Goal: Check status: Check status

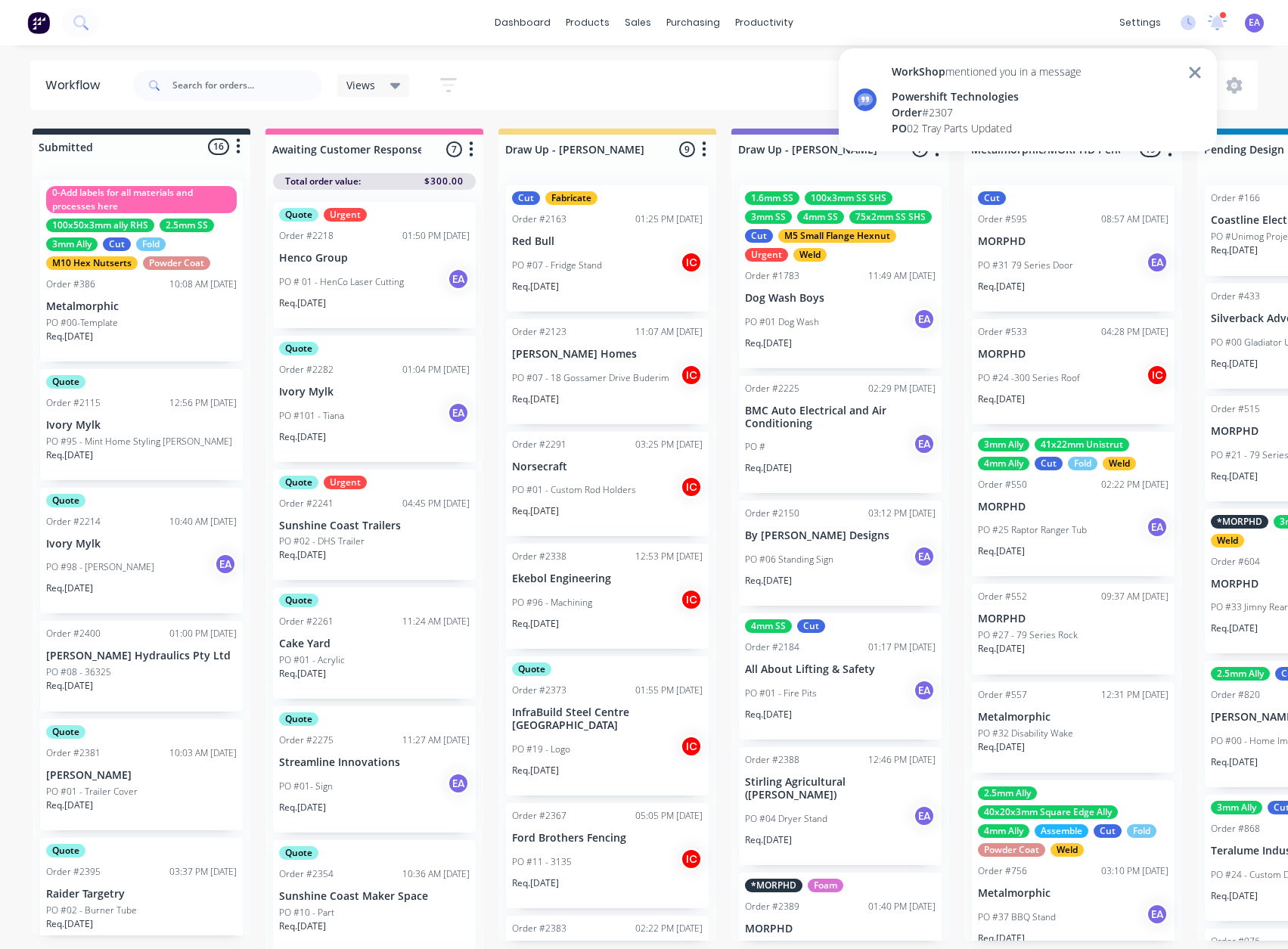
click at [988, 115] on div "Order # 2307" at bounding box center [987, 111] width 190 height 16
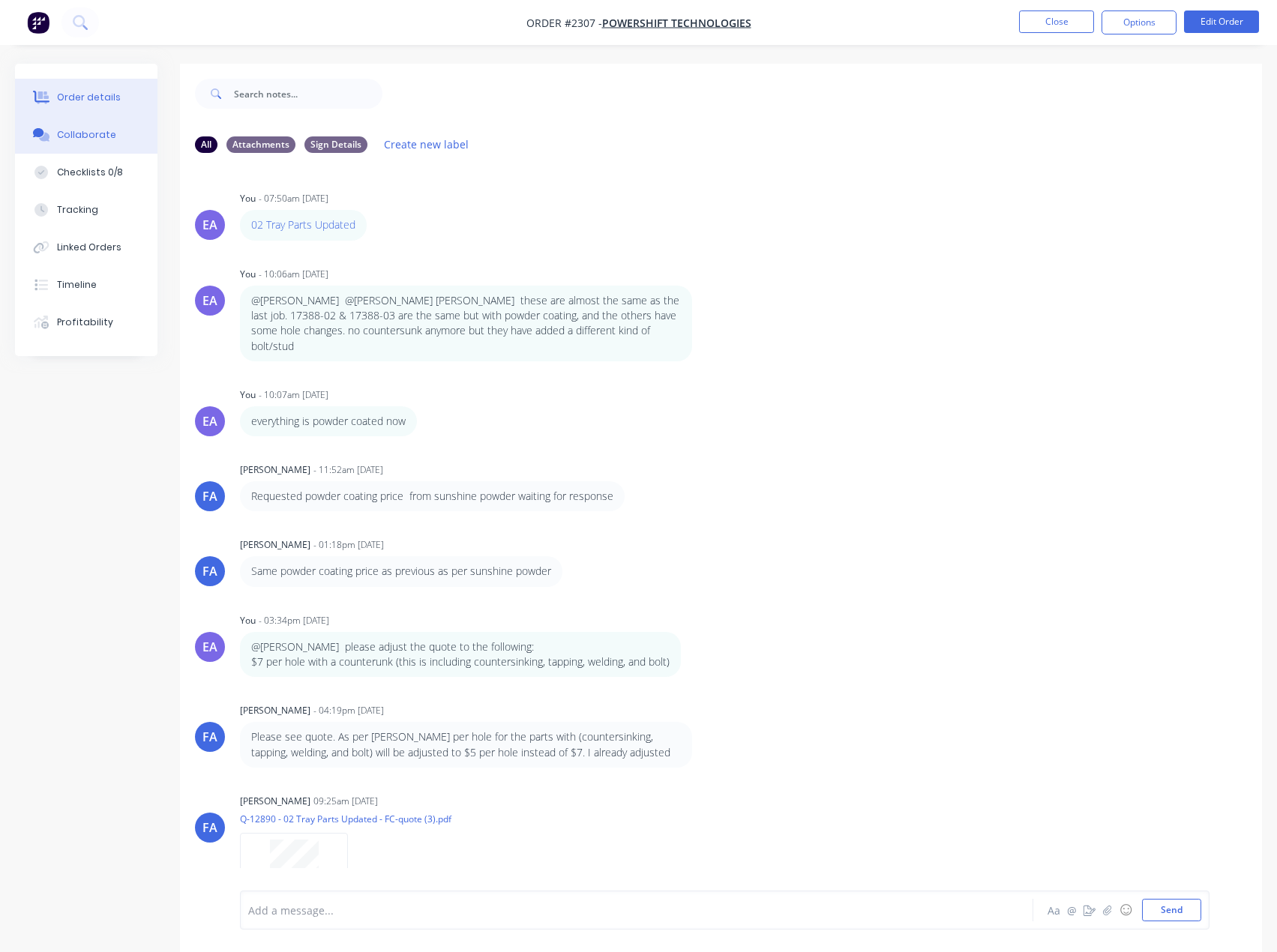
click at [103, 103] on div "Order details" at bounding box center [89, 97] width 64 height 13
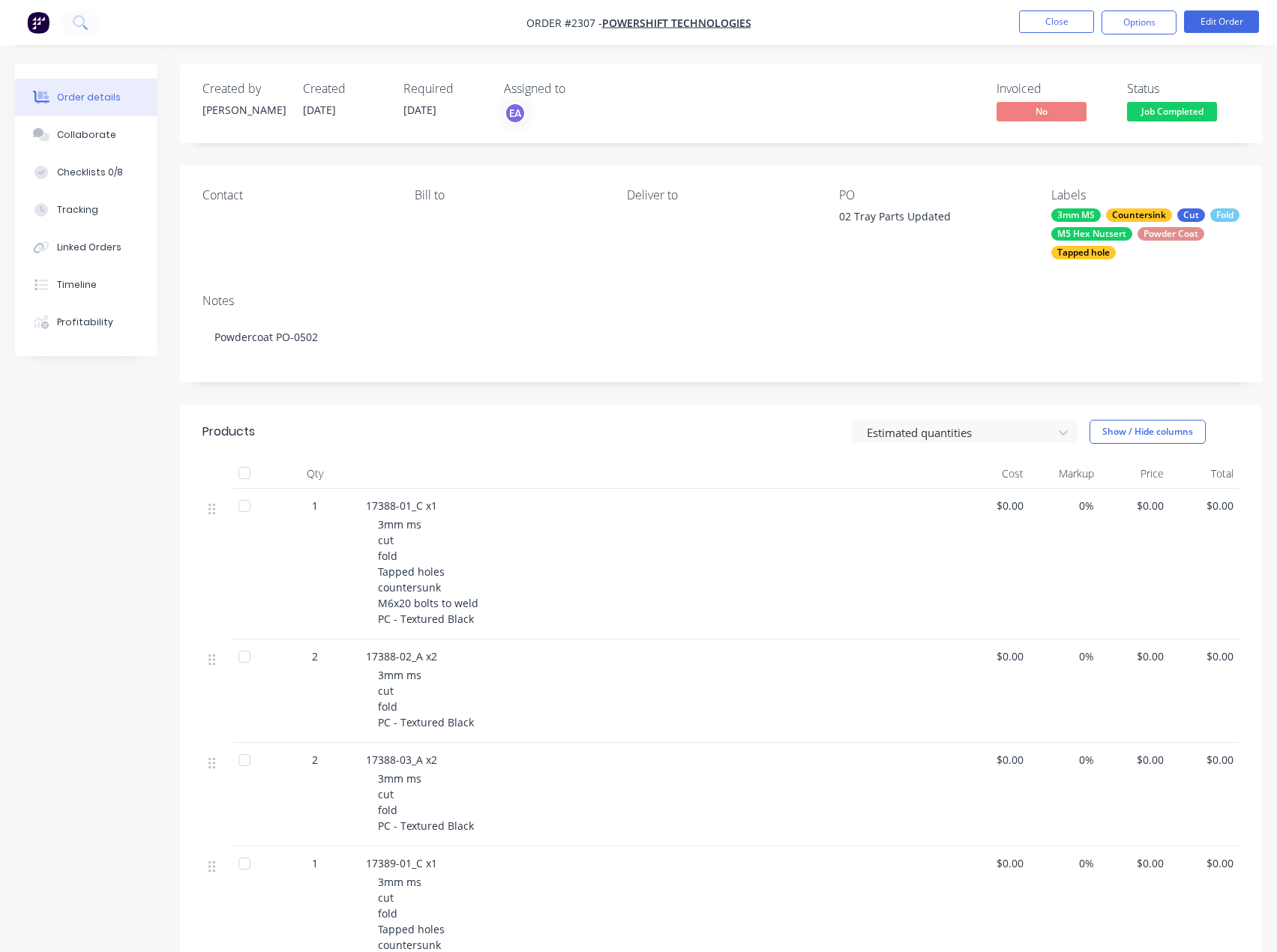
click at [1174, 109] on span "Job Completed" at bounding box center [1171, 111] width 90 height 19
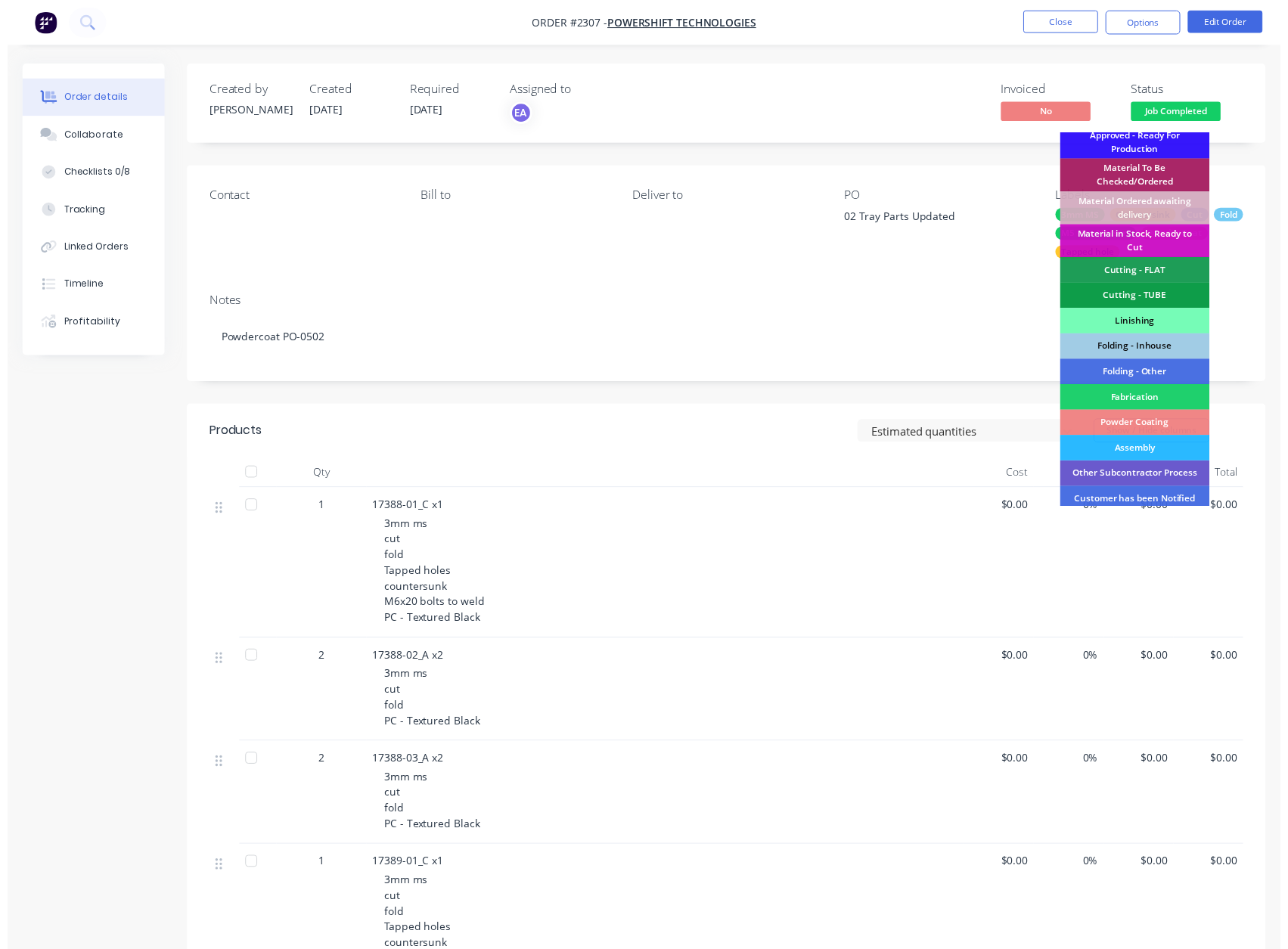
scroll to position [376, 0]
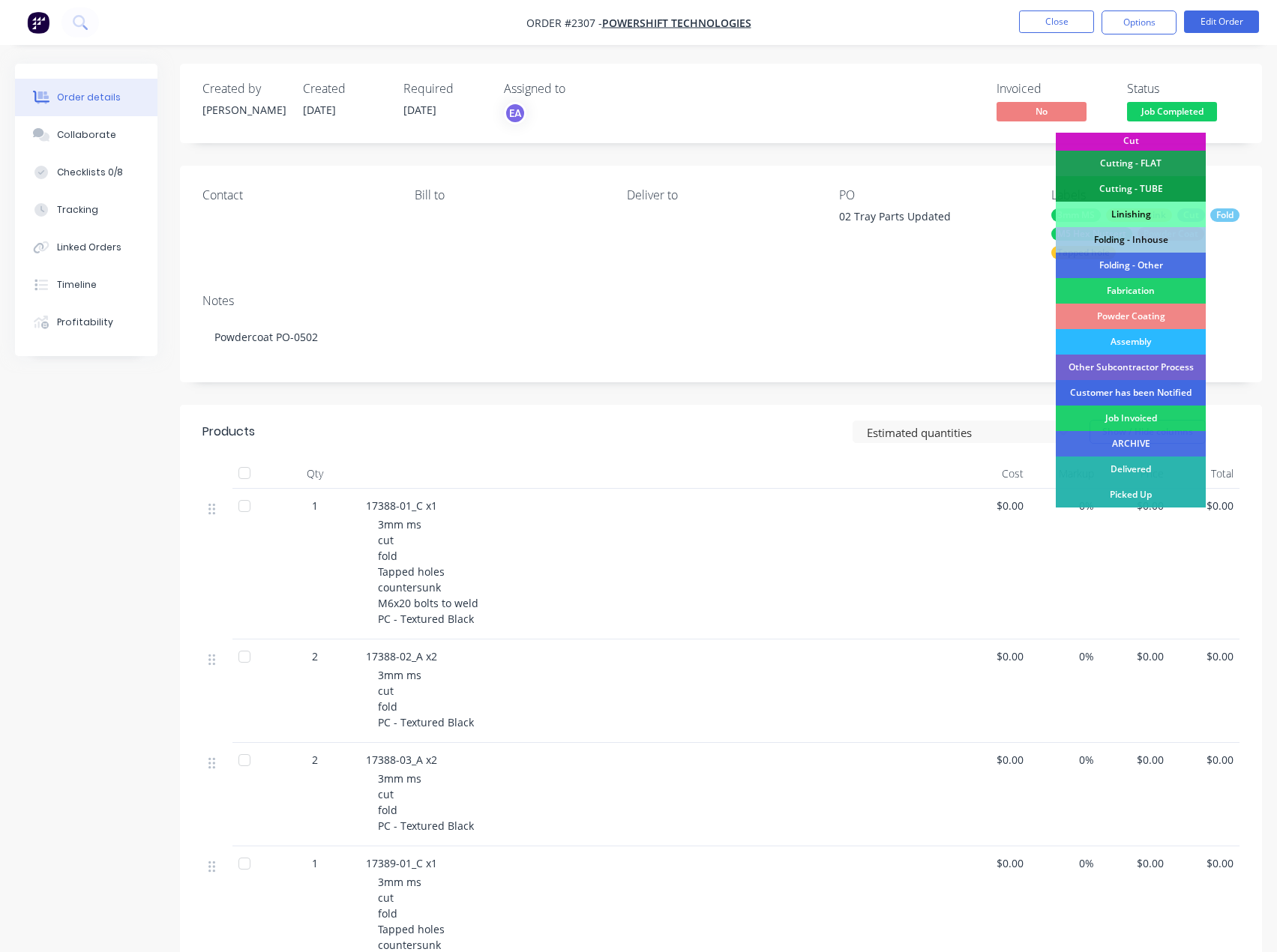
click at [1142, 392] on div "Customer has been Notified" at bounding box center [1130, 393] width 150 height 25
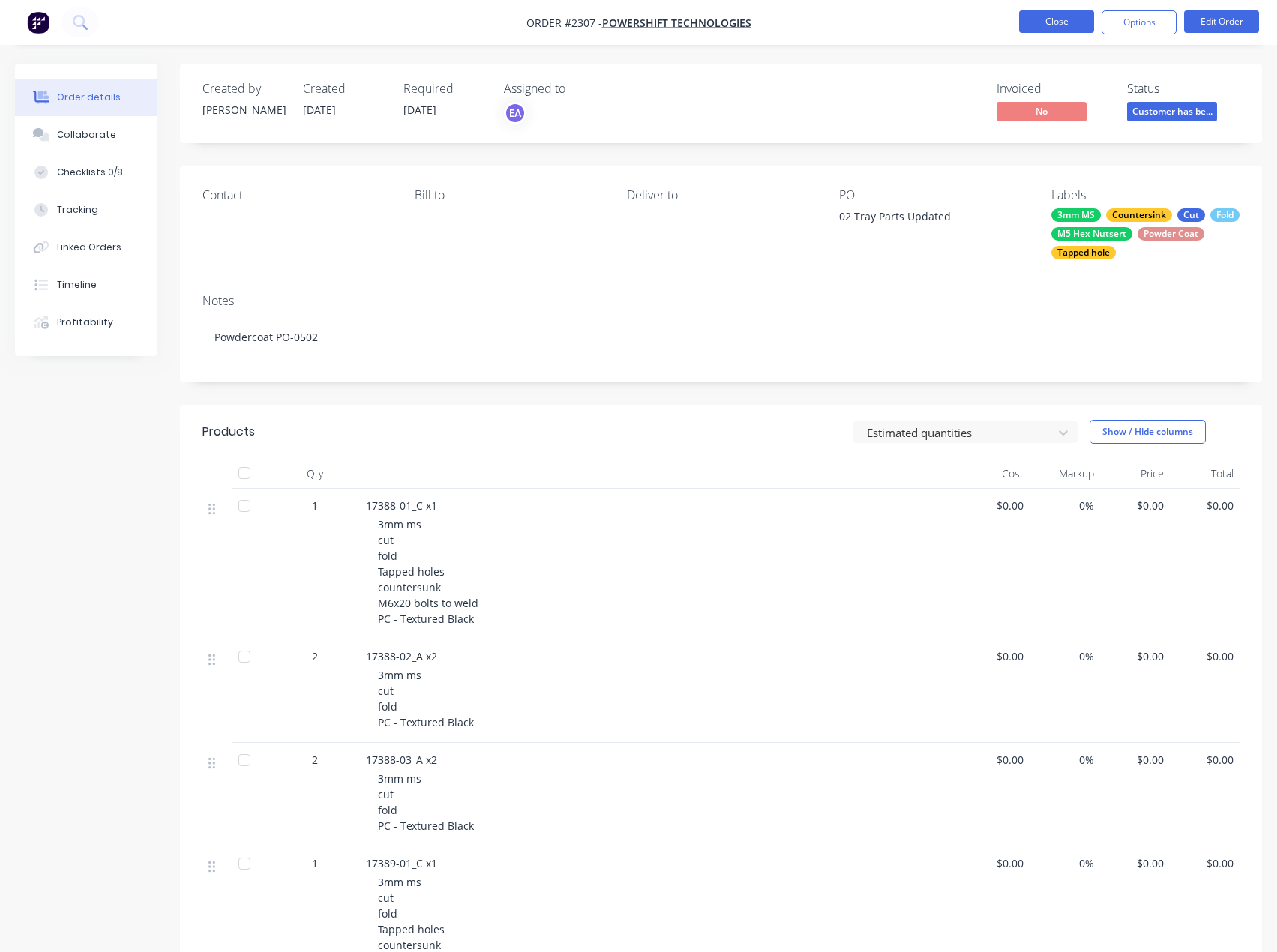
click at [1054, 13] on button "Close" at bounding box center [1056, 21] width 75 height 22
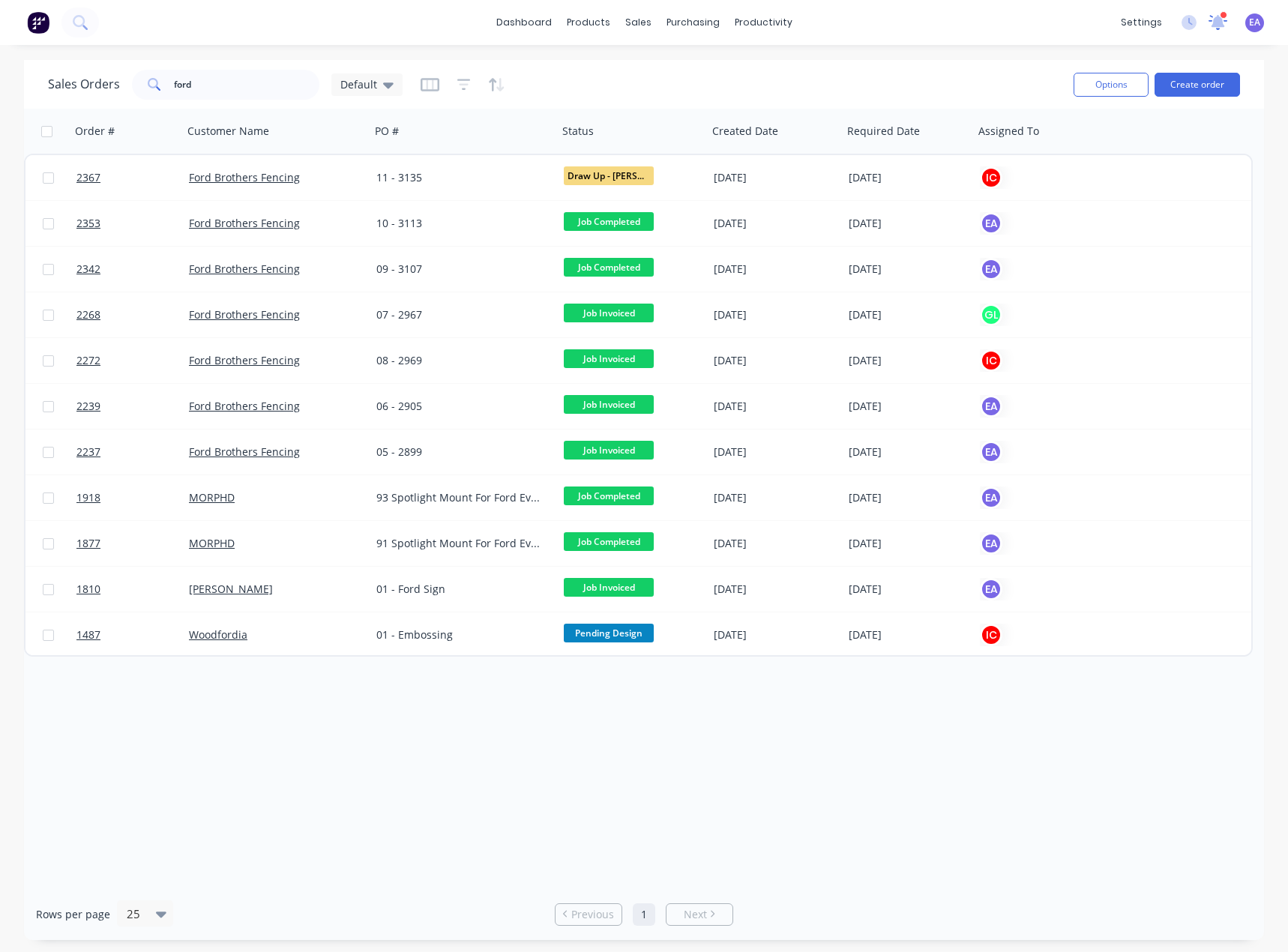
click at [1217, 21] on icon at bounding box center [1218, 20] width 13 height 12
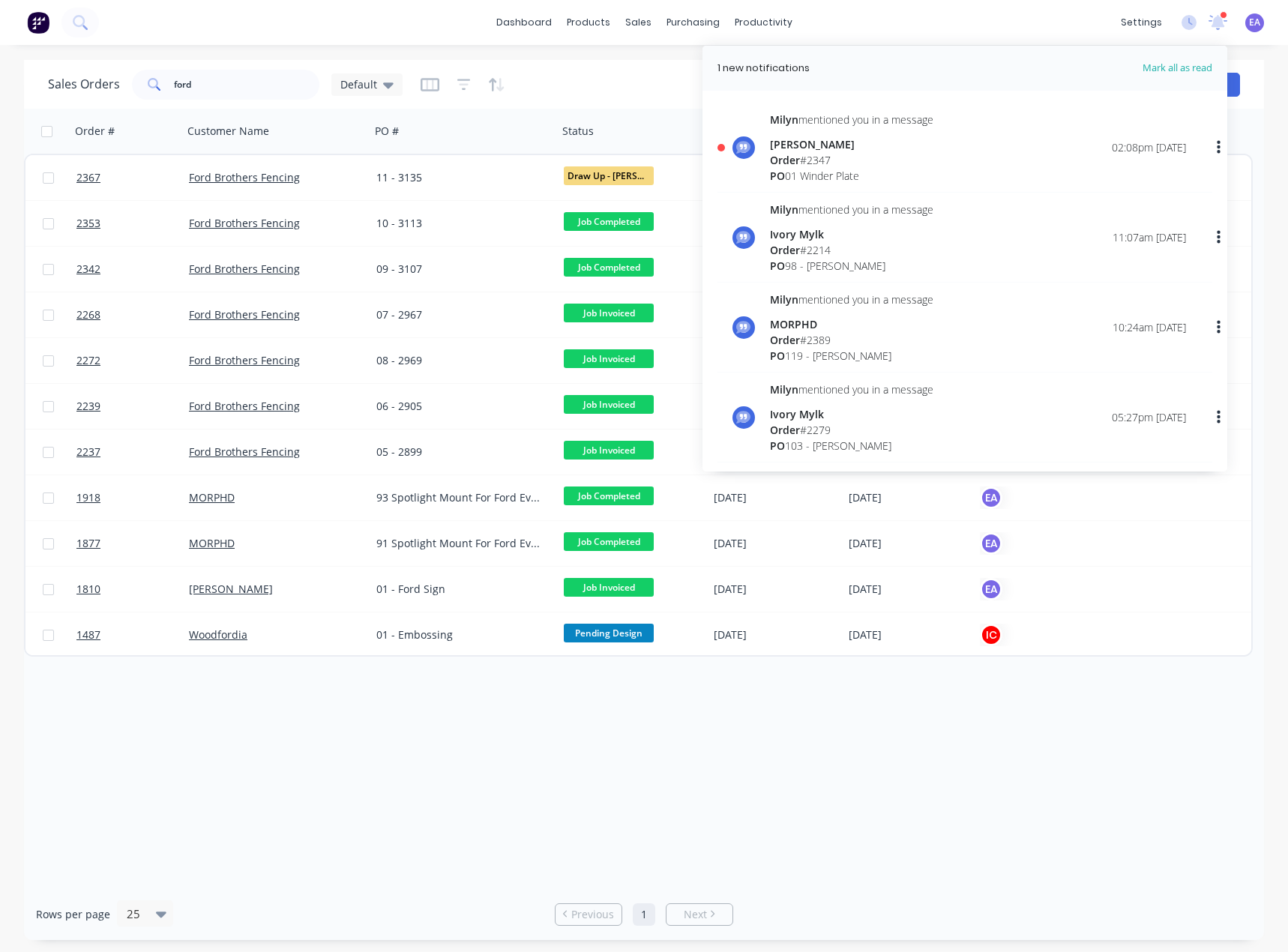
click at [799, 154] on span "Order" at bounding box center [785, 159] width 30 height 14
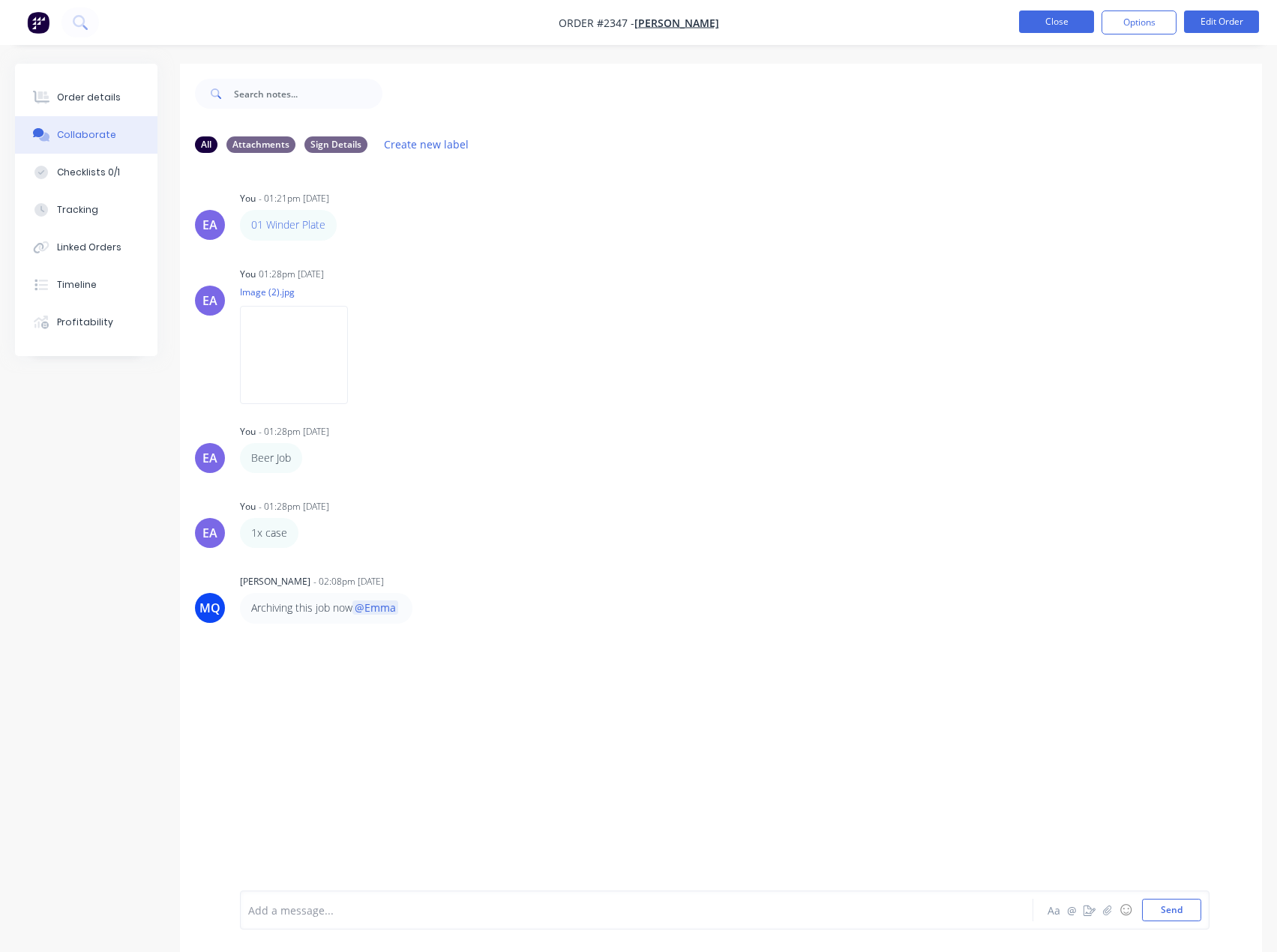
click at [1041, 20] on button "Close" at bounding box center [1056, 21] width 75 height 22
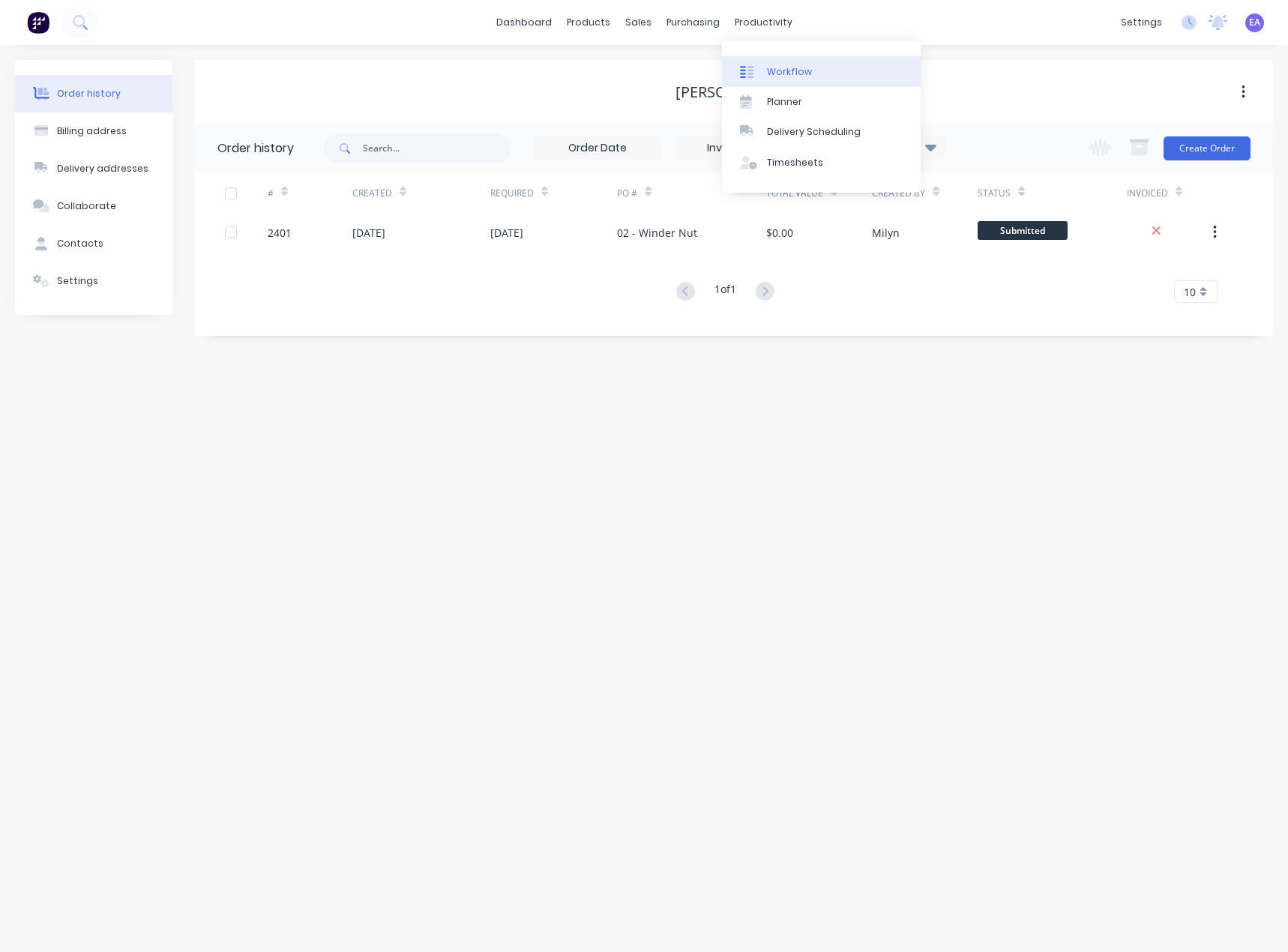
click at [786, 79] on link "Workflow" at bounding box center [822, 71] width 199 height 30
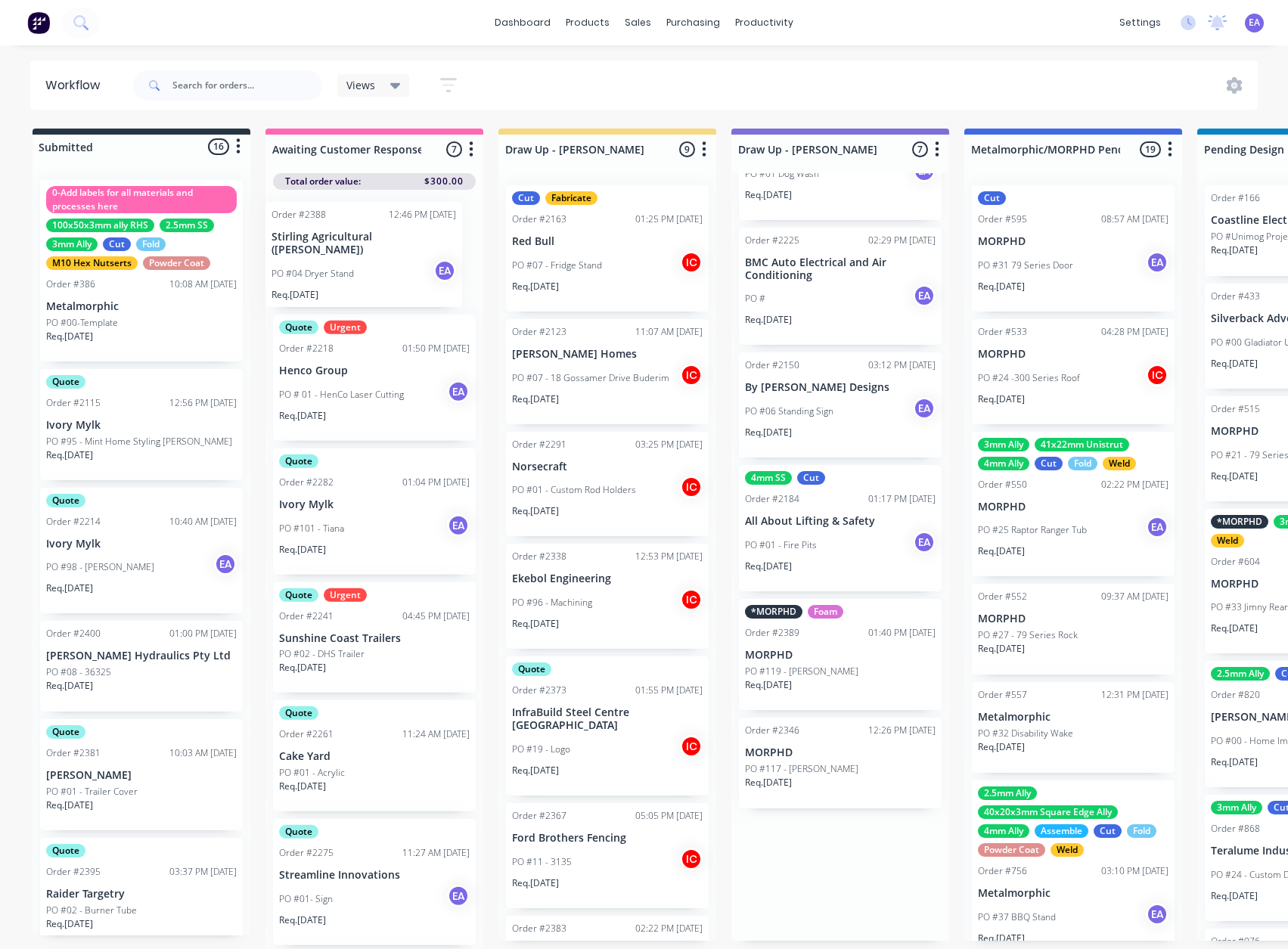
drag, startPoint x: 833, startPoint y: 678, endPoint x: 356, endPoint y: 262, distance: 632.9
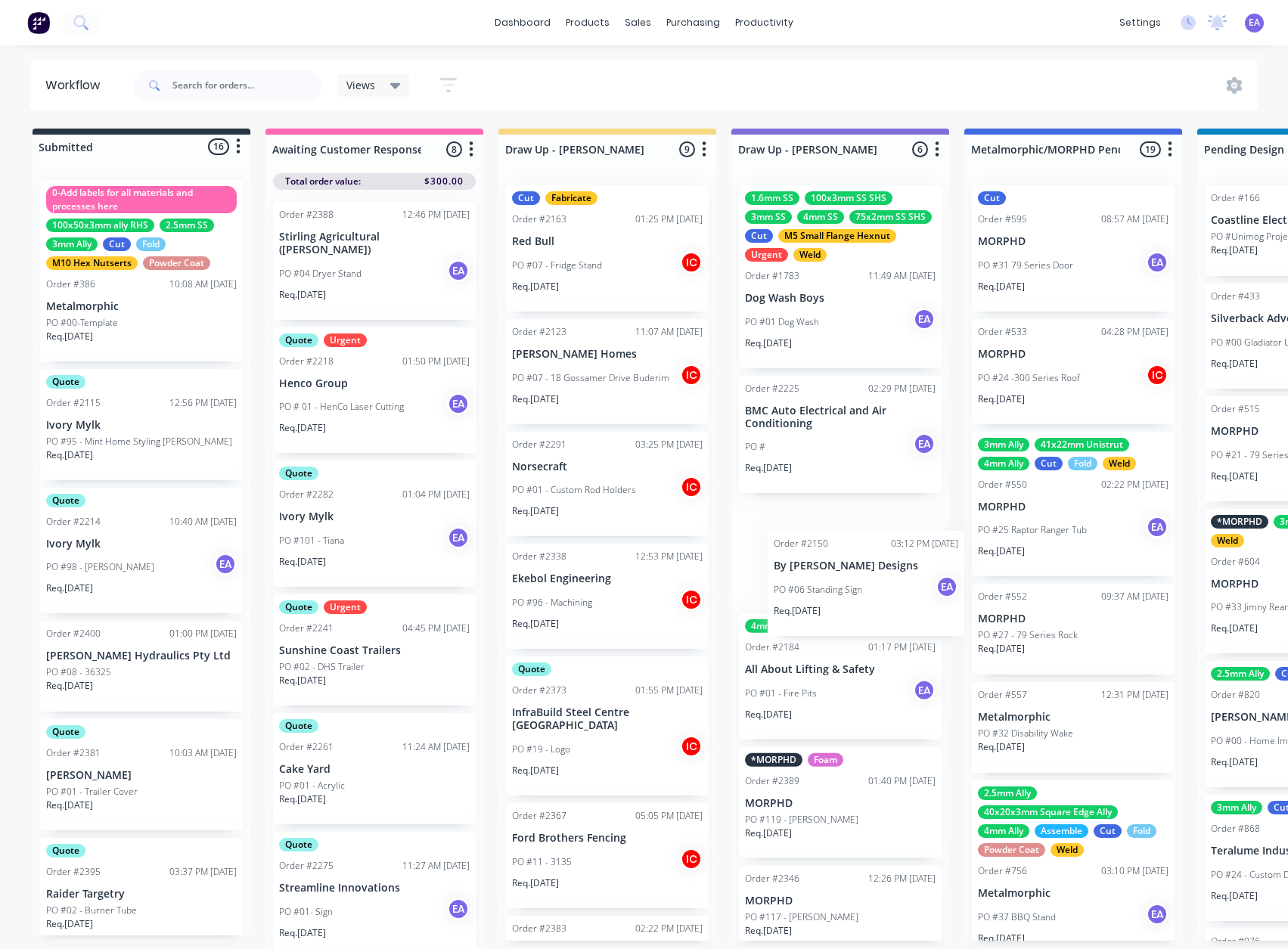
drag, startPoint x: 833, startPoint y: 575, endPoint x: 825, endPoint y: 578, distance: 8.5
click at [825, 578] on div "1.6mm SS 100x3mm SS SHS 3mm SS 4mm SS 75x2mm SS SHS Cut M5 Small Flange Hexnut …" at bounding box center [840, 557] width 218 height 767
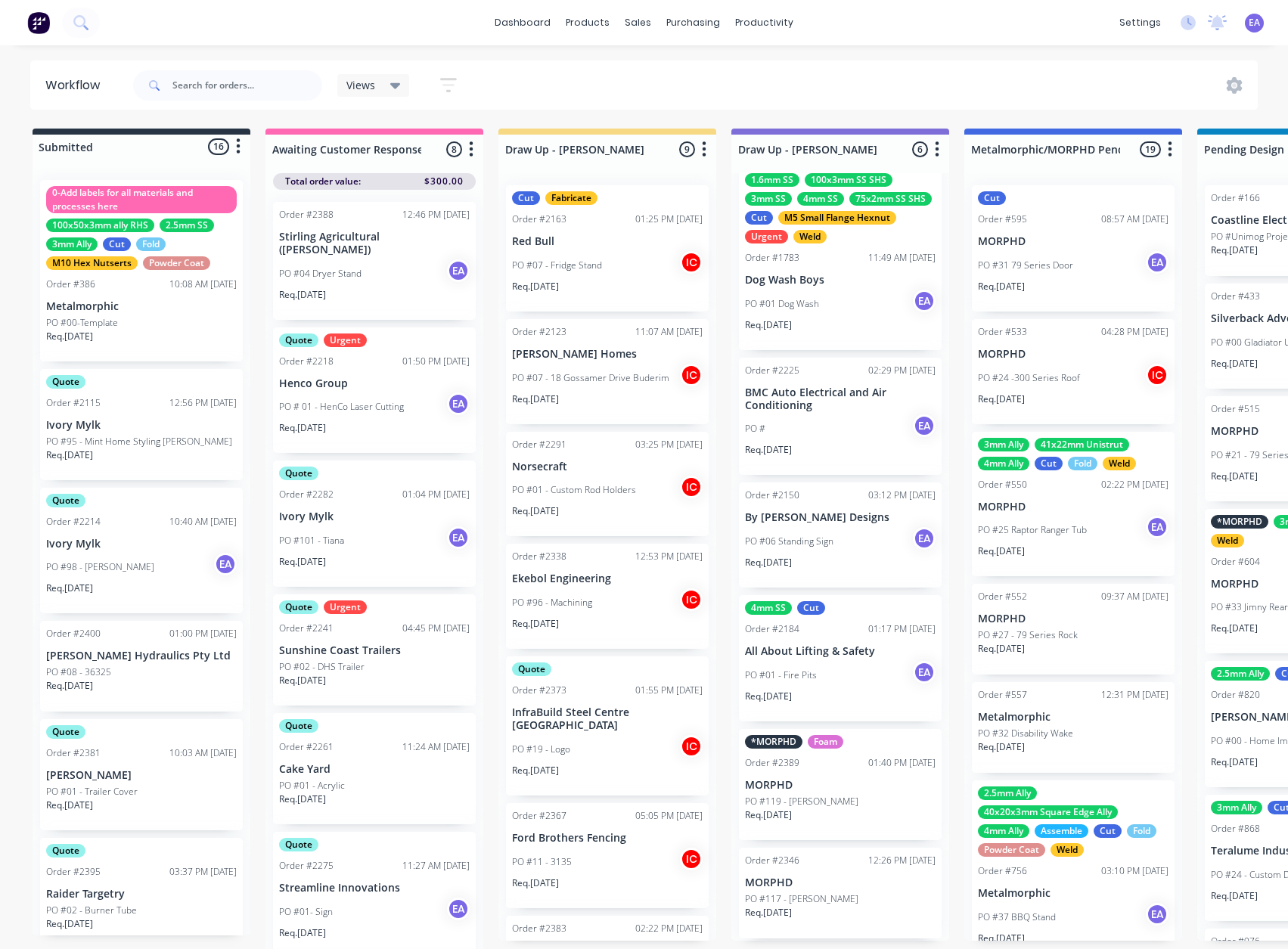
scroll to position [35, 0]
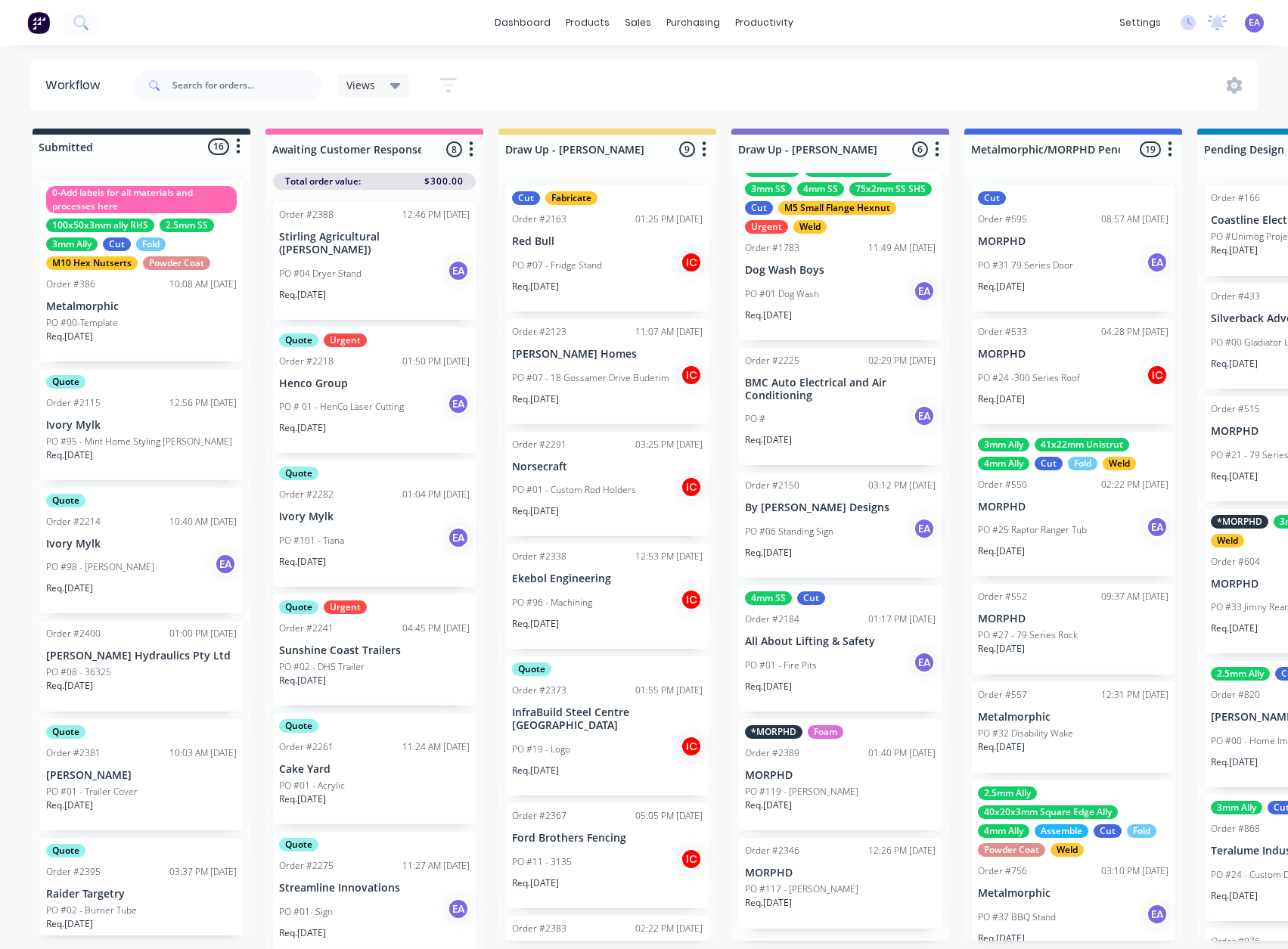
click at [830, 539] on p "PO #06 Standing Sign" at bounding box center [789, 531] width 88 height 13
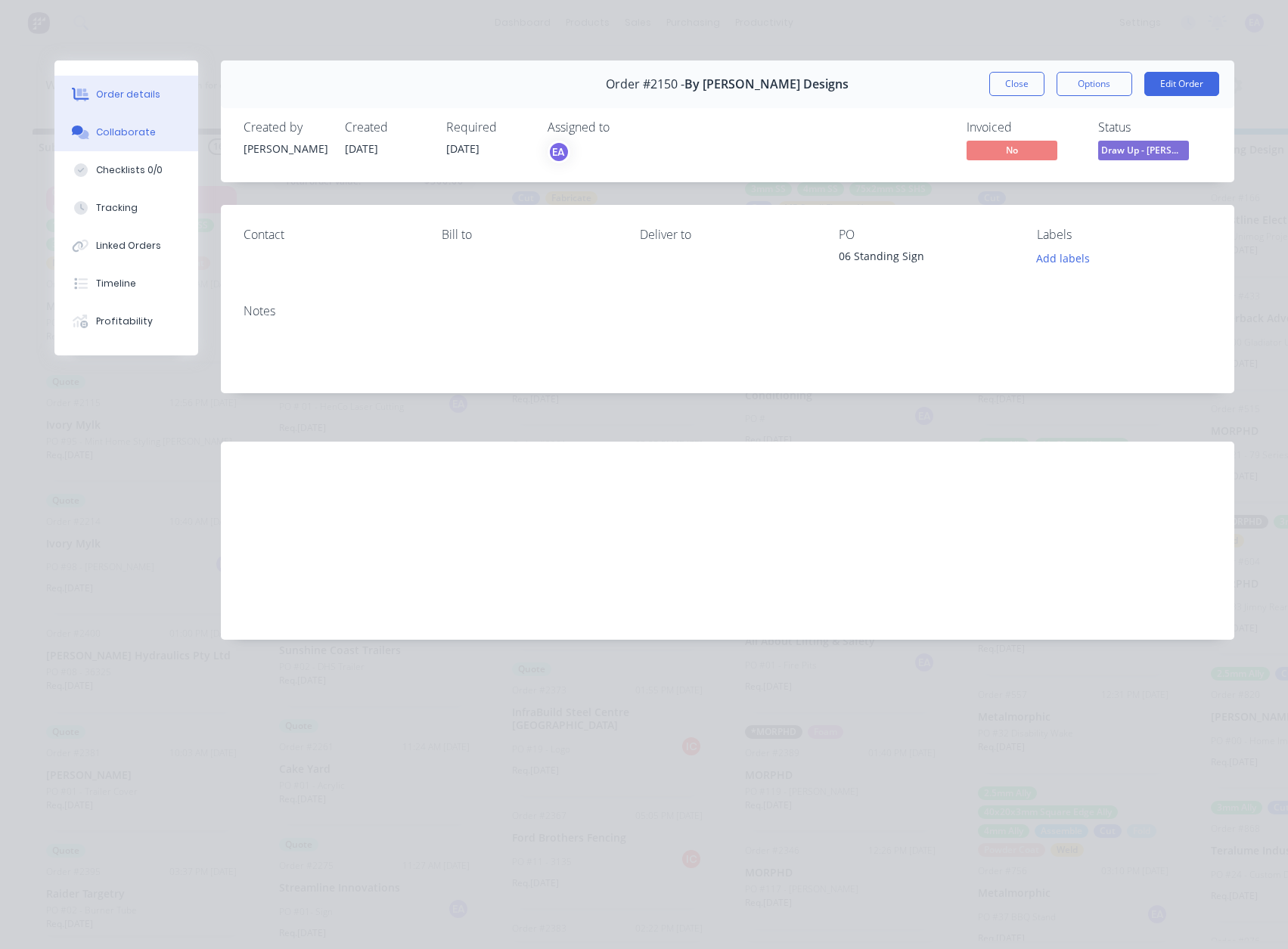
click at [131, 140] on button "Collaborate" at bounding box center [126, 132] width 144 height 38
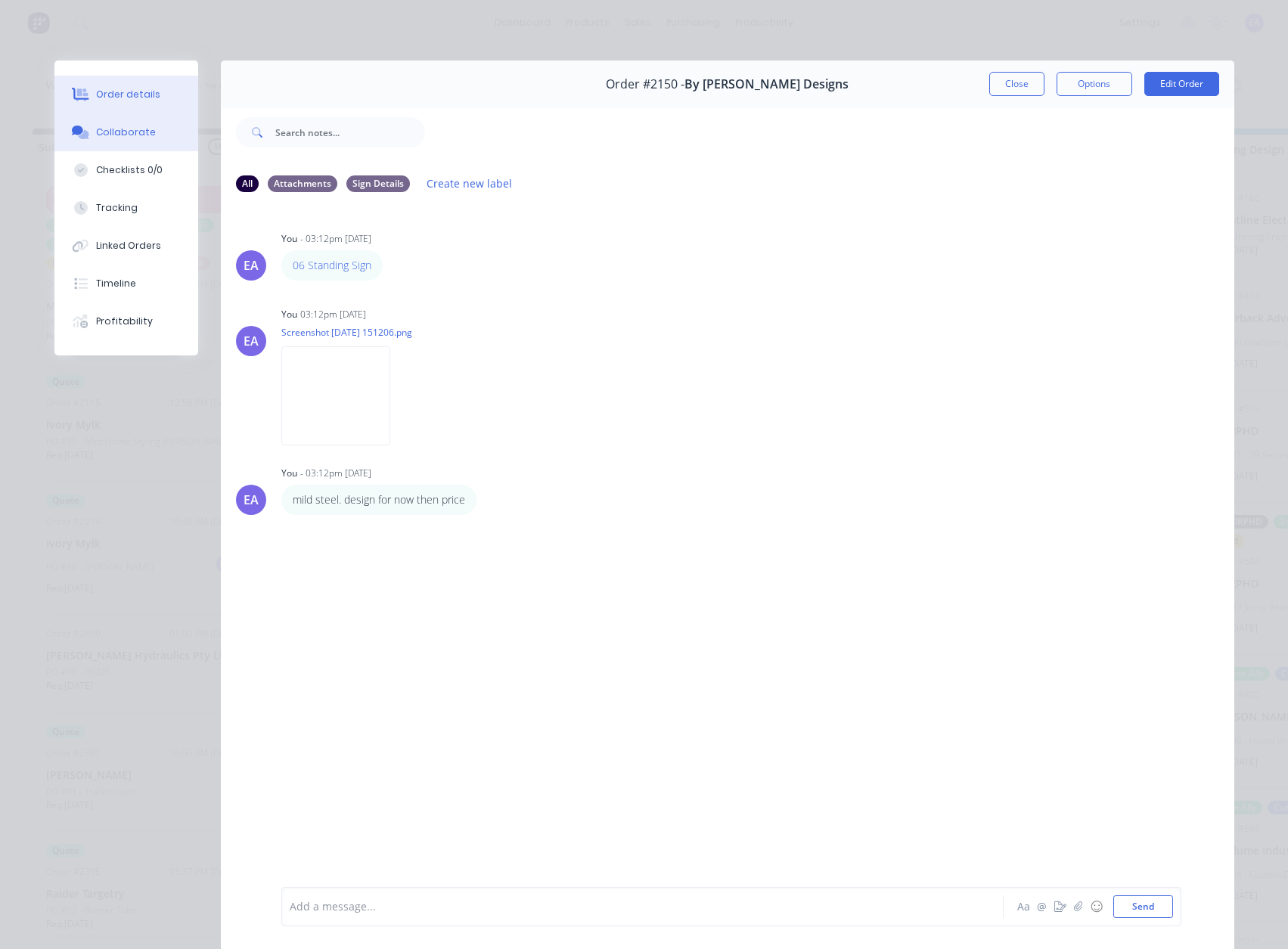
click at [123, 104] on button "Order details" at bounding box center [126, 95] width 144 height 38
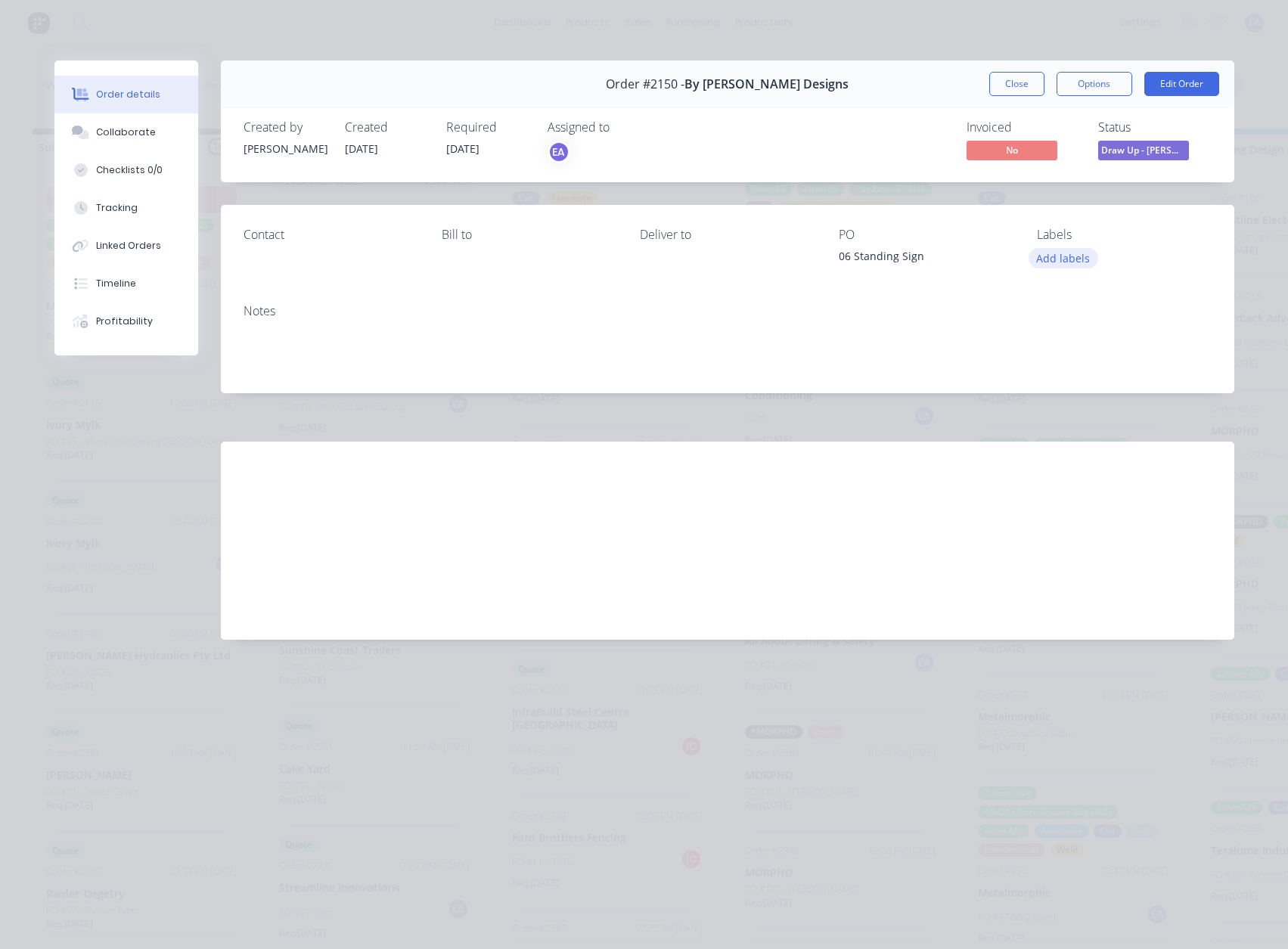
click at [1076, 257] on button "Add labels" at bounding box center [1063, 258] width 69 height 21
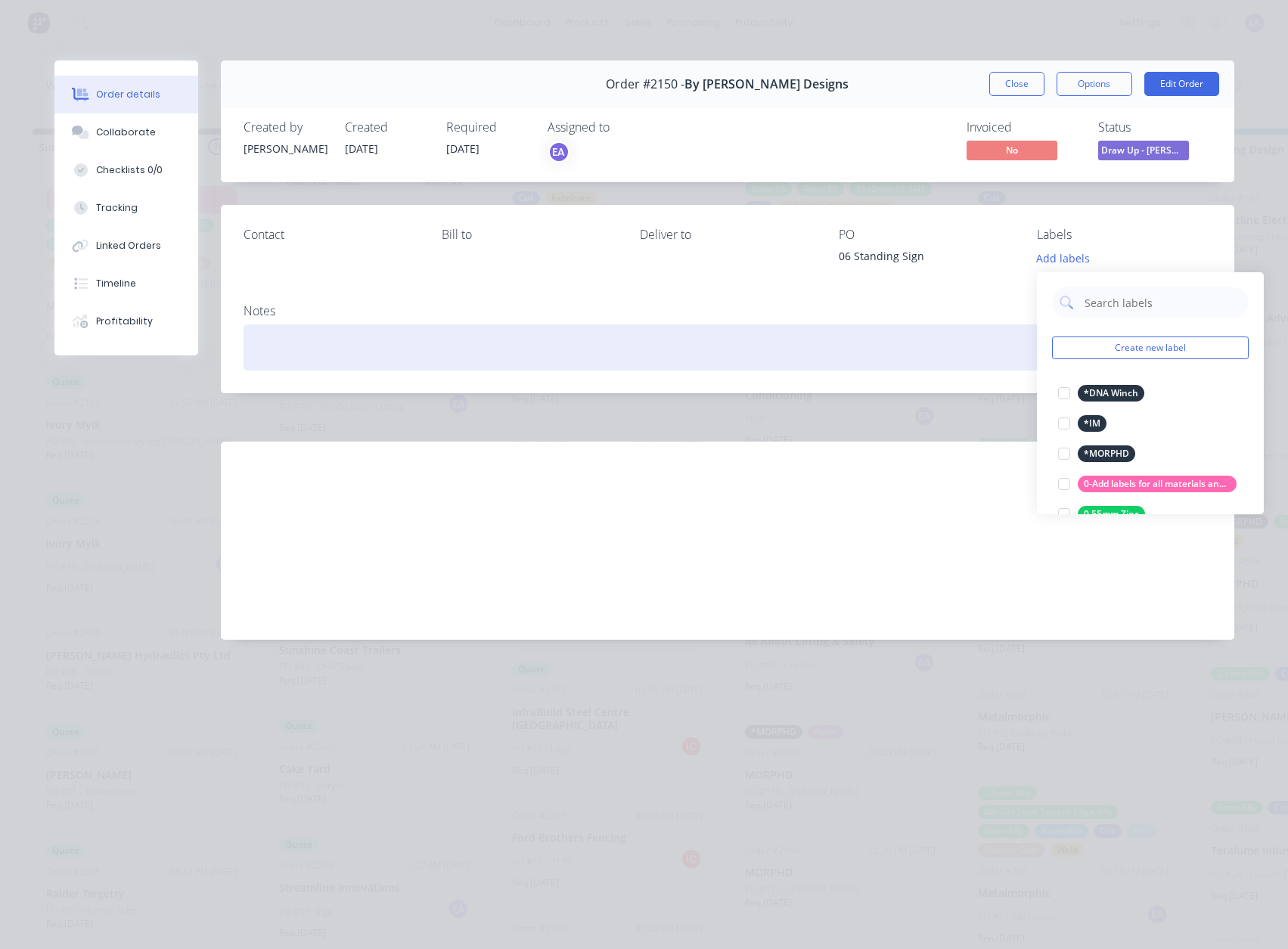
click at [291, 337] on div at bounding box center [727, 347] width 968 height 46
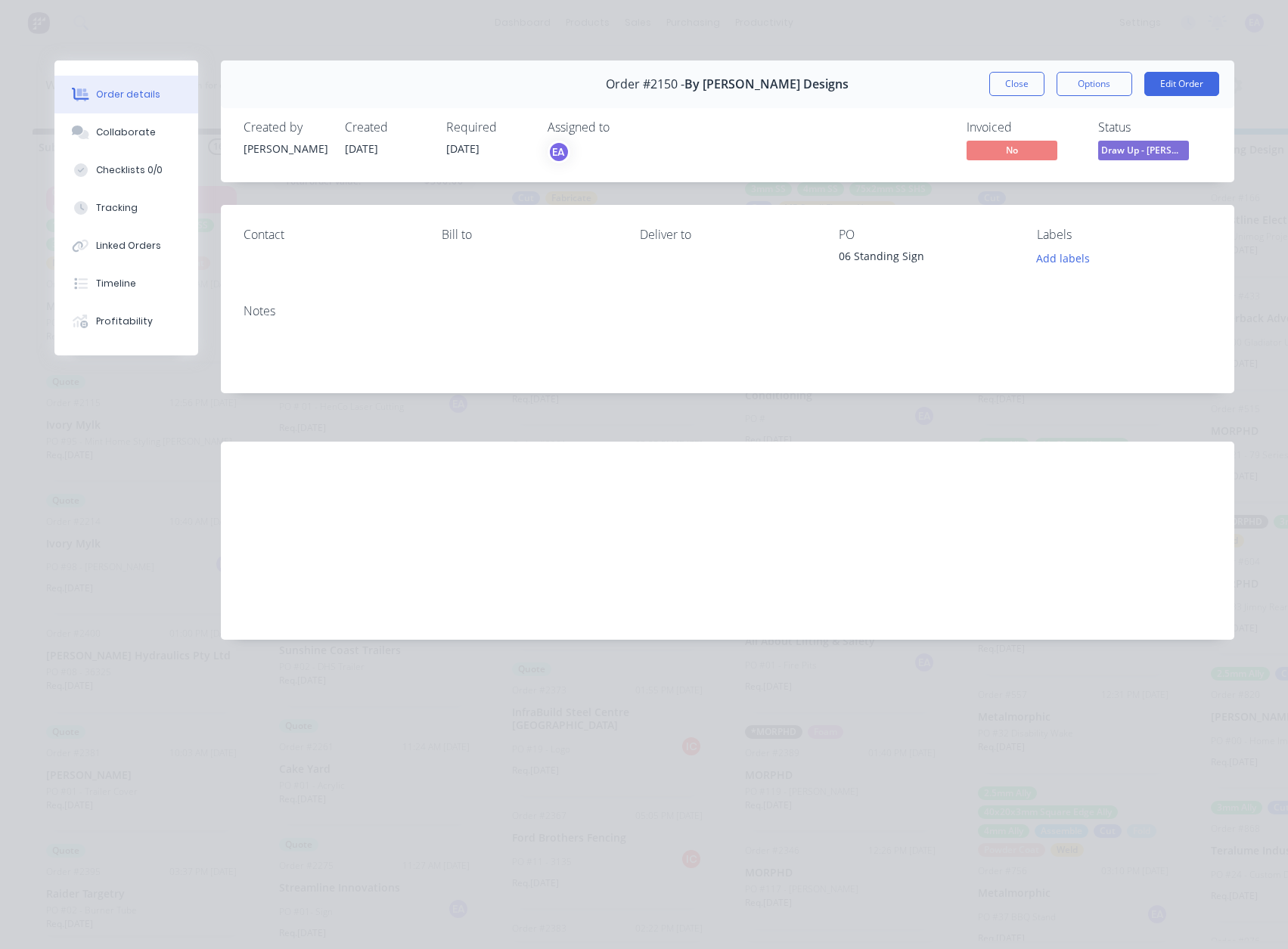
drag, startPoint x: 1009, startPoint y: 78, endPoint x: 261, endPoint y: 94, distance: 748.2
click at [1009, 77] on button "Close" at bounding box center [1017, 83] width 55 height 24
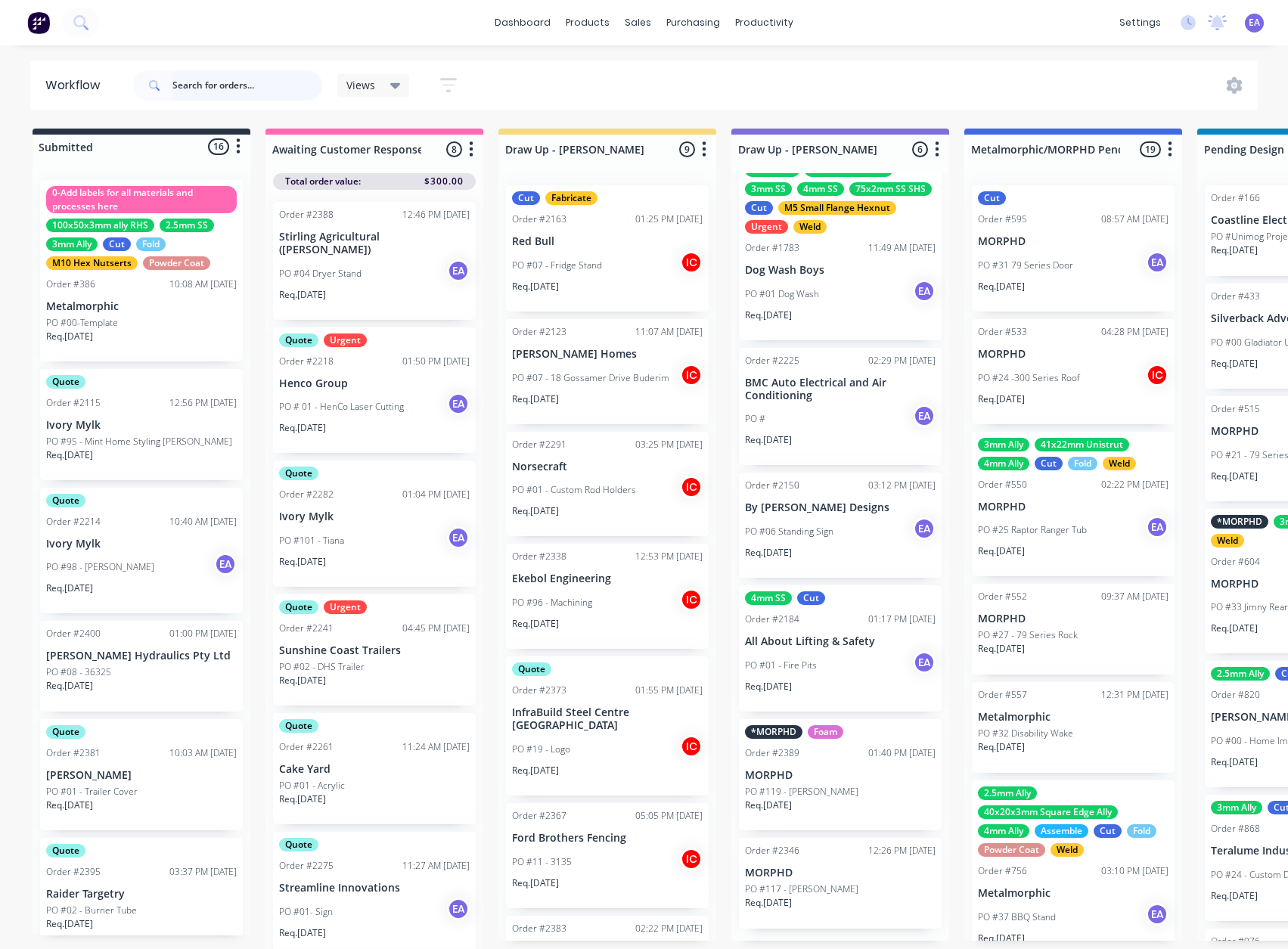
click at [246, 79] on input "text" at bounding box center [247, 85] width 149 height 31
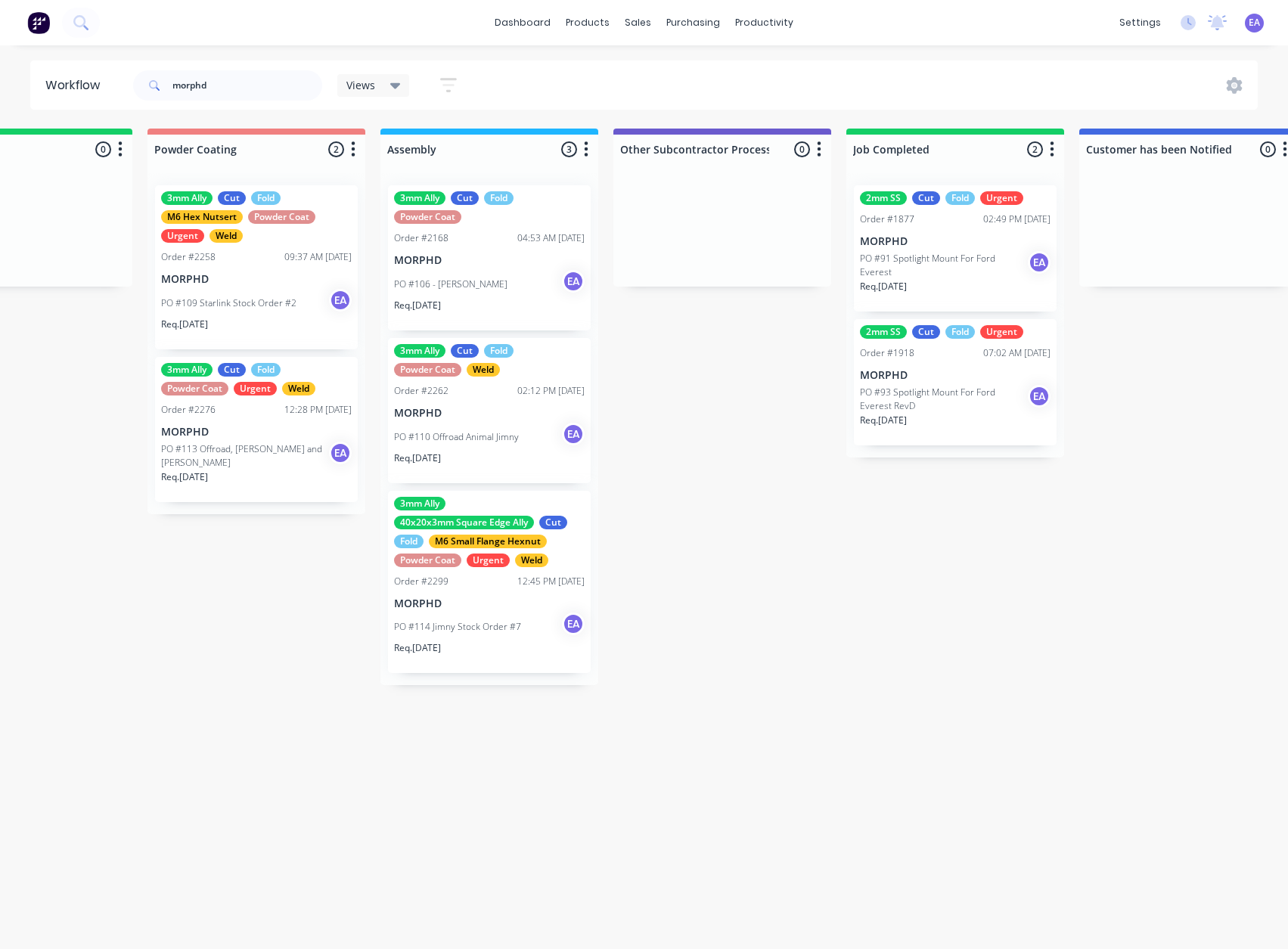
scroll to position [0, 5018]
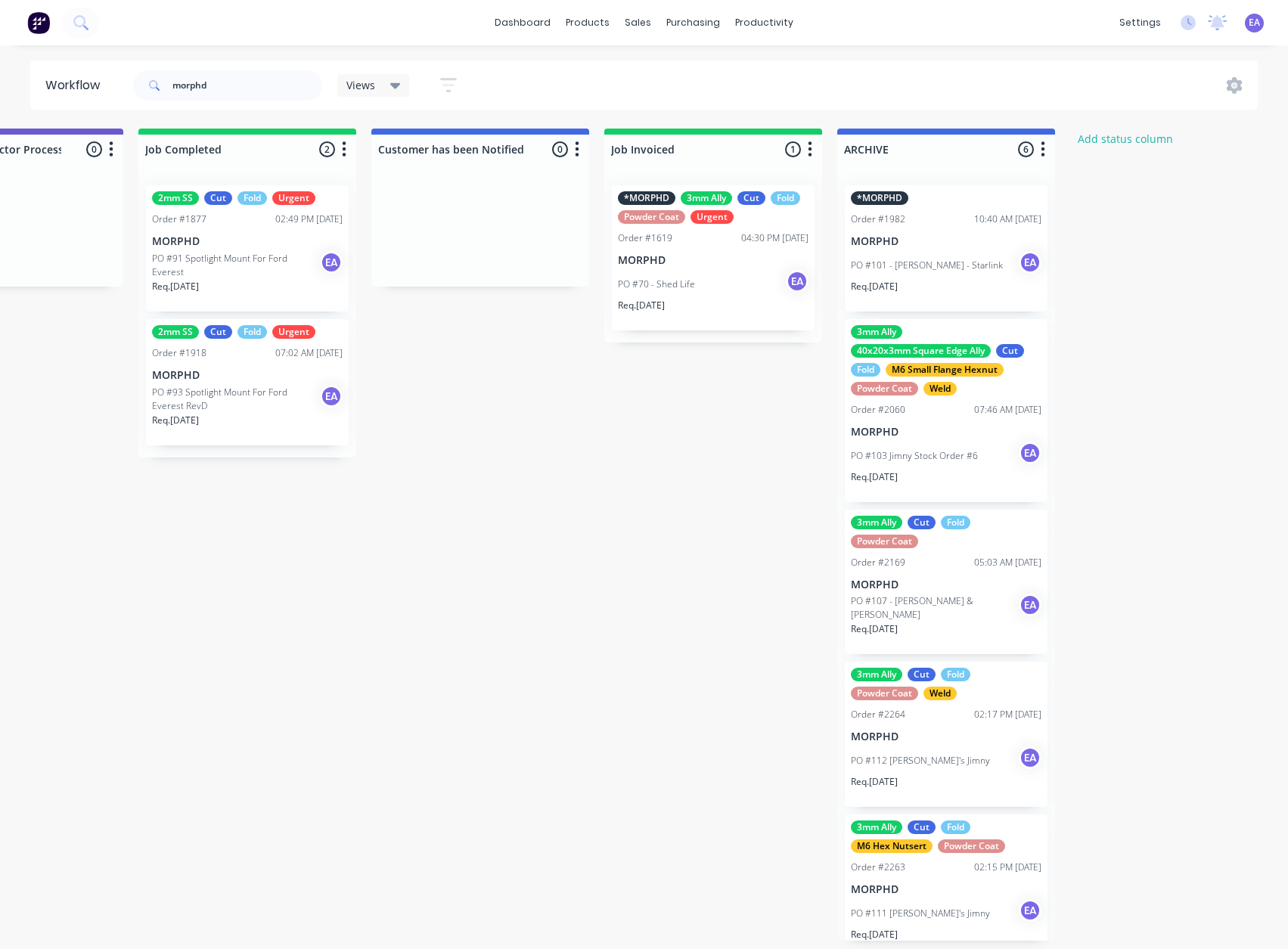
drag, startPoint x: 669, startPoint y: 498, endPoint x: 684, endPoint y: 500, distance: 15.1
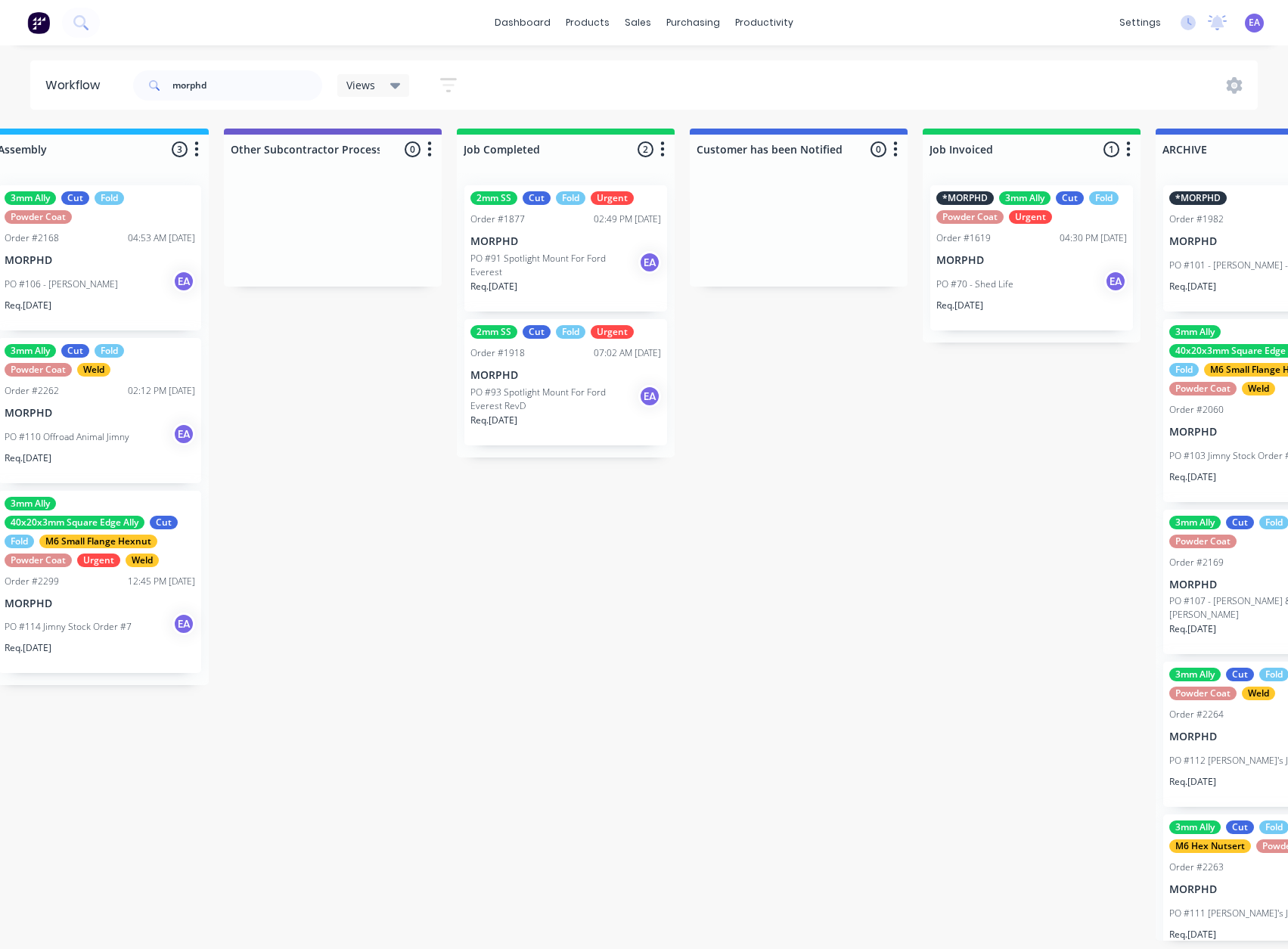
drag, startPoint x: 610, startPoint y: 526, endPoint x: 549, endPoint y: 545, distance: 63.9
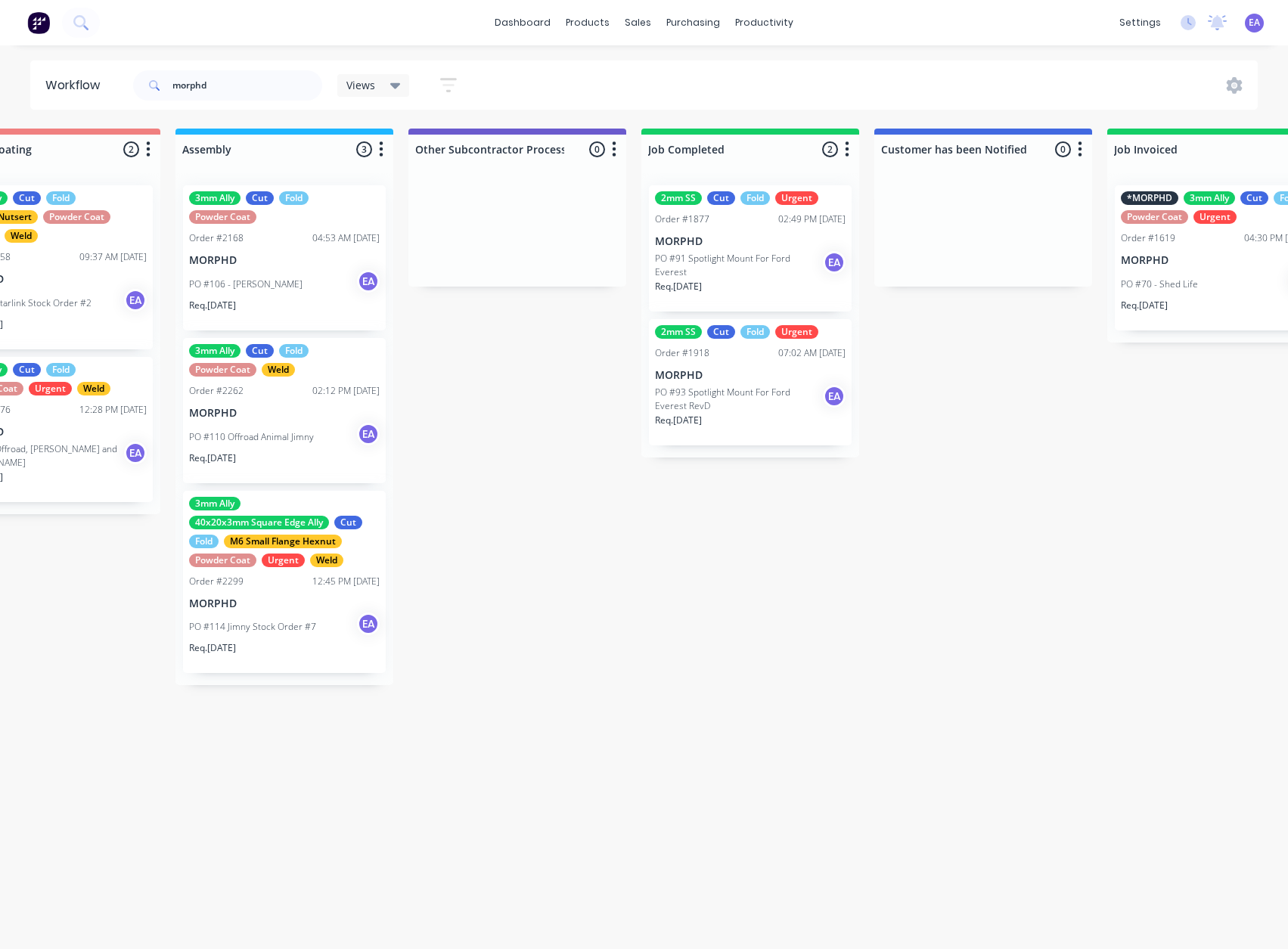
scroll to position [3, 4429]
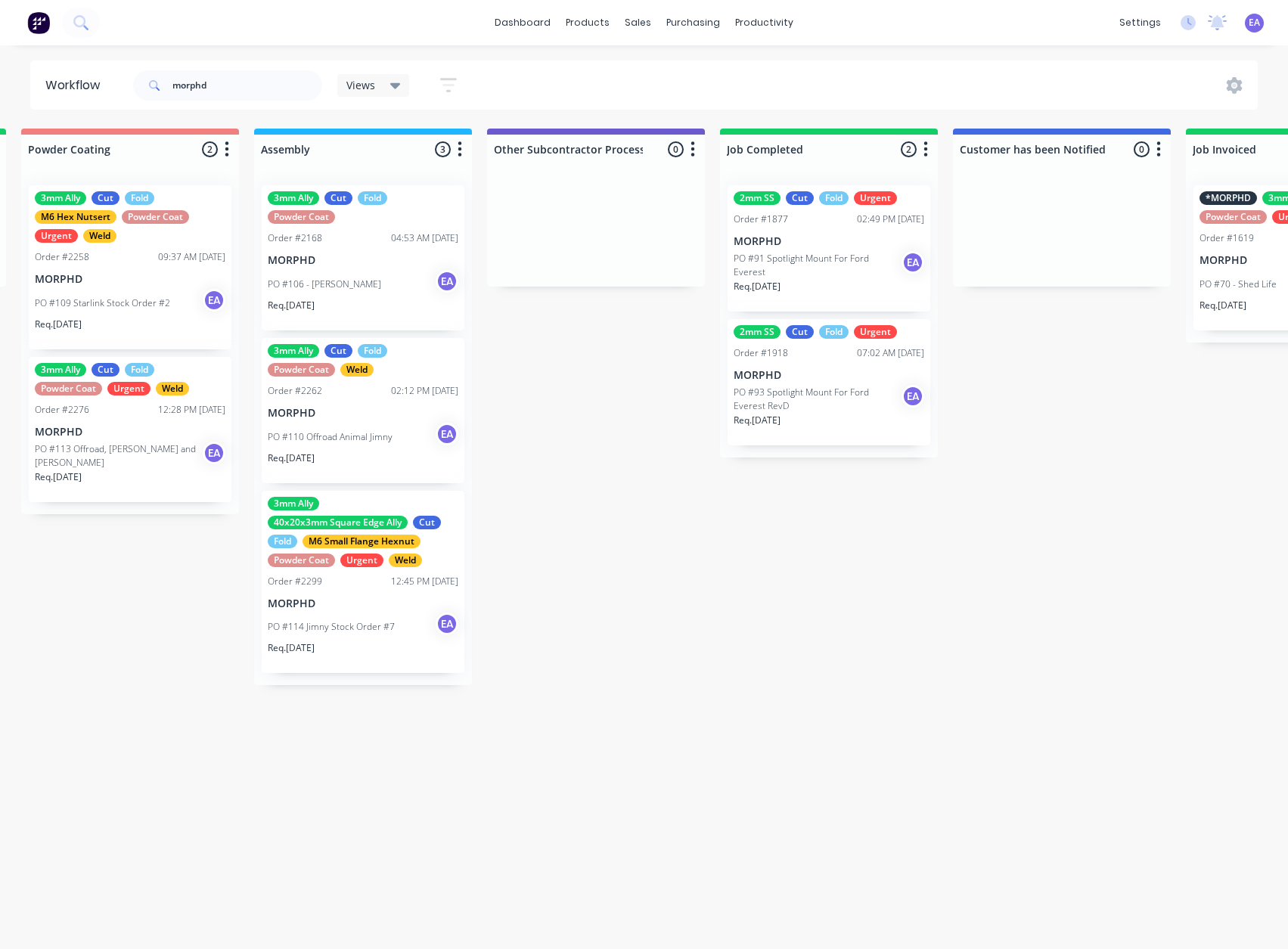
drag, startPoint x: 499, startPoint y: 564, endPoint x: 444, endPoint y: 580, distance: 57.3
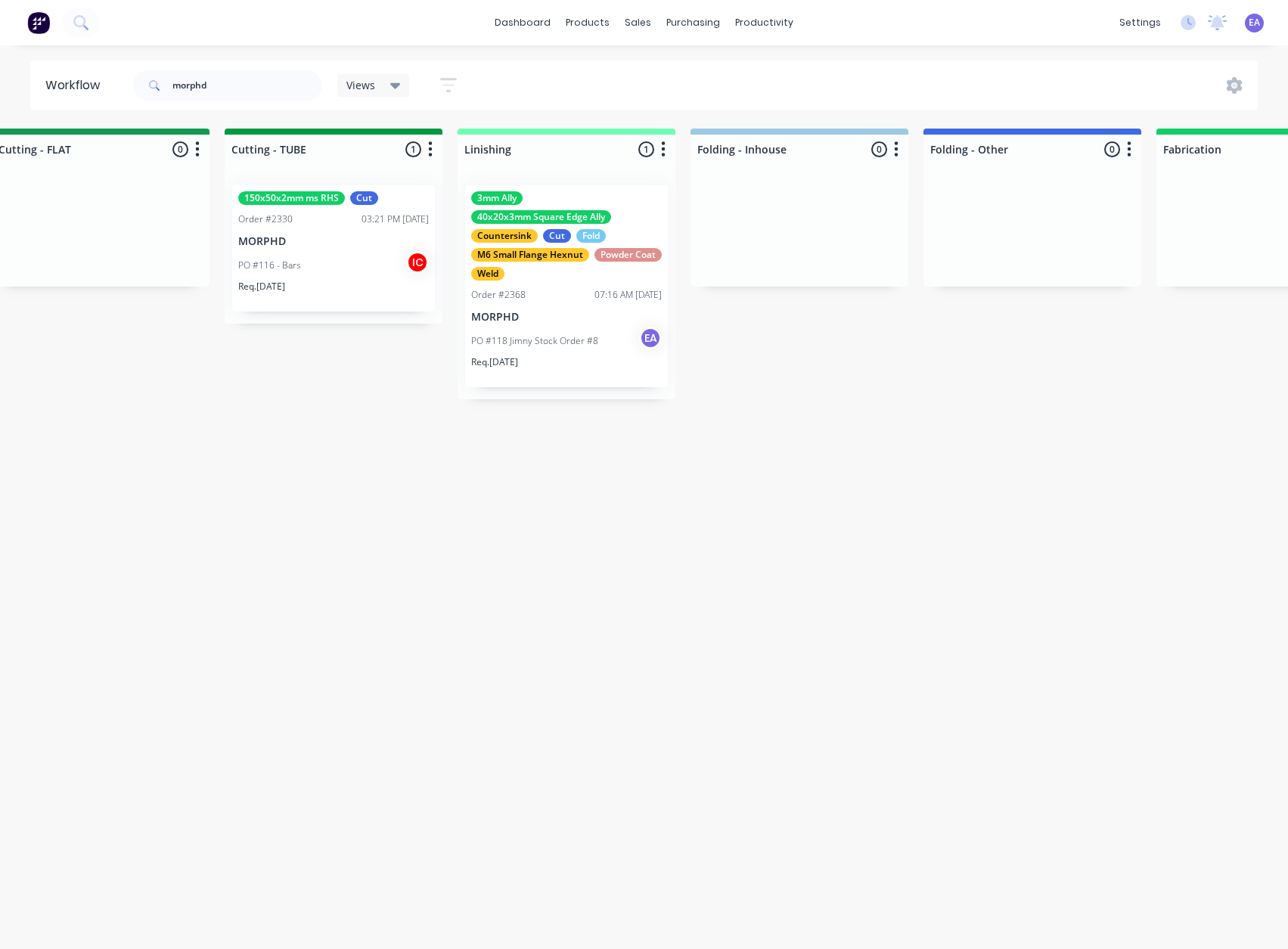
drag, startPoint x: 653, startPoint y: 390, endPoint x: 566, endPoint y: 445, distance: 102.9
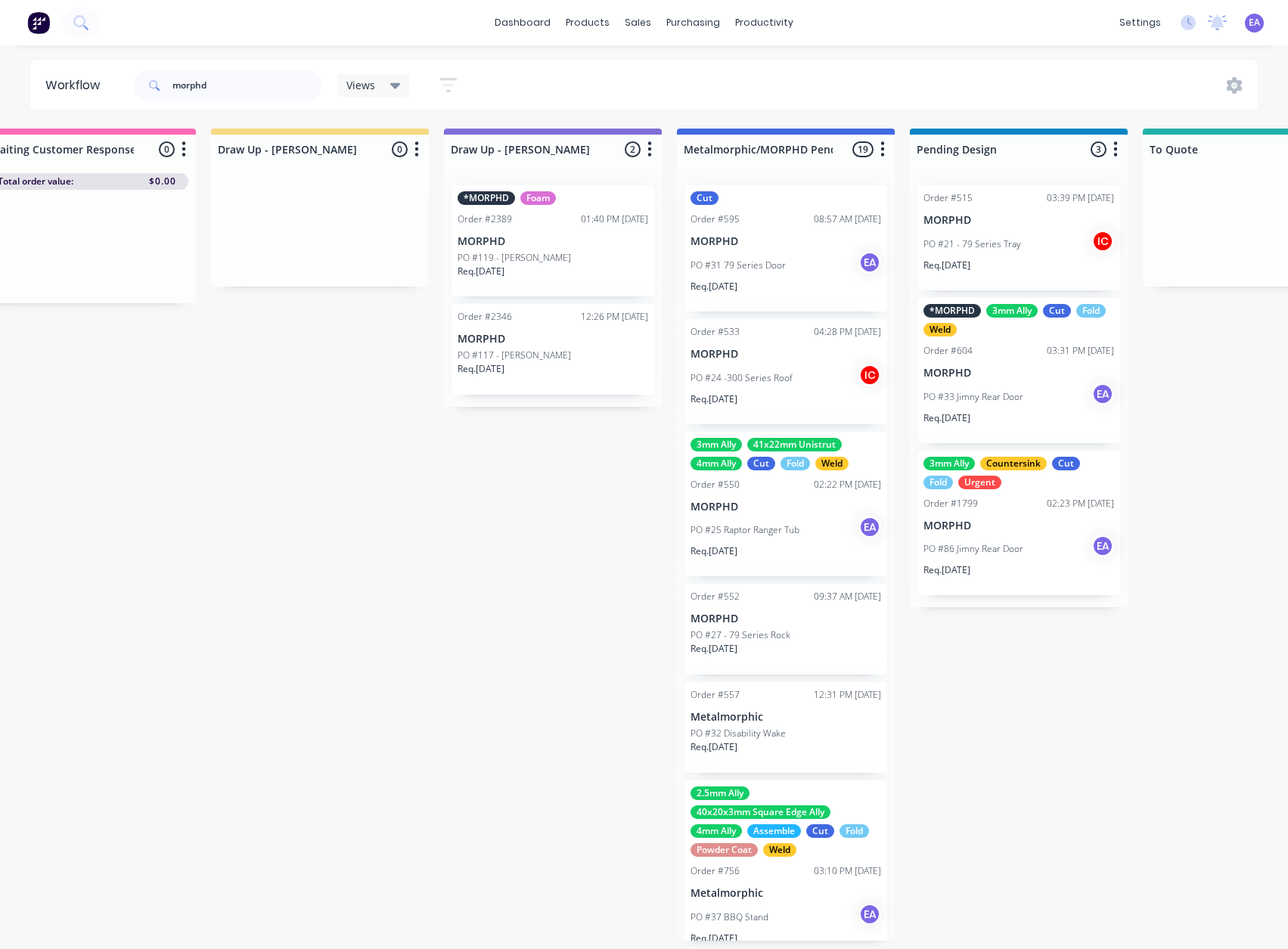
drag, startPoint x: 597, startPoint y: 527, endPoint x: 573, endPoint y: 531, distance: 24.3
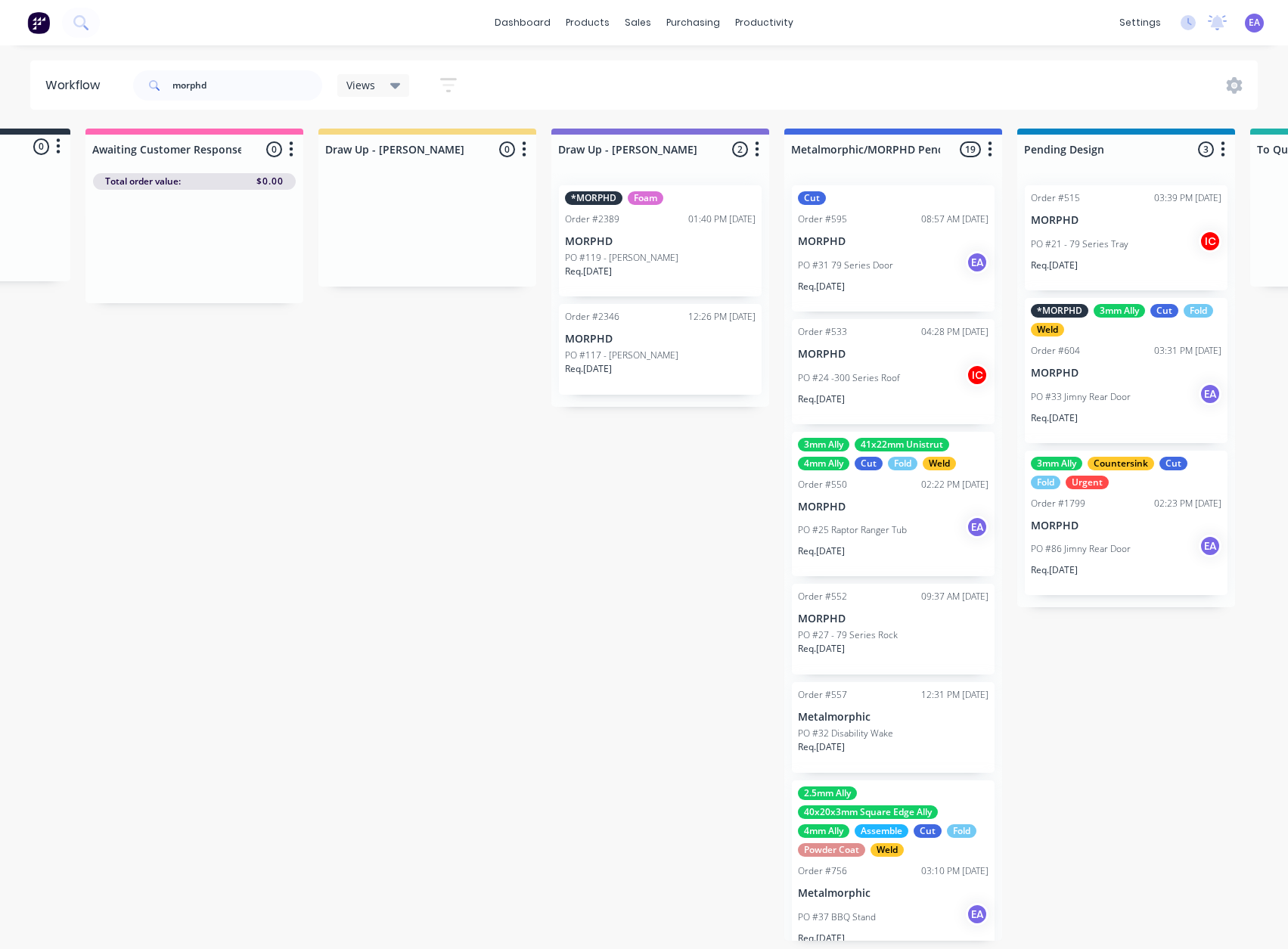
scroll to position [3, 0]
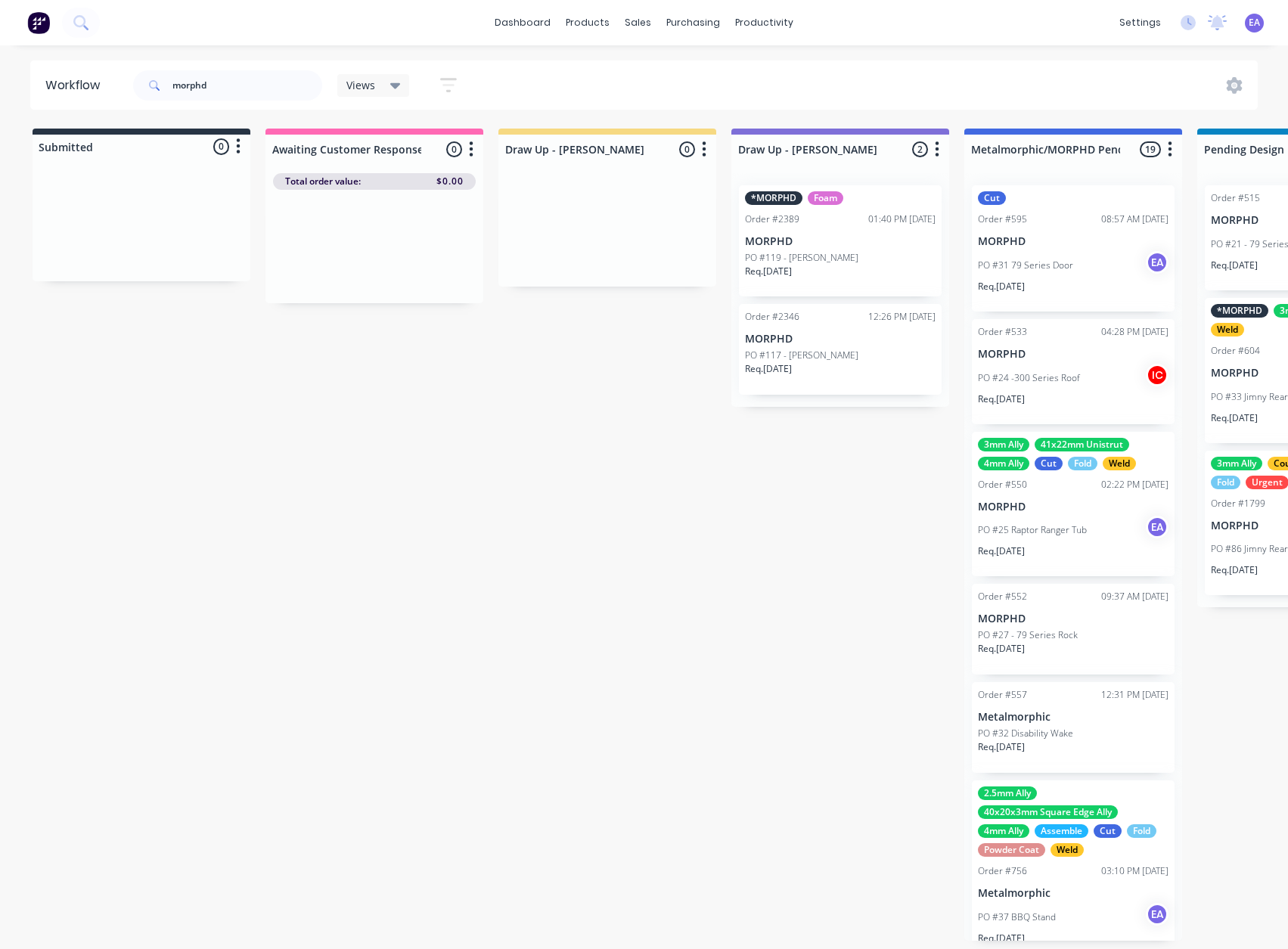
drag, startPoint x: 427, startPoint y: 579, endPoint x: 304, endPoint y: 607, distance: 126.1
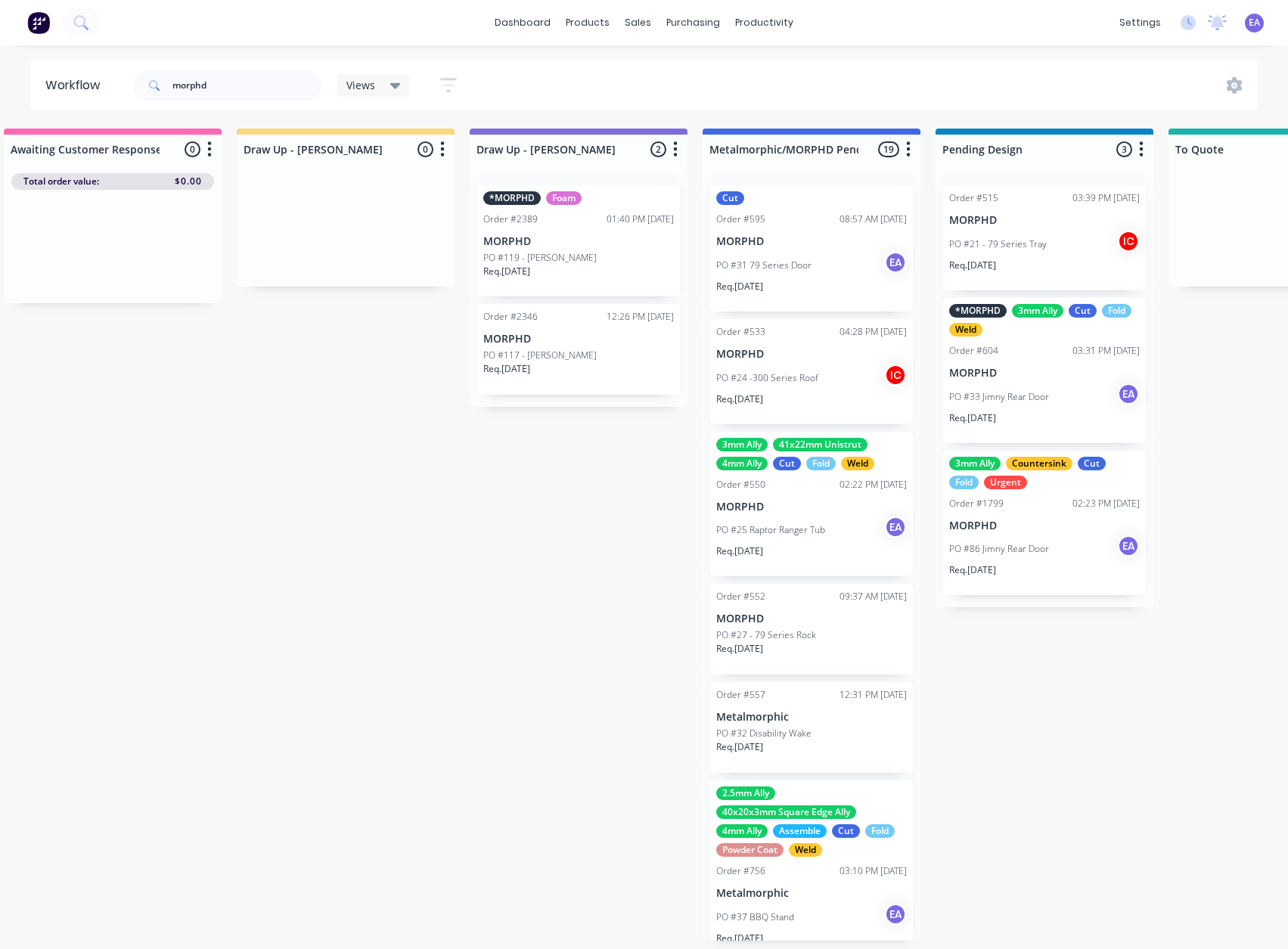
drag, startPoint x: 409, startPoint y: 588, endPoint x: 455, endPoint y: 590, distance: 46.0
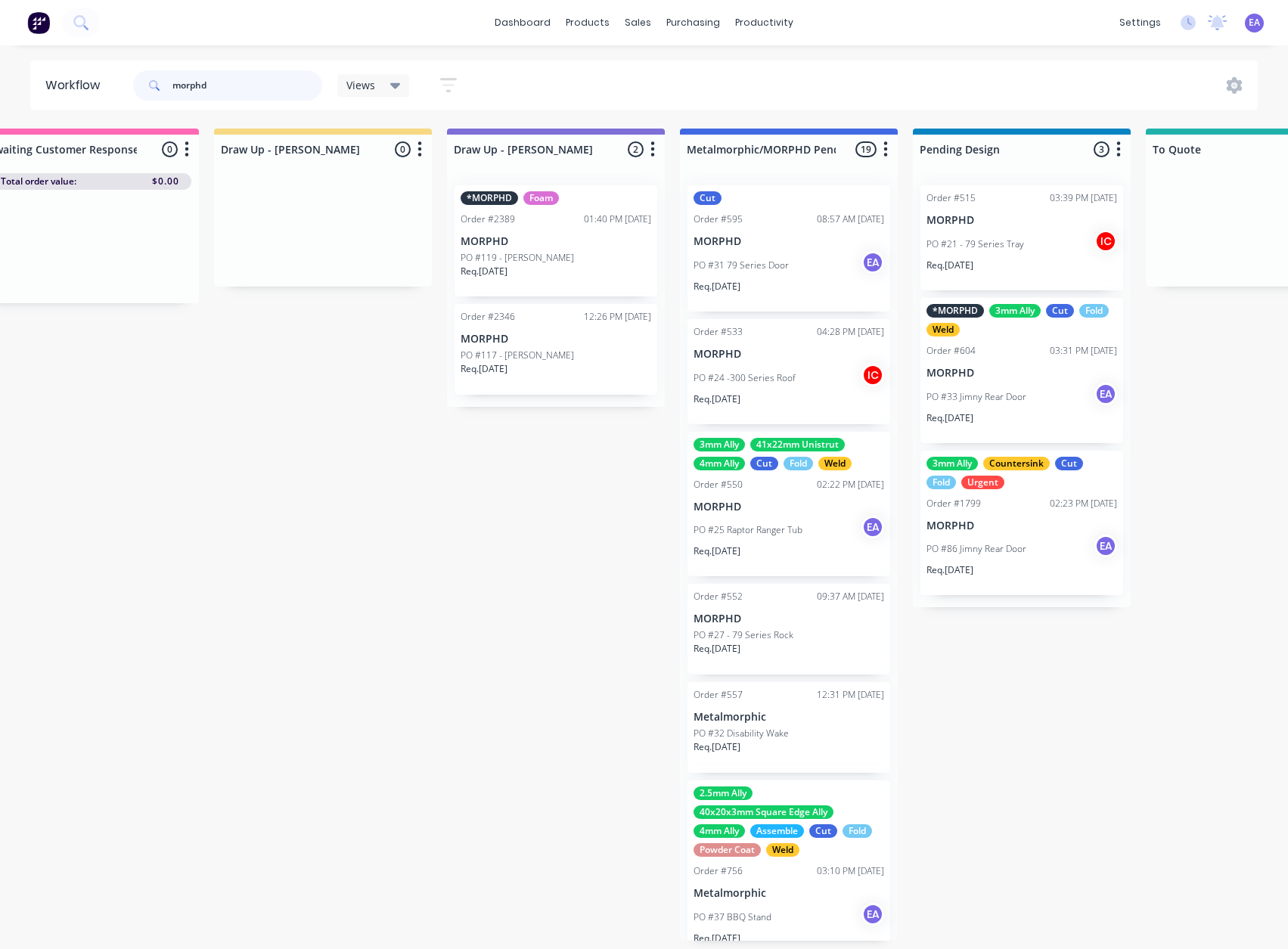
drag, startPoint x: 175, startPoint y: 86, endPoint x: 57, endPoint y: 112, distance: 120.8
click at [57, 100] on header "Workflow morphd Views Save new view None (Default) edit [PERSON_NAME] edit [PER…" at bounding box center [644, 85] width 1228 height 50
type input "mark"
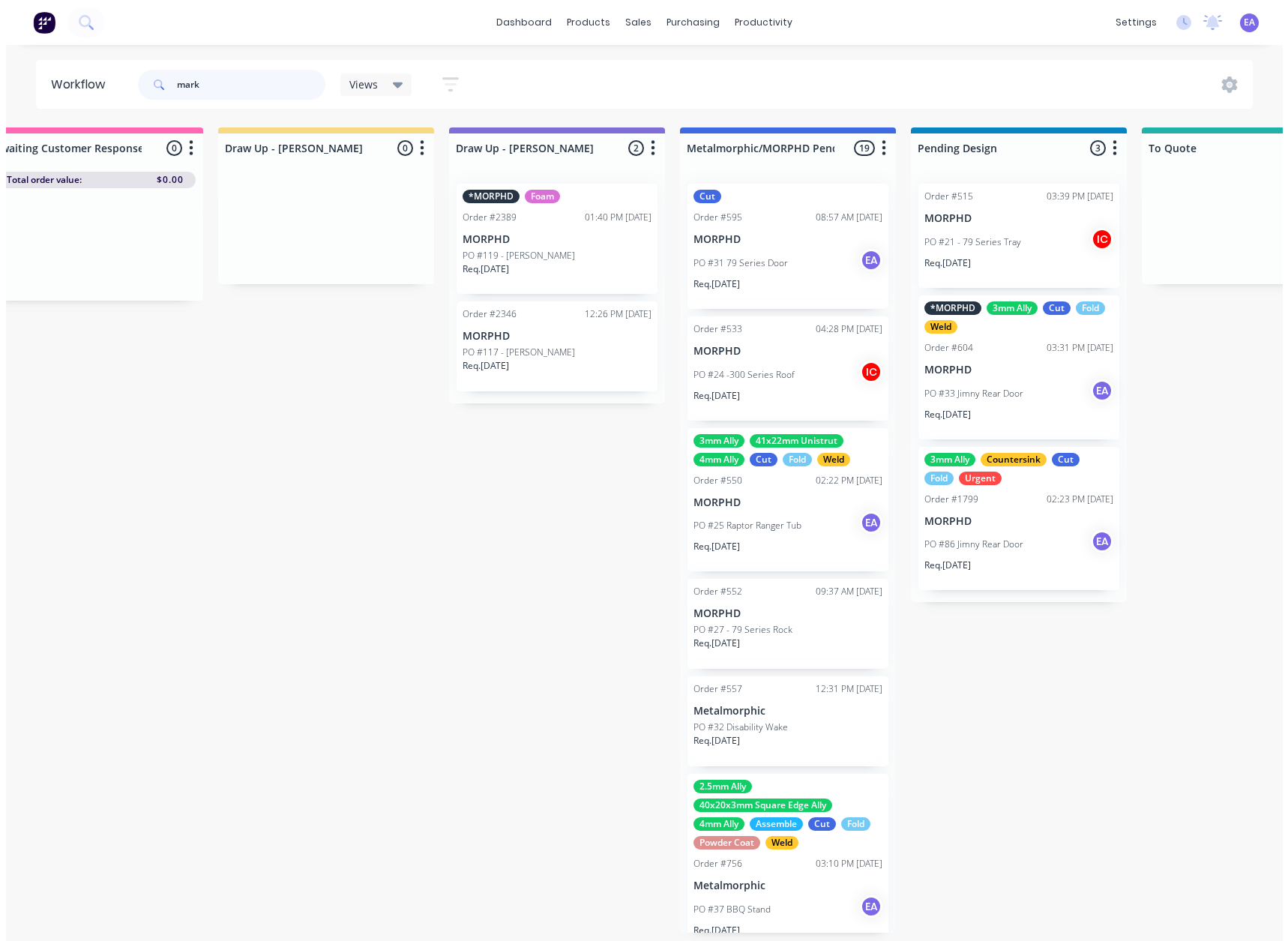
scroll to position [0, 0]
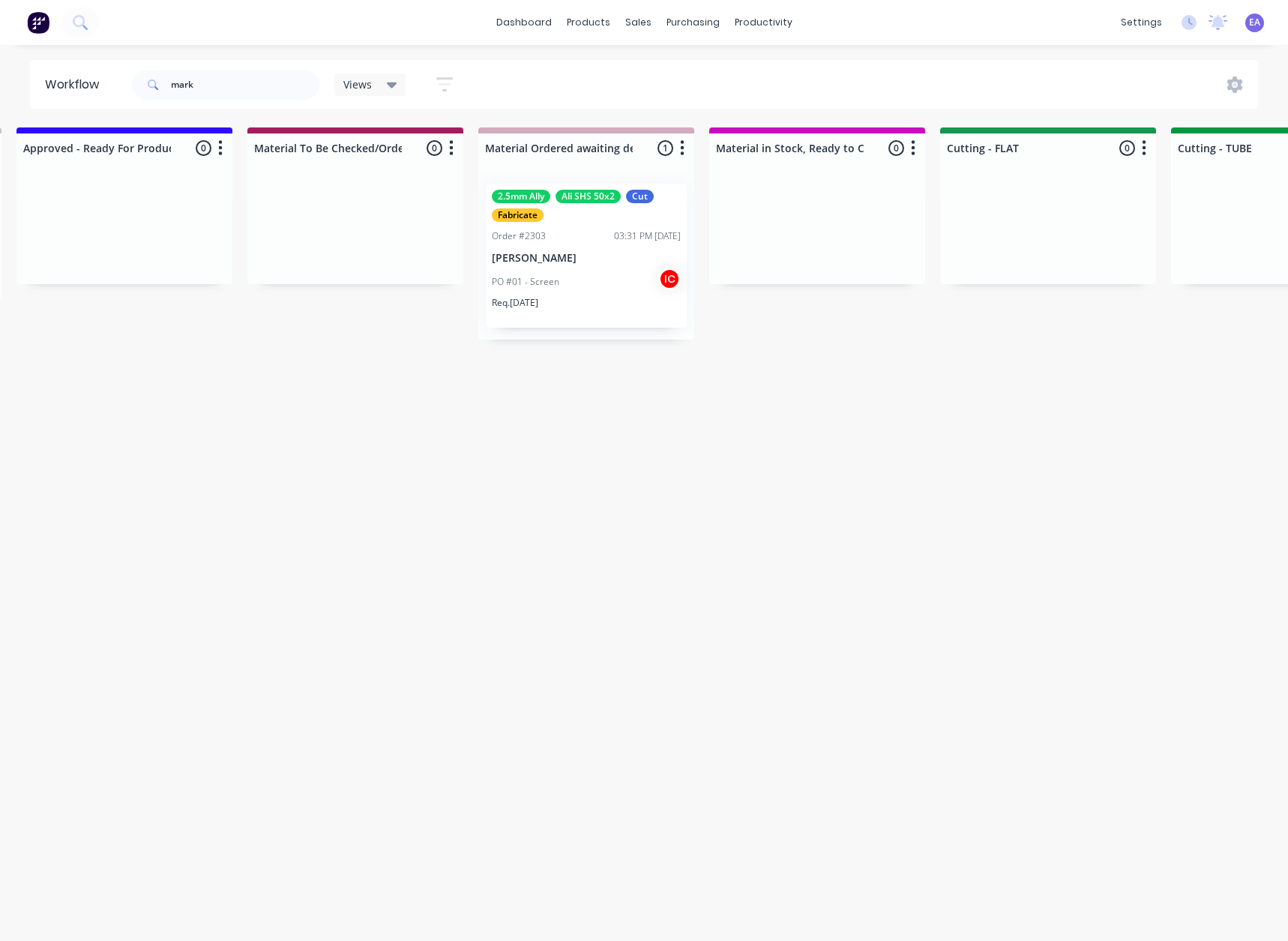
drag, startPoint x: 678, startPoint y: 441, endPoint x: 766, endPoint y: 463, distance: 90.7
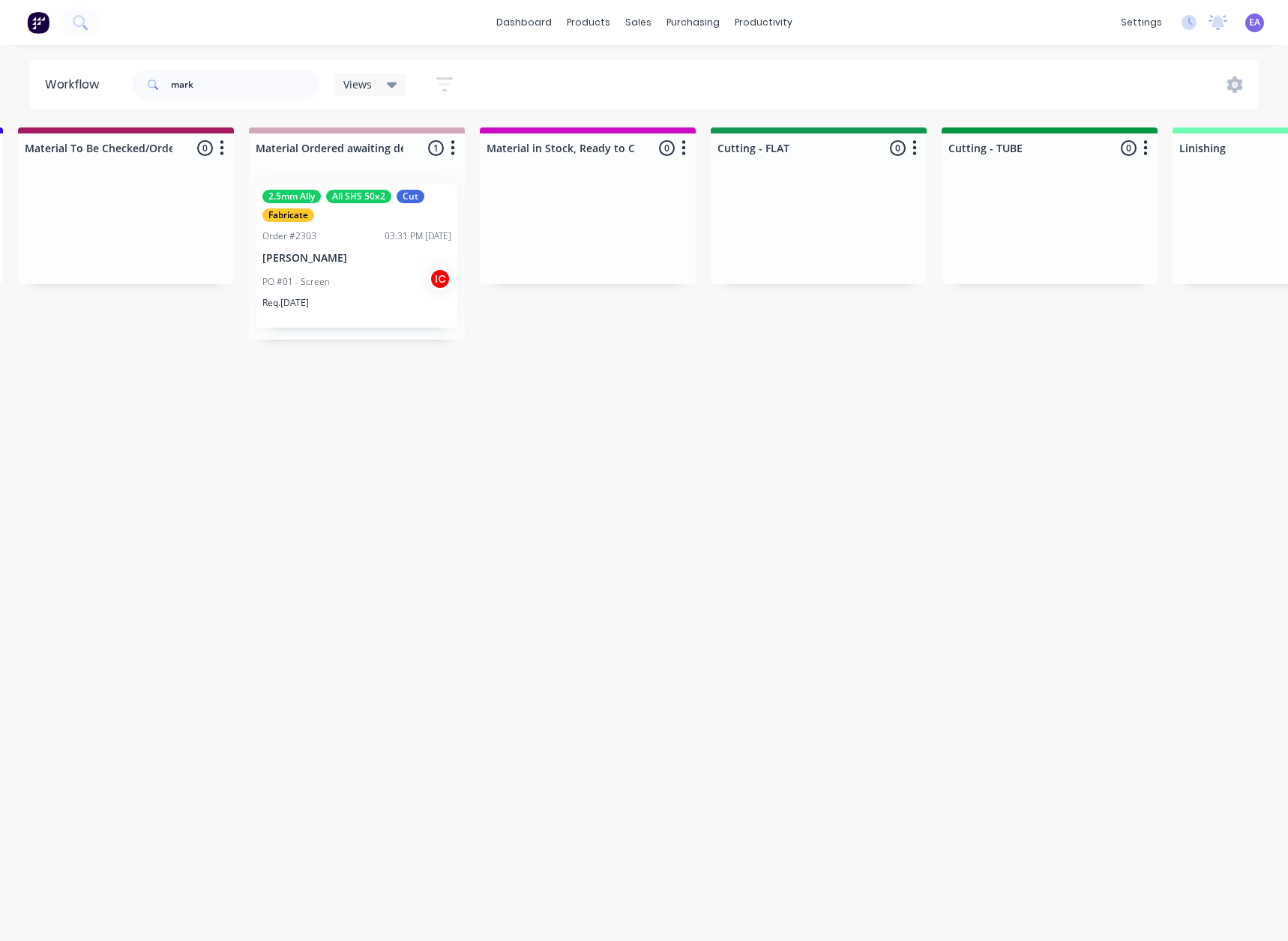
drag, startPoint x: 696, startPoint y: 493, endPoint x: 646, endPoint y: 514, distance: 54.2
click at [345, 272] on div "PO #01 - Screen IC" at bounding box center [367, 281] width 189 height 29
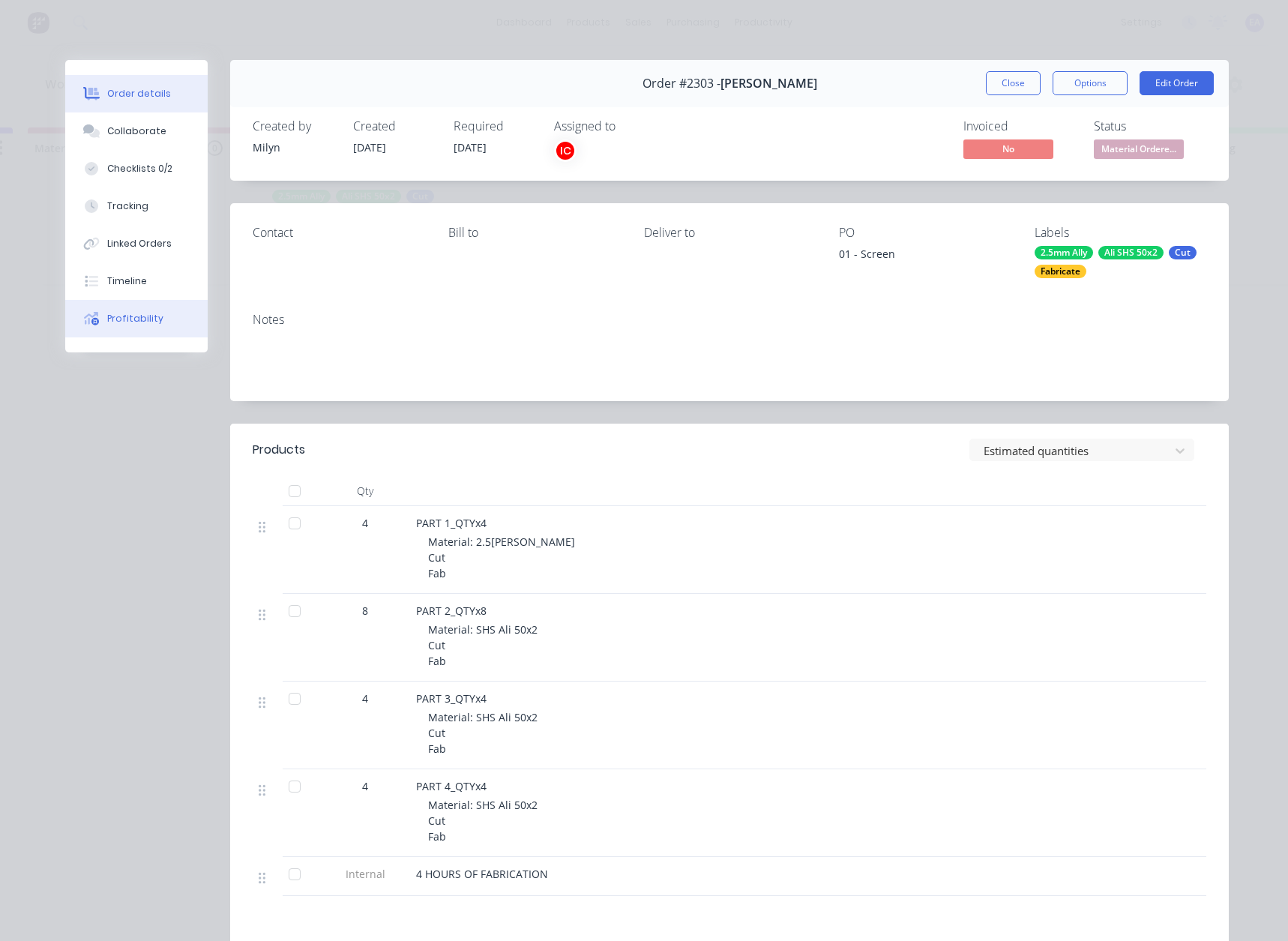
drag, startPoint x: 134, startPoint y: 279, endPoint x: 187, endPoint y: 304, distance: 58.6
click at [135, 279] on div "Timeline" at bounding box center [127, 281] width 40 height 13
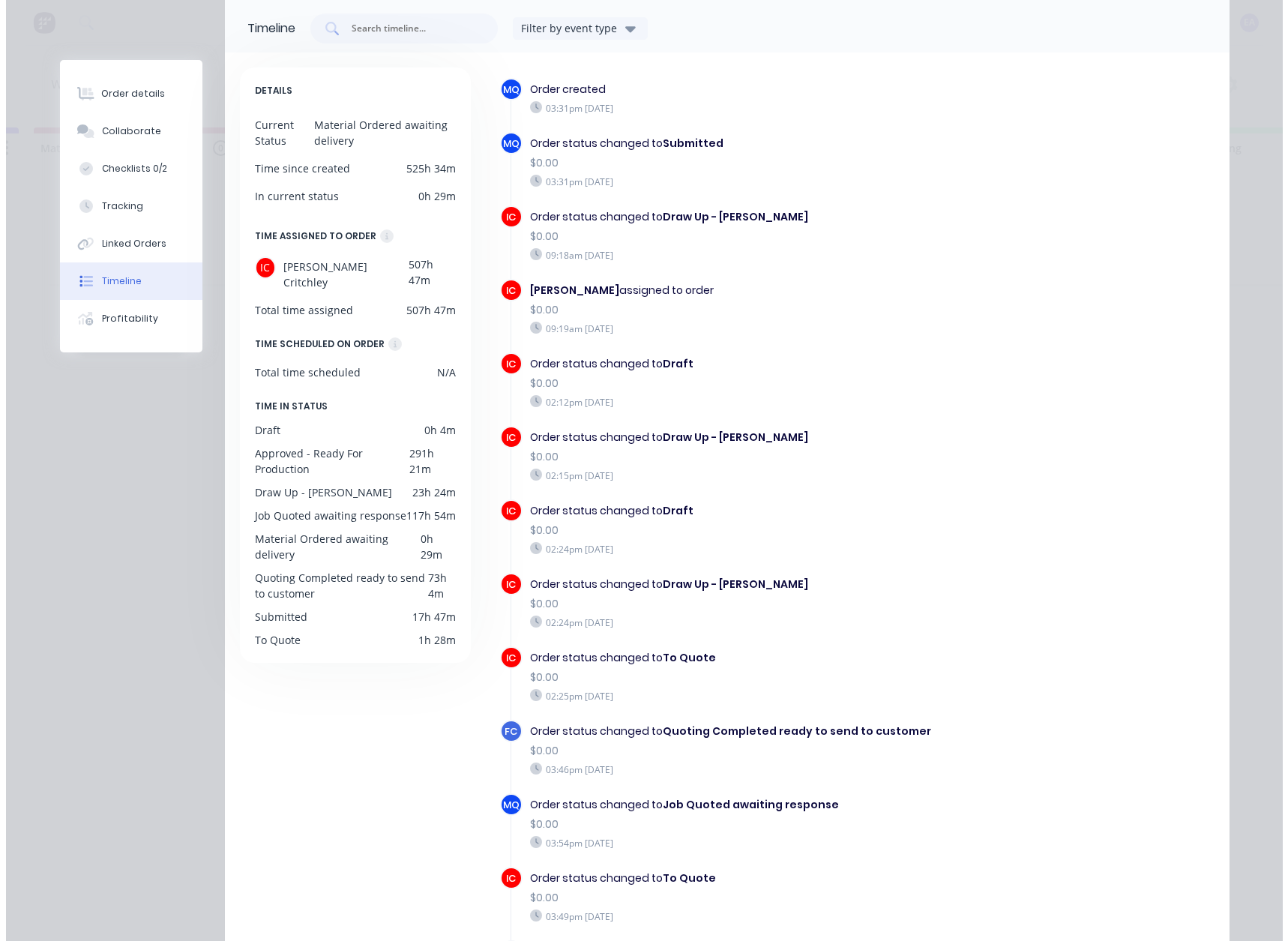
scroll to position [0, 0]
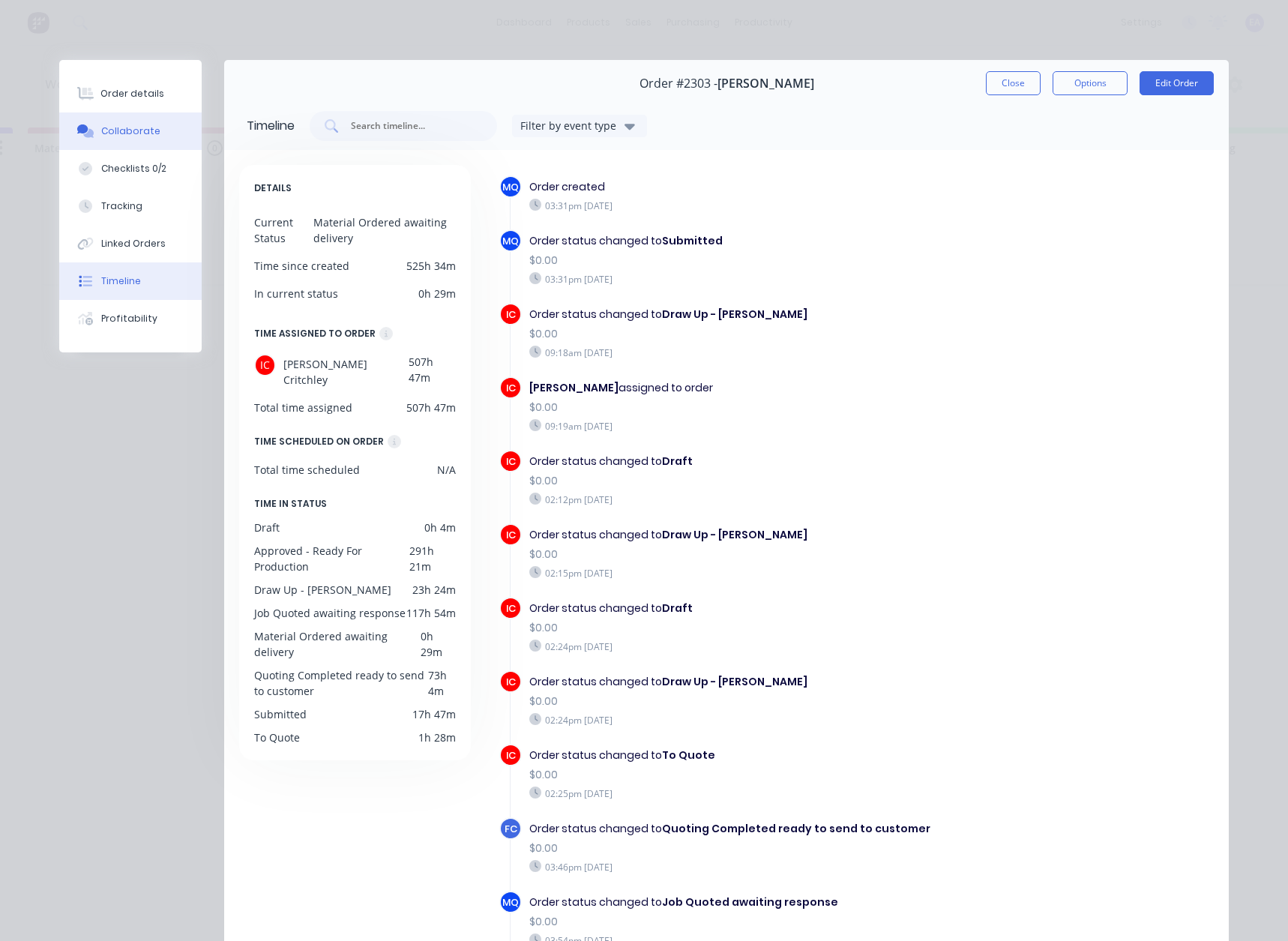
click at [124, 128] on div "Collaborate" at bounding box center [131, 131] width 59 height 13
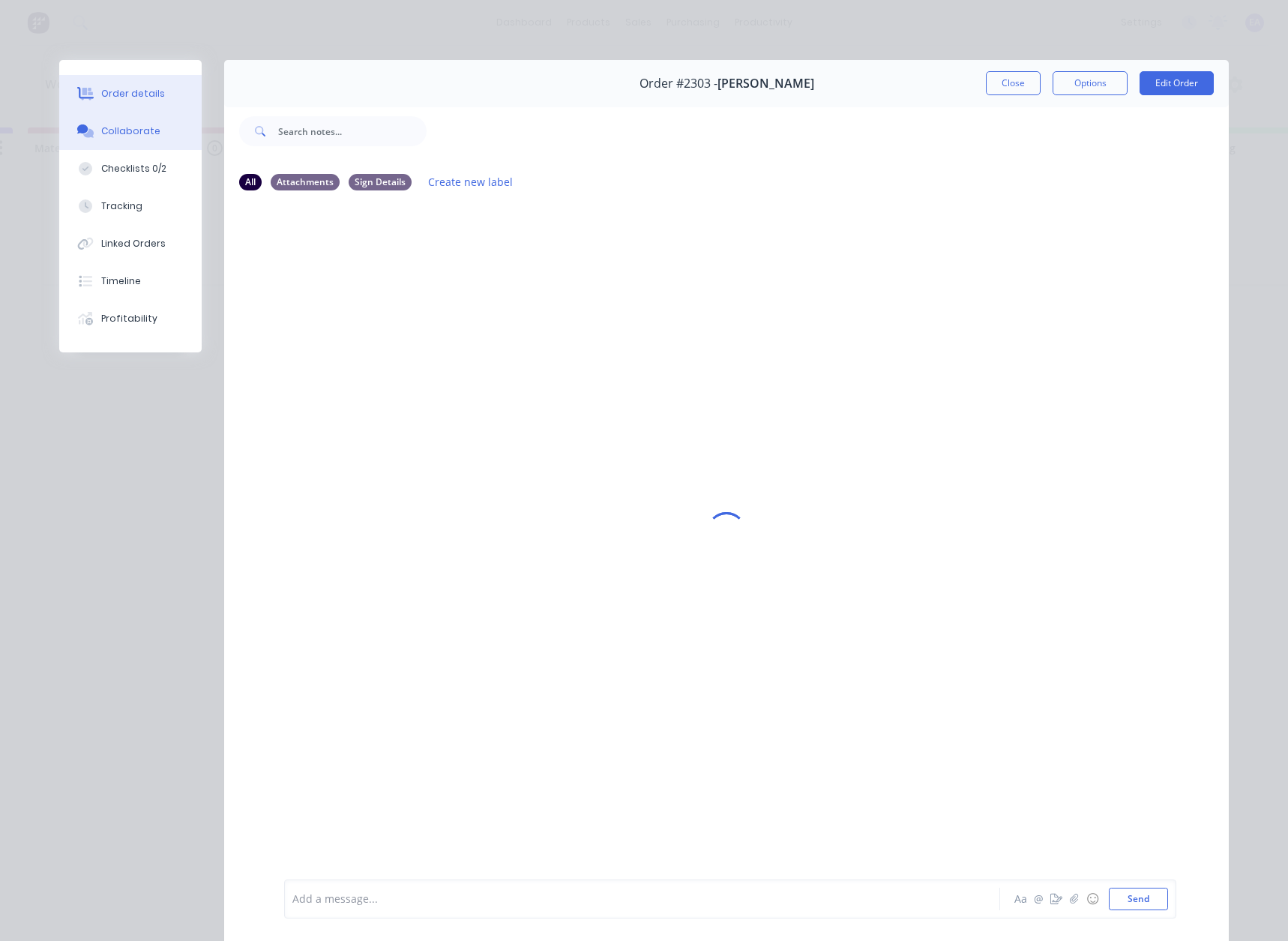
click at [133, 92] on div "Order details" at bounding box center [133, 93] width 64 height 13
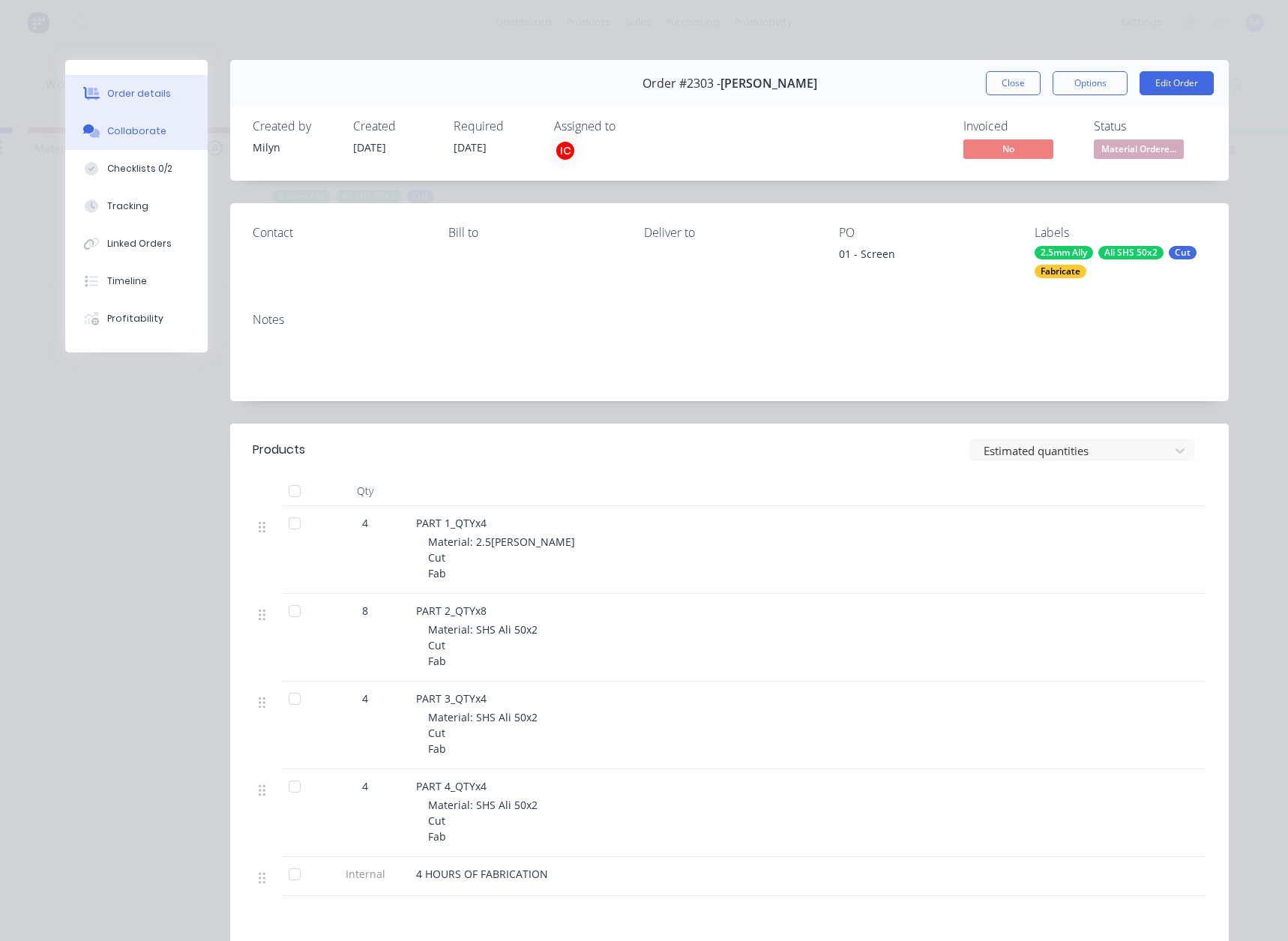
click at [140, 124] on div "Collaborate" at bounding box center [137, 131] width 59 height 13
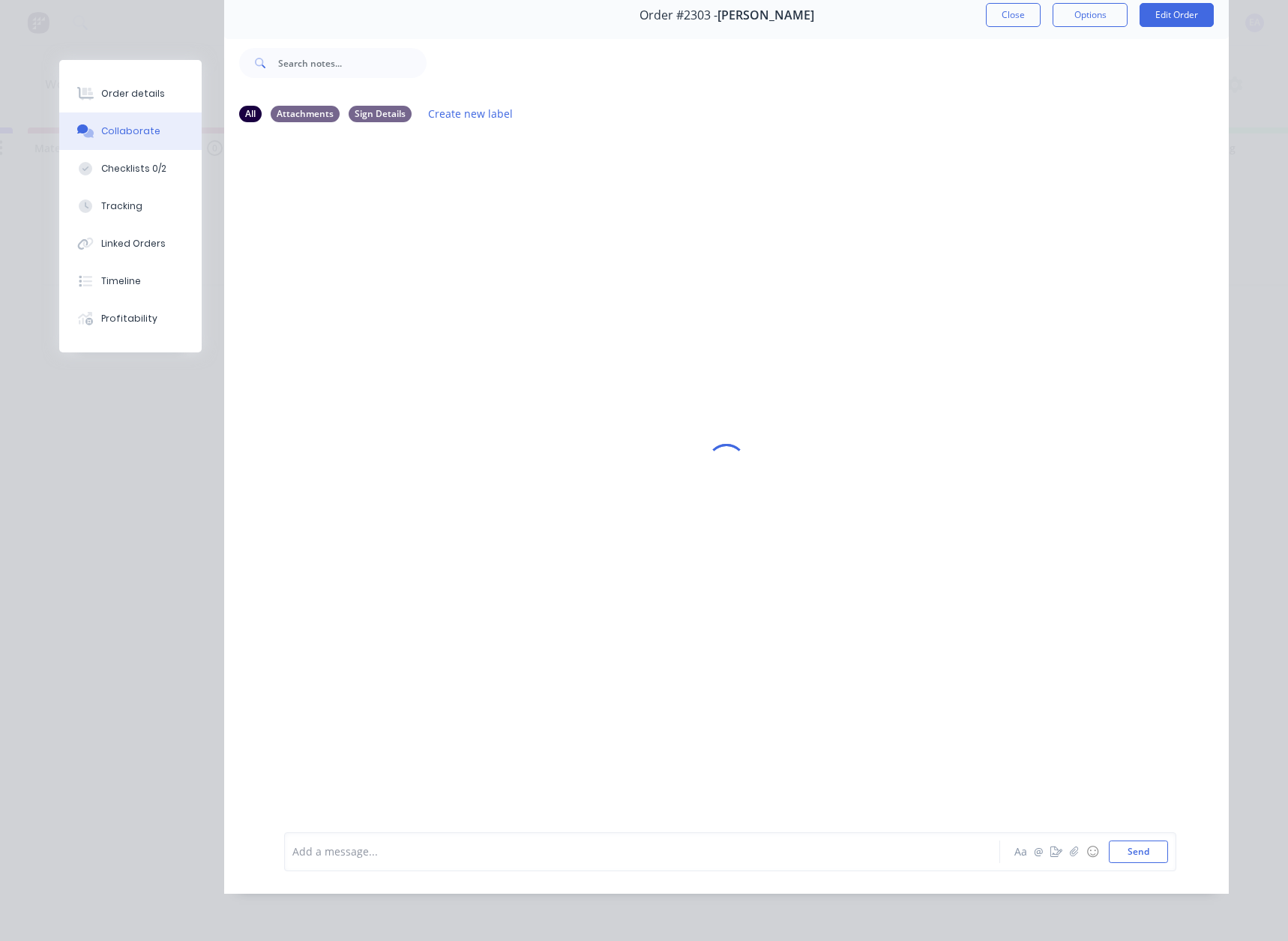
scroll to position [79, 0]
click at [121, 285] on div "Timeline" at bounding box center [121, 281] width 40 height 13
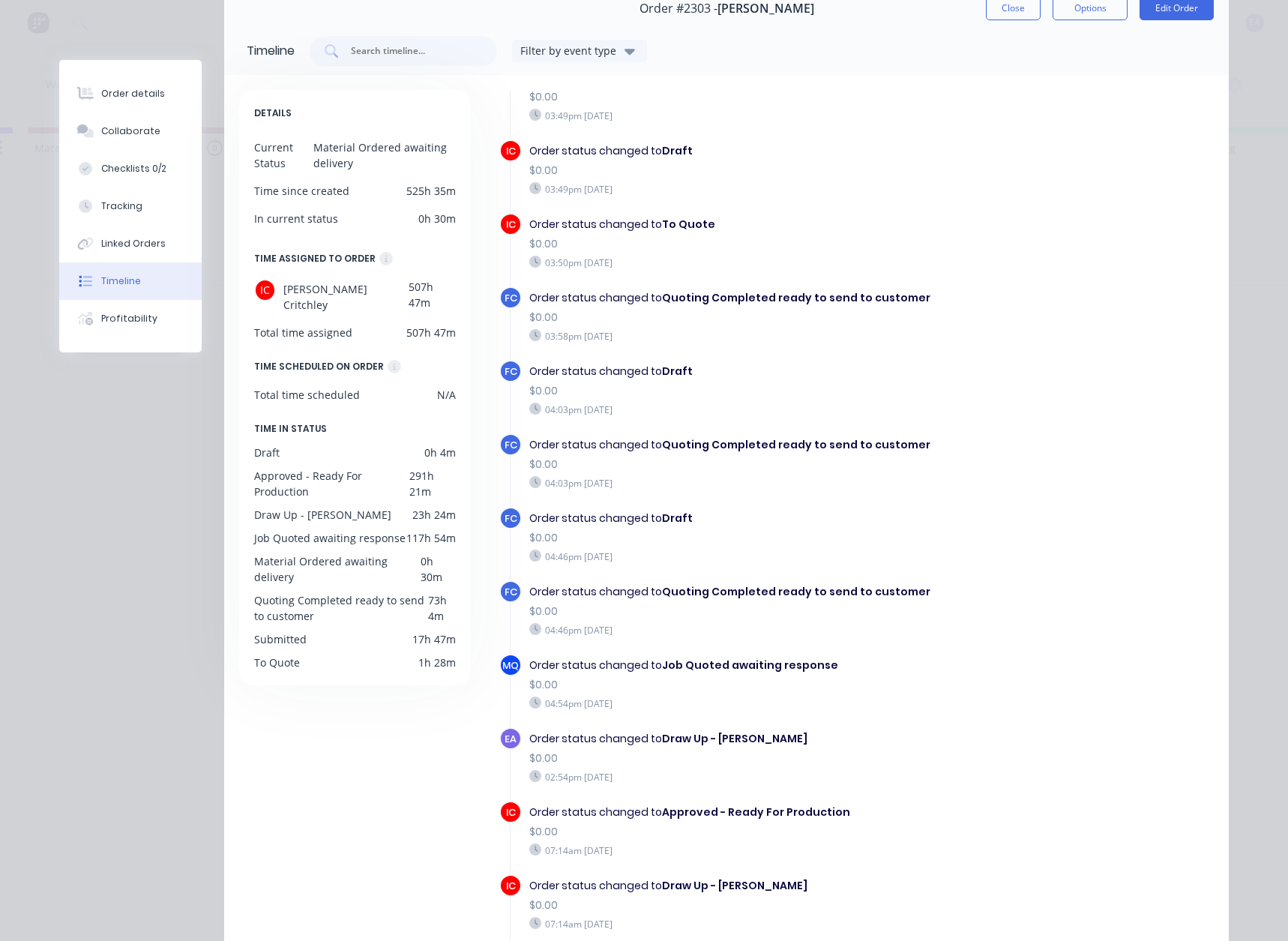
scroll to position [825, 0]
click at [129, 94] on div "Order details" at bounding box center [133, 93] width 64 height 13
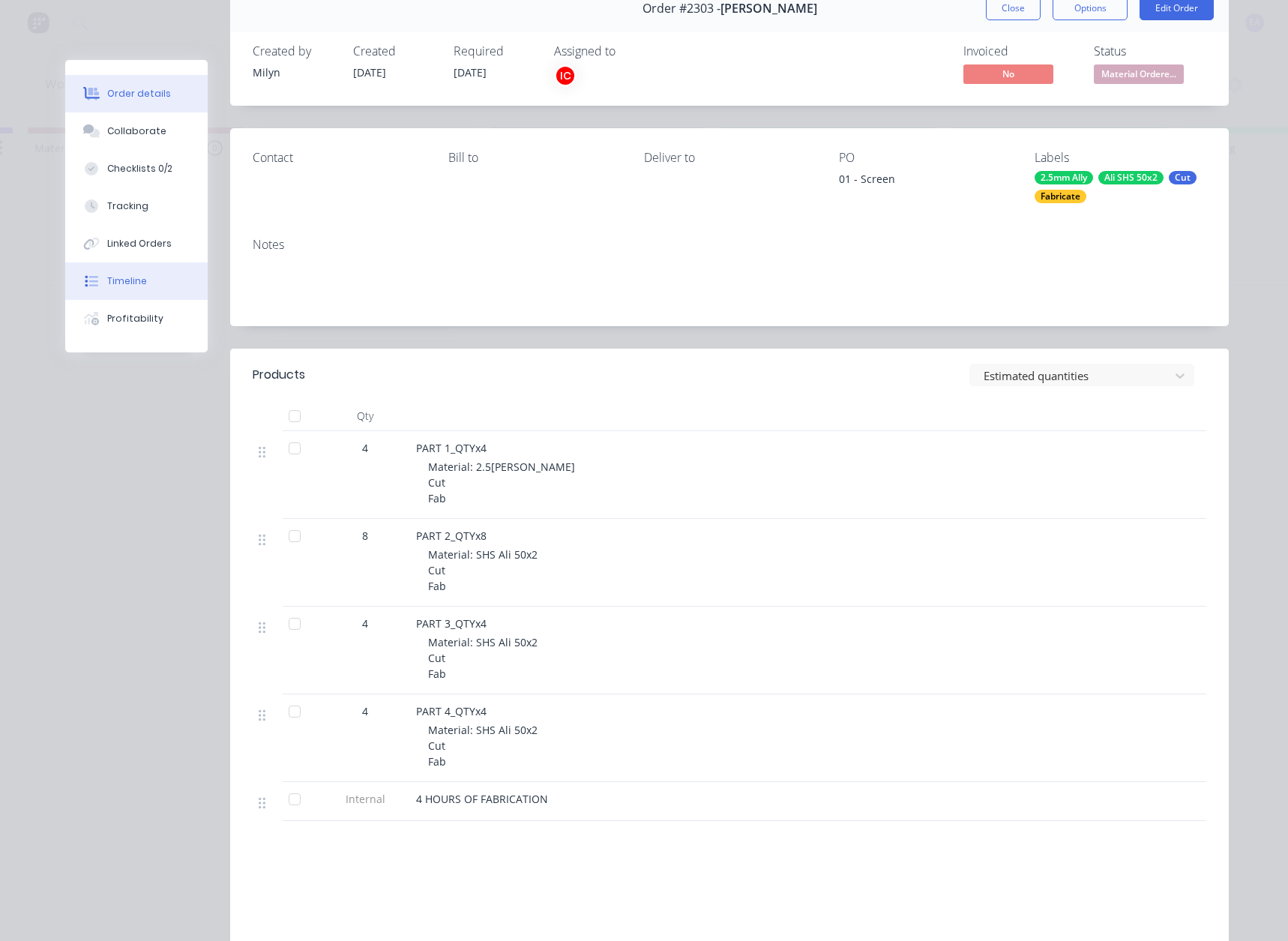
click at [120, 266] on button "Timeline" at bounding box center [137, 281] width 142 height 38
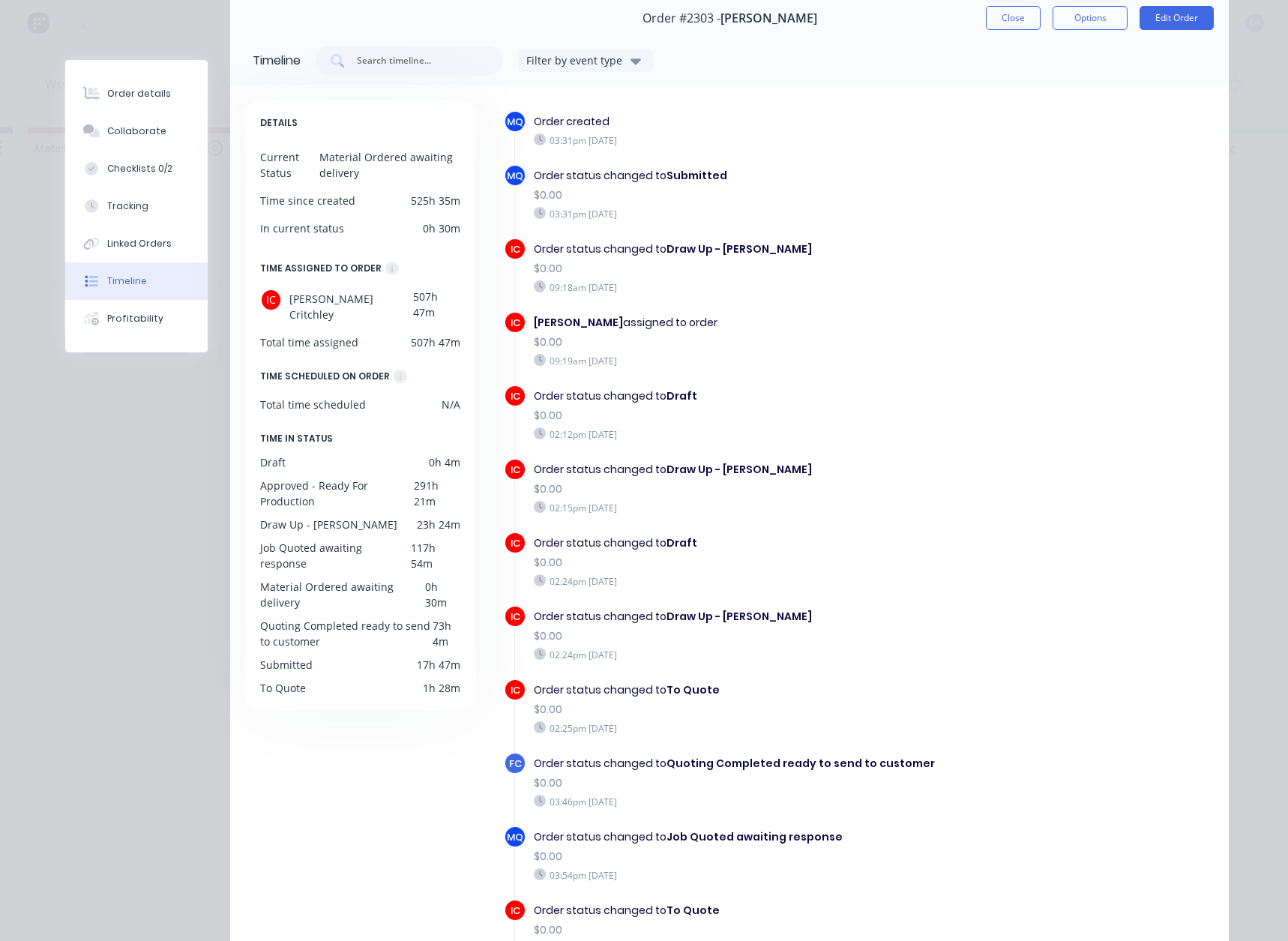
scroll to position [0, 0]
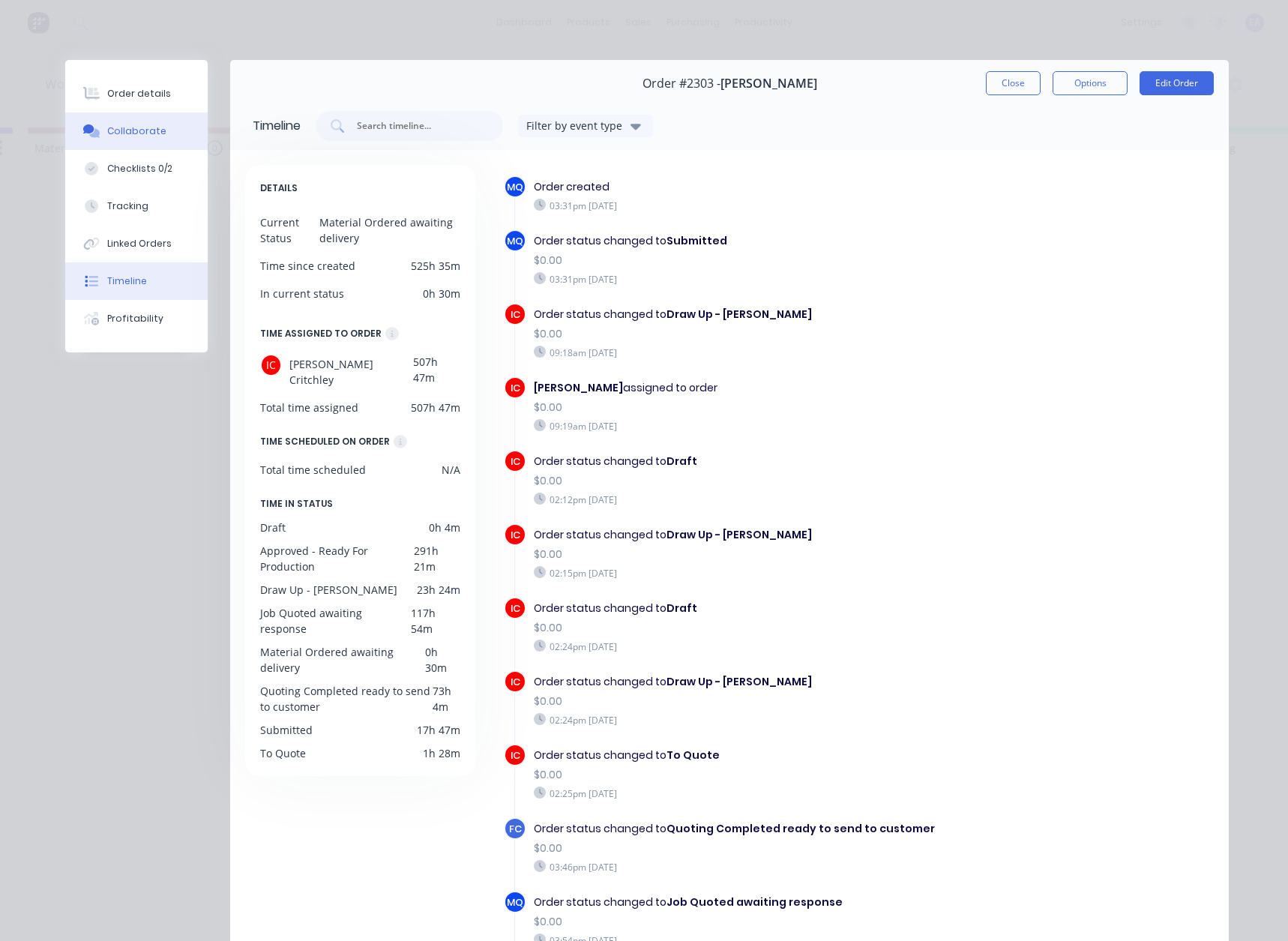
click at [107, 126] on div "Collaborate" at bounding box center [137, 131] width 59 height 13
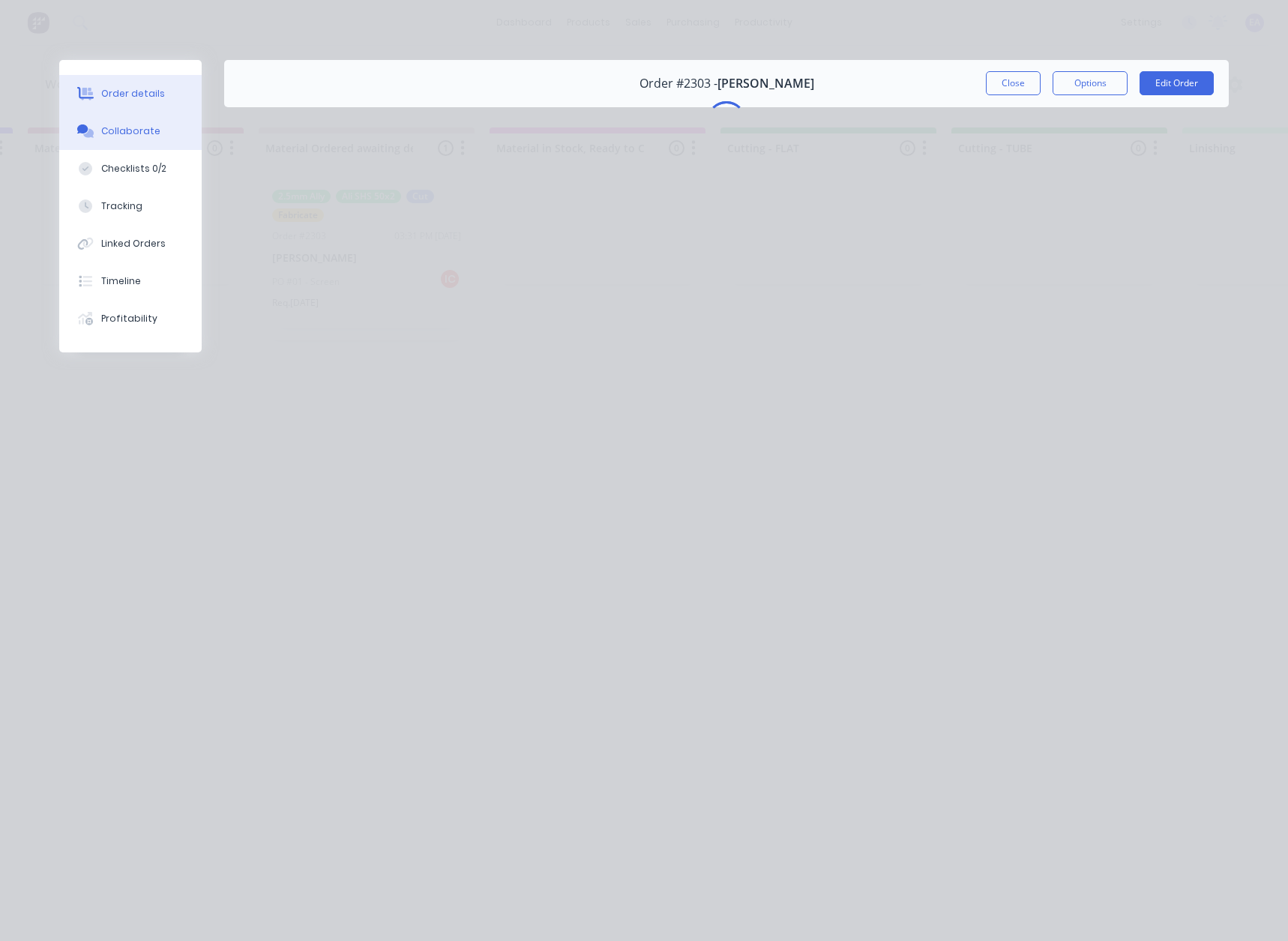
click at [142, 101] on button "Order details" at bounding box center [130, 94] width 142 height 38
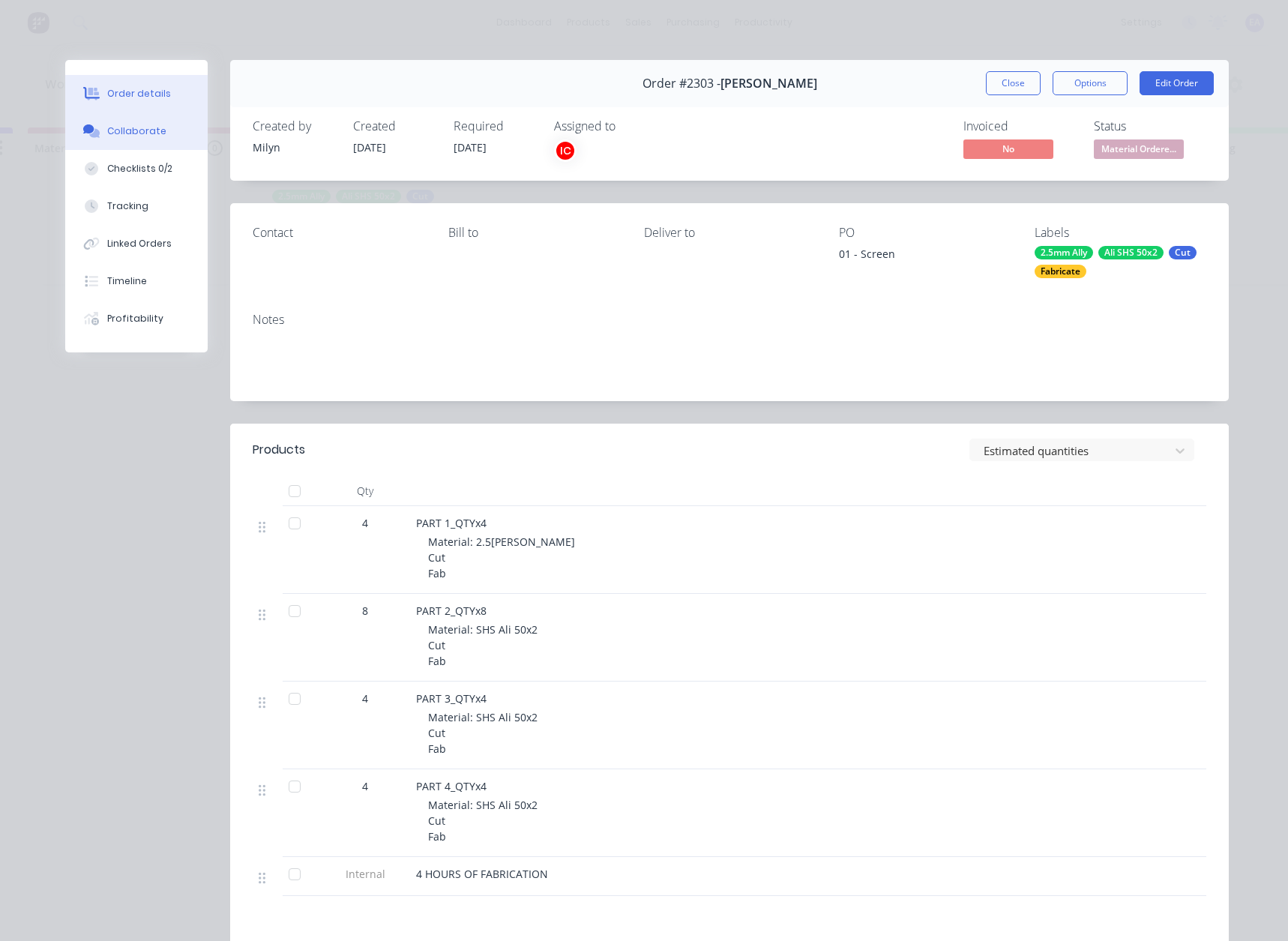
click at [118, 141] on button "Collaborate" at bounding box center [137, 131] width 142 height 38
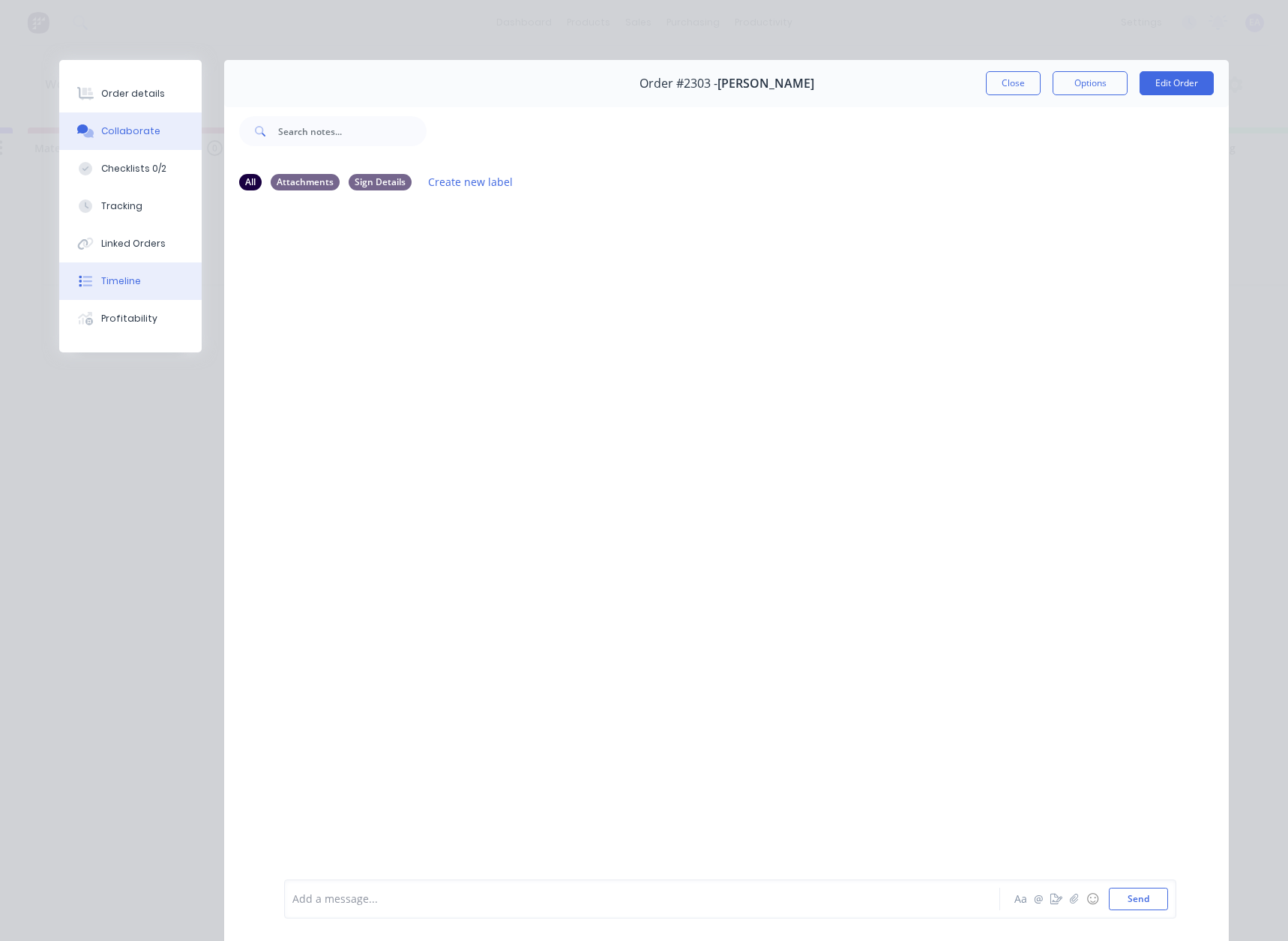
click at [151, 284] on button "Timeline" at bounding box center [130, 281] width 142 height 38
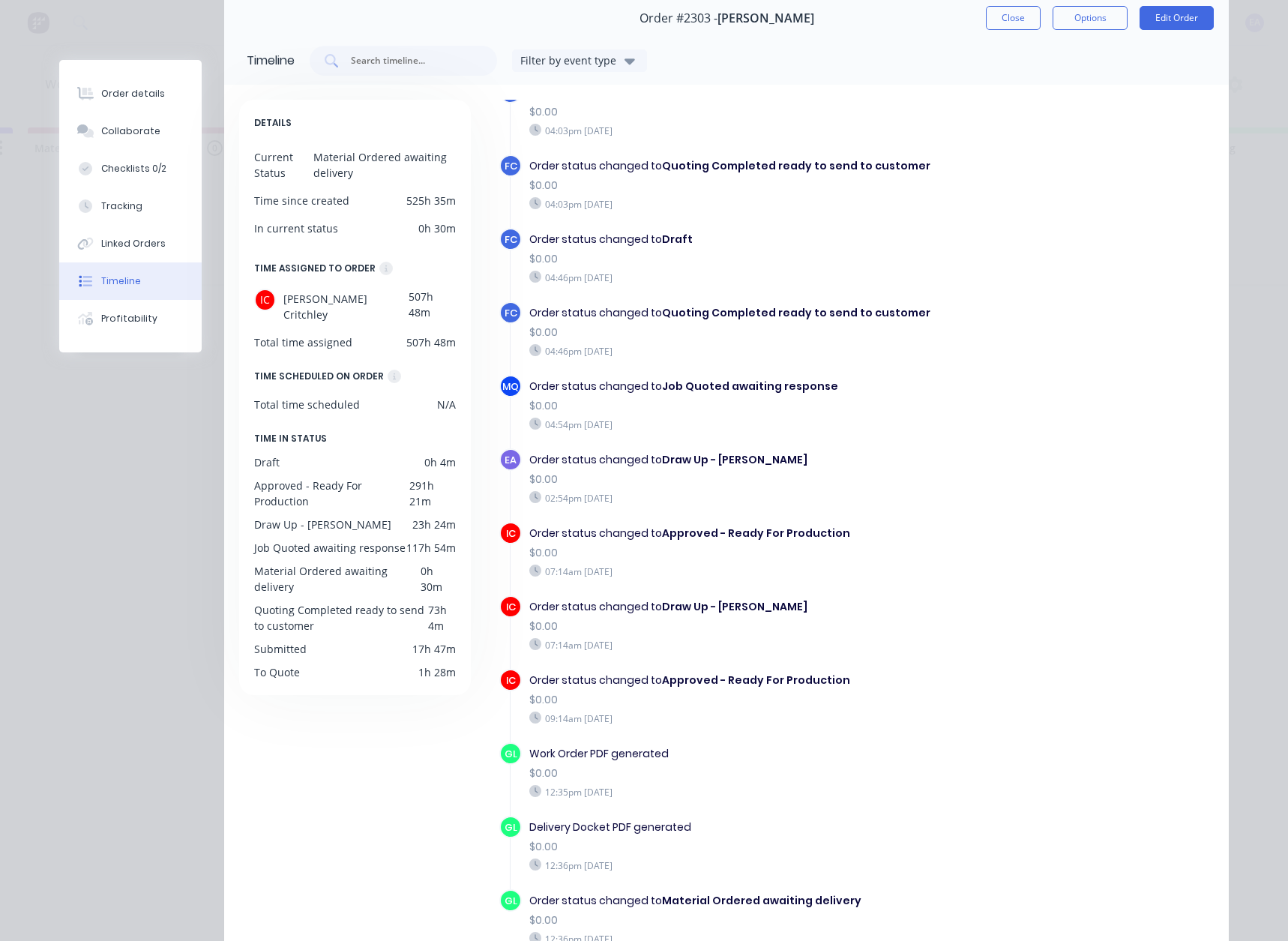
scroll to position [199, 0]
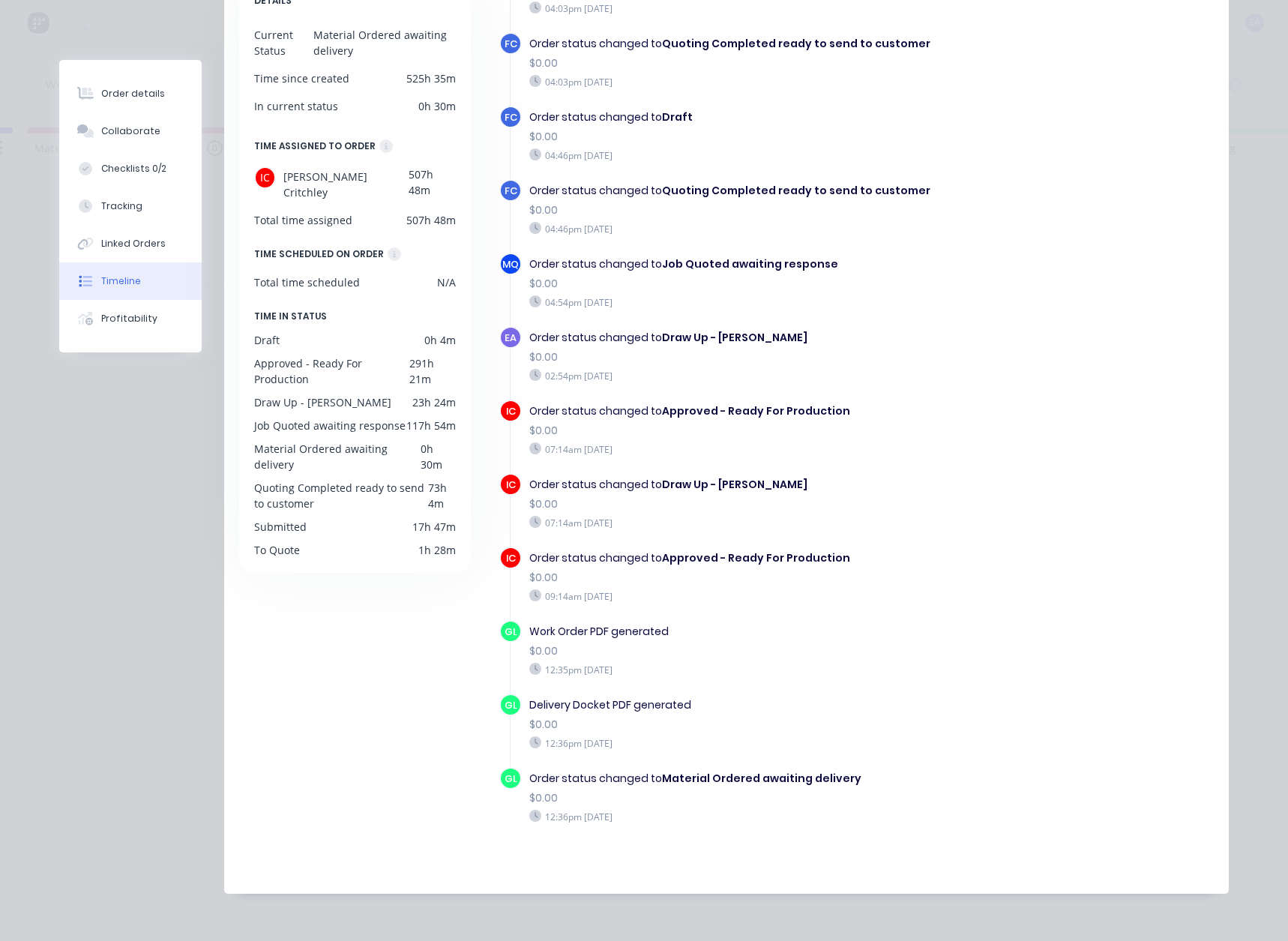
click at [377, 713] on div "DETAILS Current Status Material Ordered awaiting delivery Time since created 52…" at bounding box center [361, 425] width 244 height 894
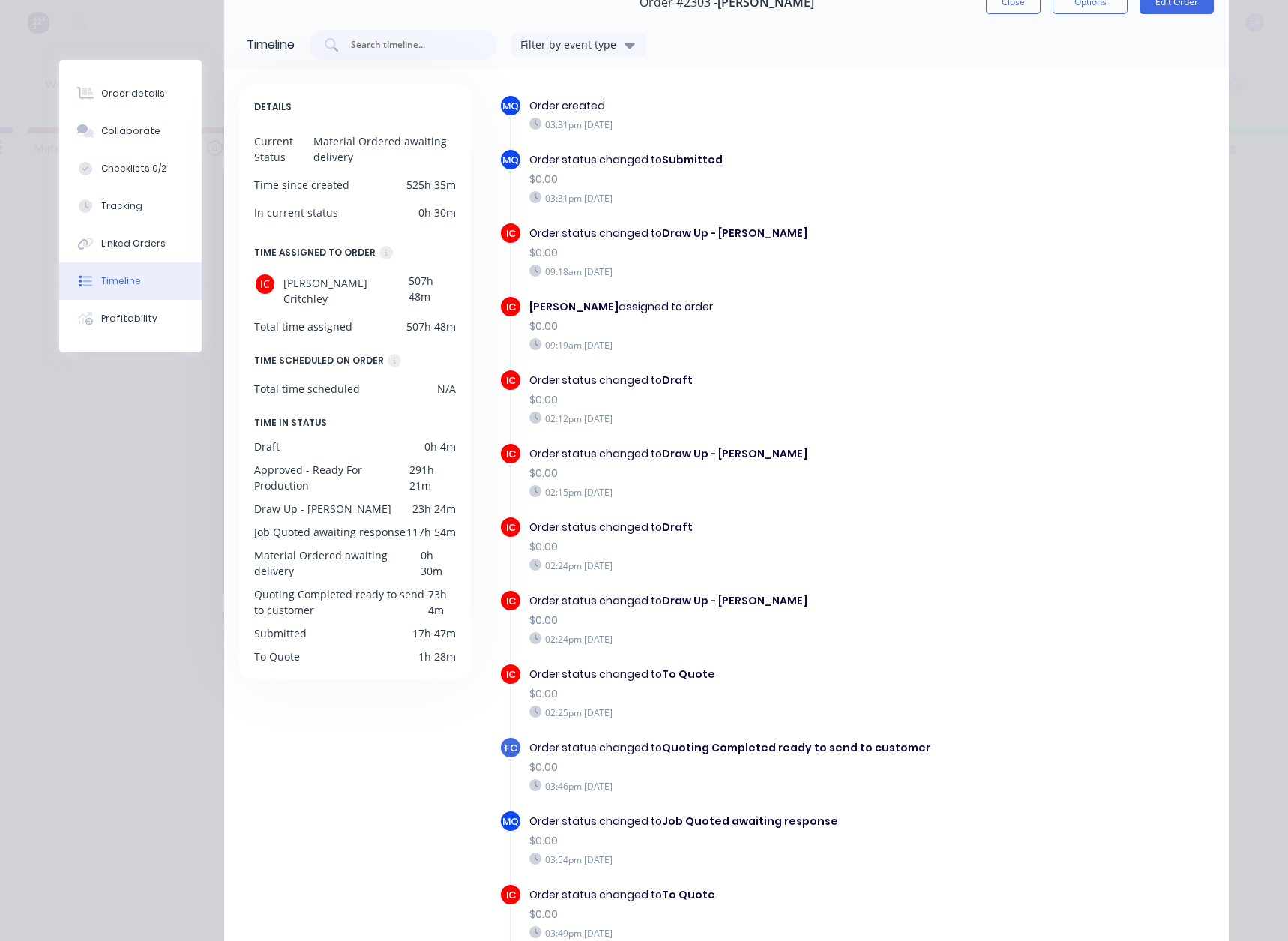
scroll to position [0, 0]
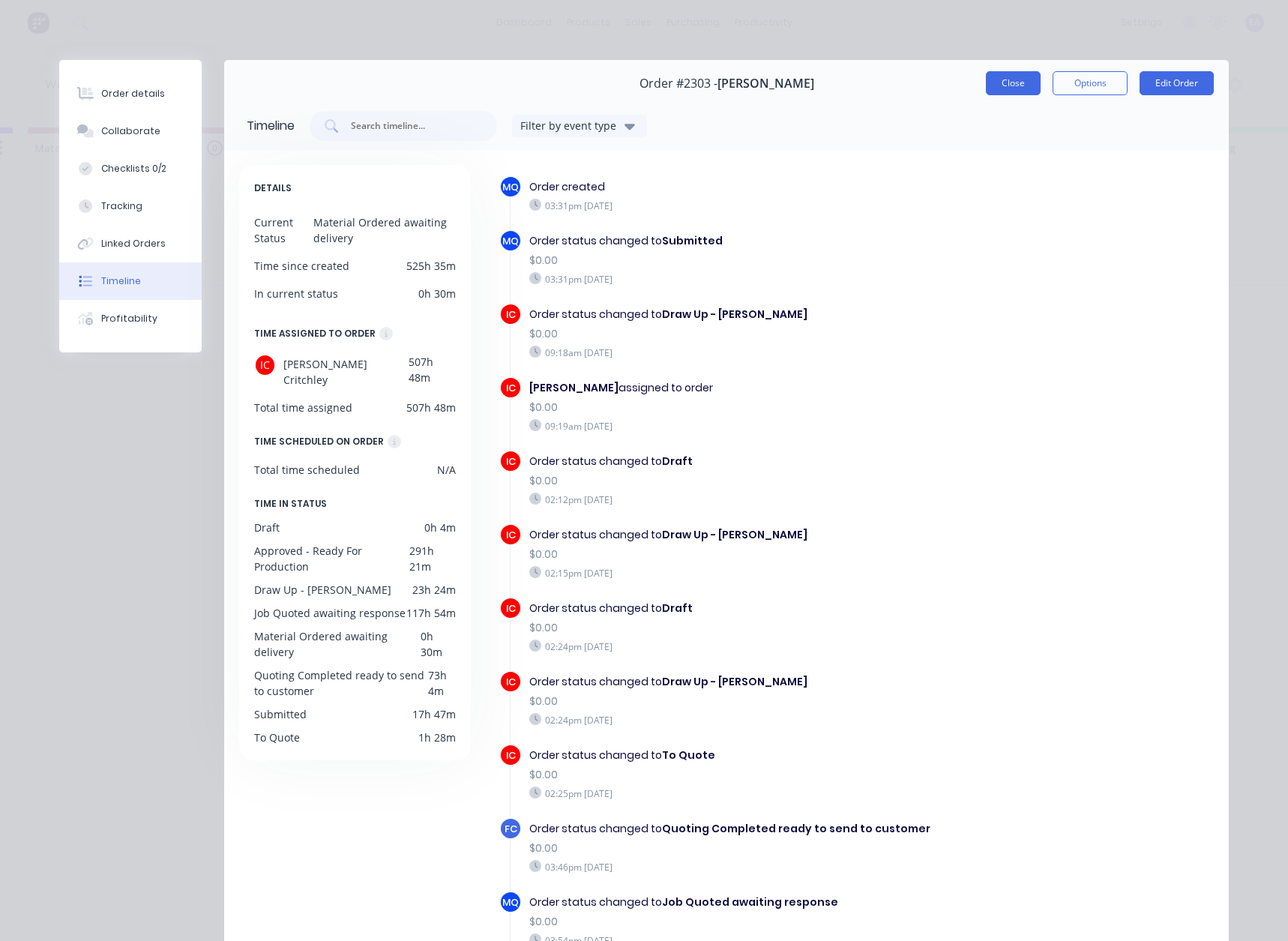
click at [1017, 87] on button "Close" at bounding box center [1013, 83] width 55 height 24
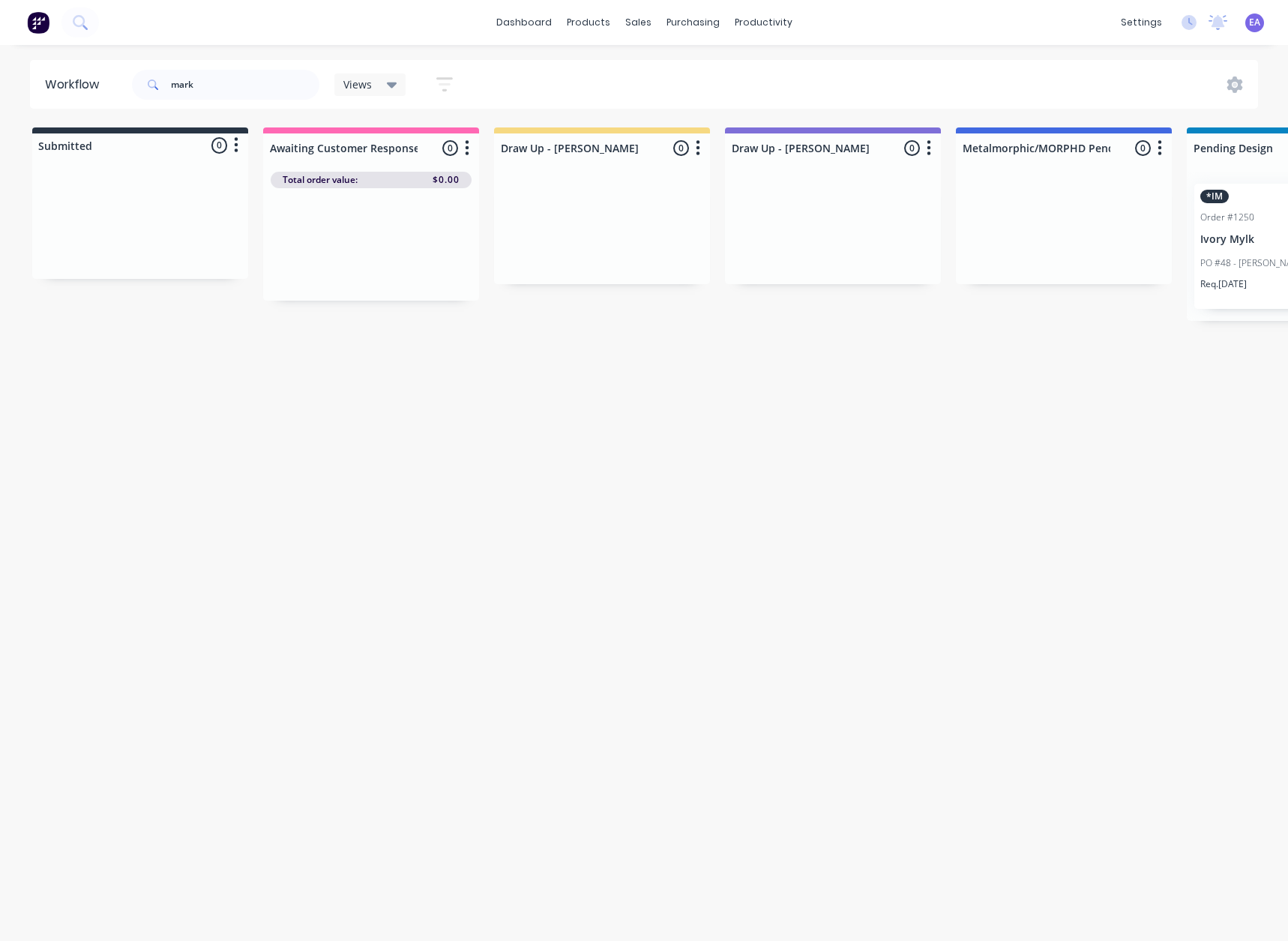
drag, startPoint x: -92, startPoint y: 525, endPoint x: 97, endPoint y: 195, distance: 380.3
drag, startPoint x: 191, startPoint y: 80, endPoint x: 71, endPoint y: 102, distance: 122.0
click at [130, 89] on div "mark Views Save new view None (Default) edit [PERSON_NAME] edit [PERSON_NAME] e…" at bounding box center [299, 84] width 340 height 45
click at [475, 435] on div "Workflow Views Save new view None (Default) edit [PERSON_NAME] edit [PERSON_NAM…" at bounding box center [644, 485] width 1288 height 851
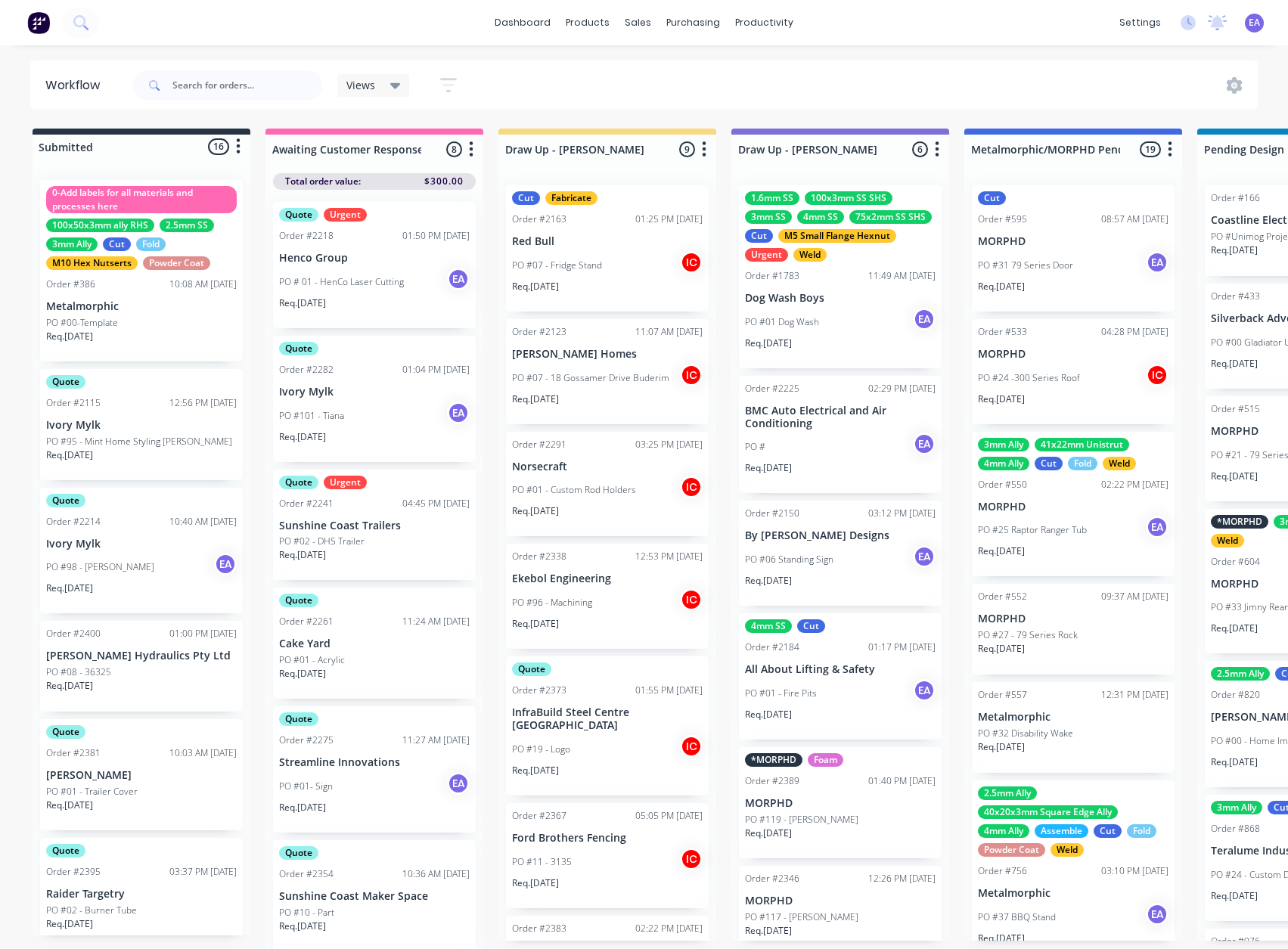
click at [342, 17] on div "dashboard products sales purchasing productivity dashboard products Product Cat…" at bounding box center [644, 22] width 1288 height 45
click at [247, 89] on input "text" at bounding box center [247, 85] width 149 height 31
type input "morphd"
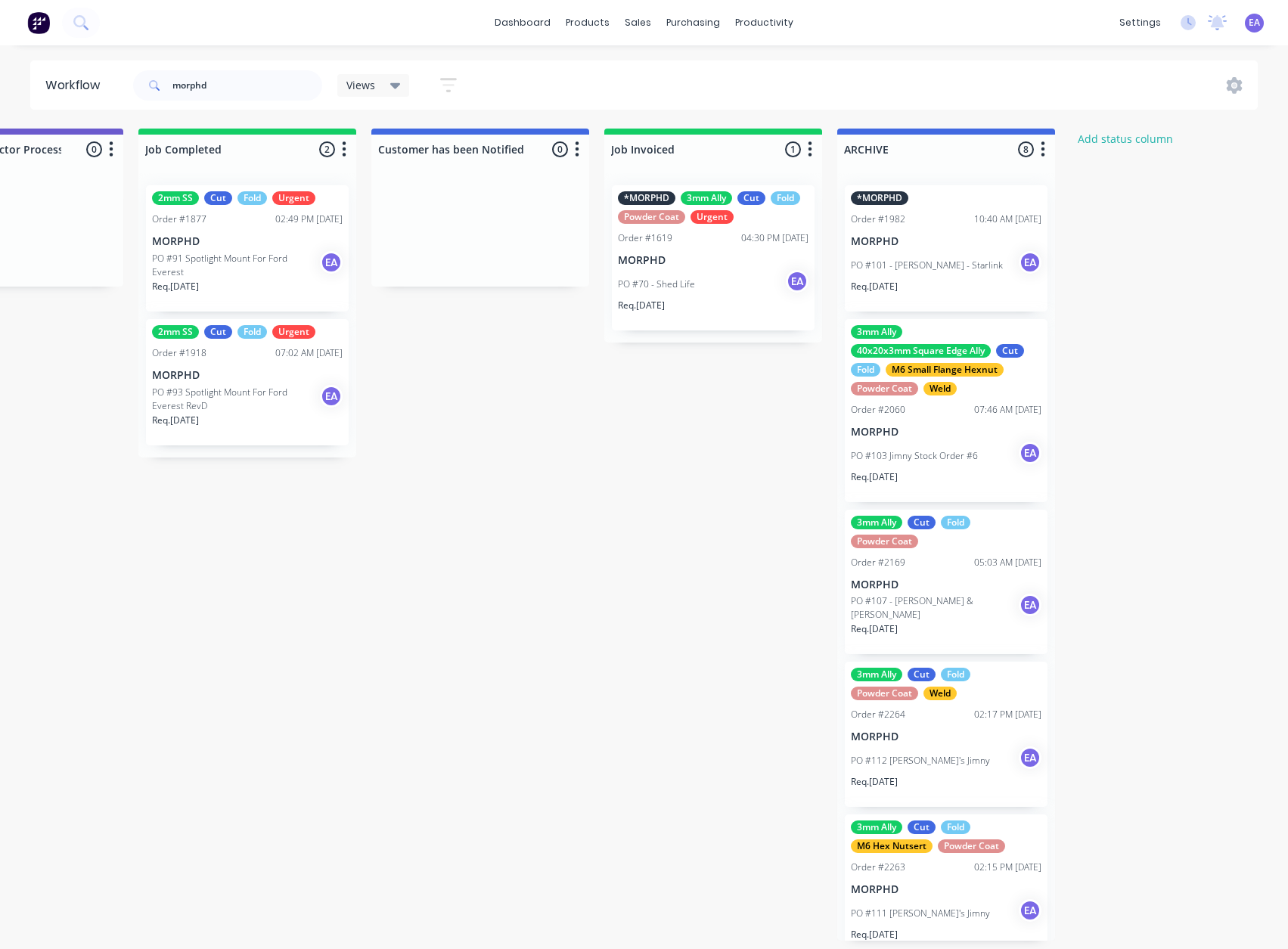
drag, startPoint x: 572, startPoint y: 520, endPoint x: 719, endPoint y: 536, distance: 147.9
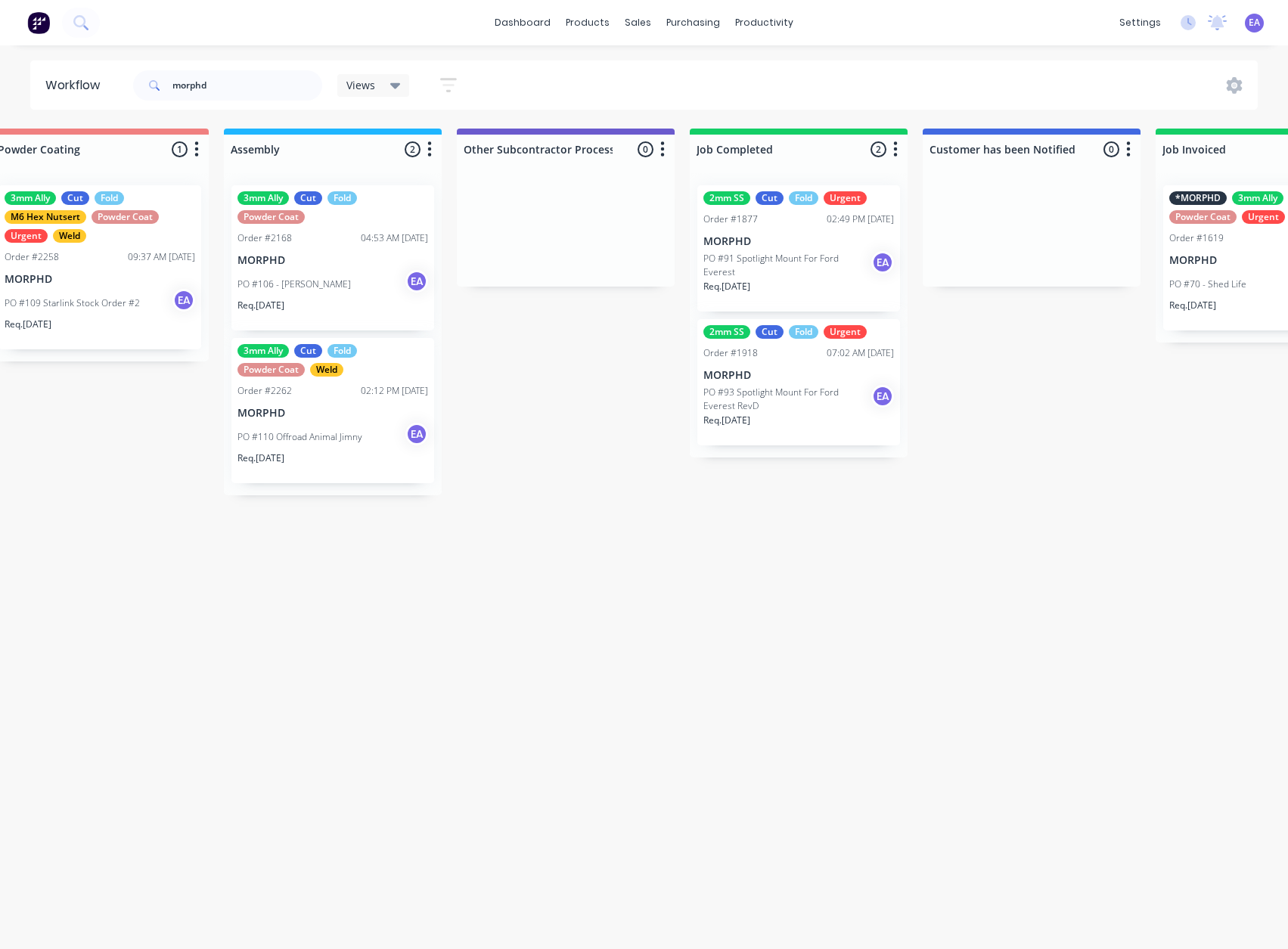
scroll to position [3, 4001]
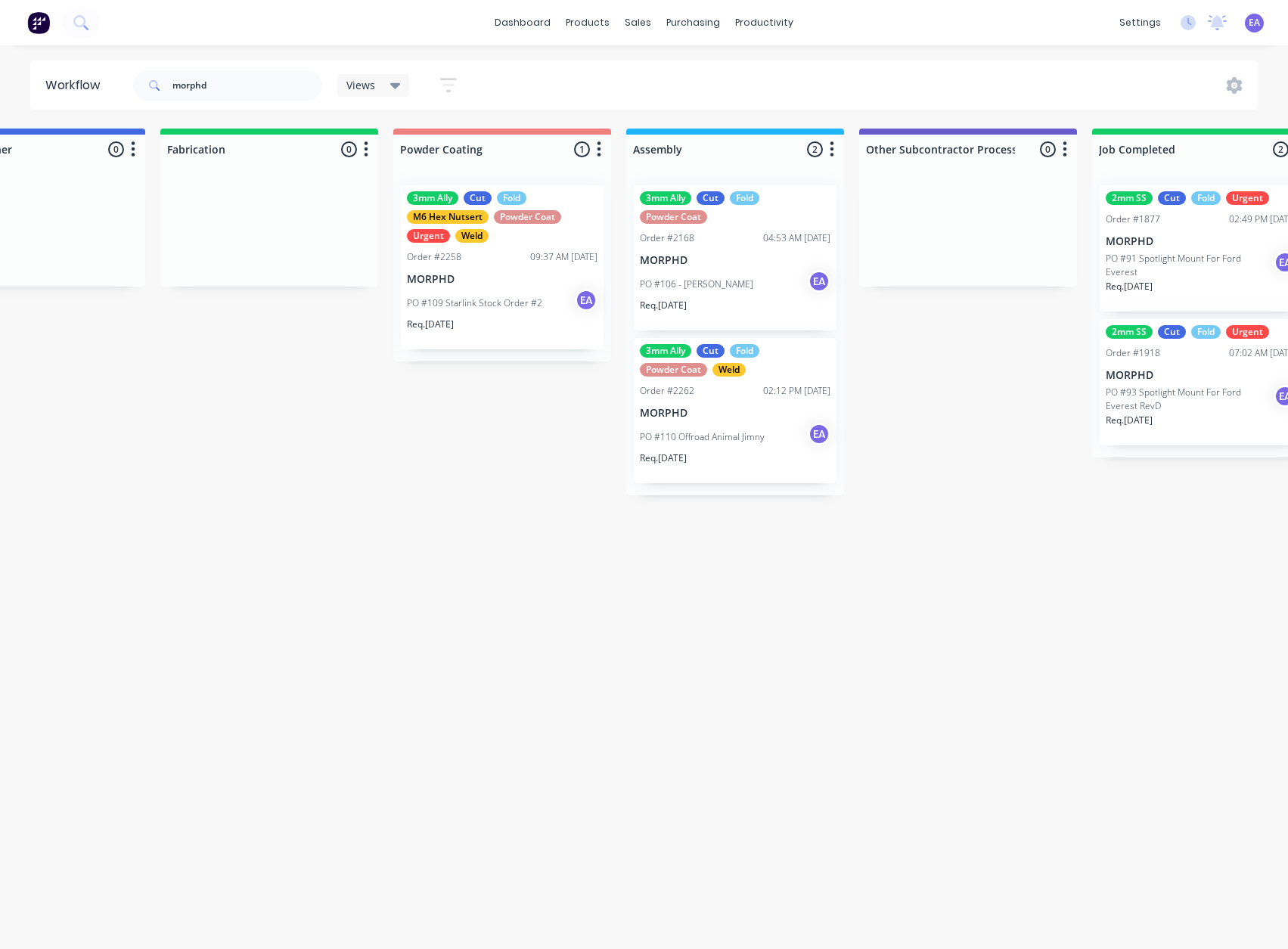
drag, startPoint x: 548, startPoint y: 603, endPoint x: 413, endPoint y: 640, distance: 140.0
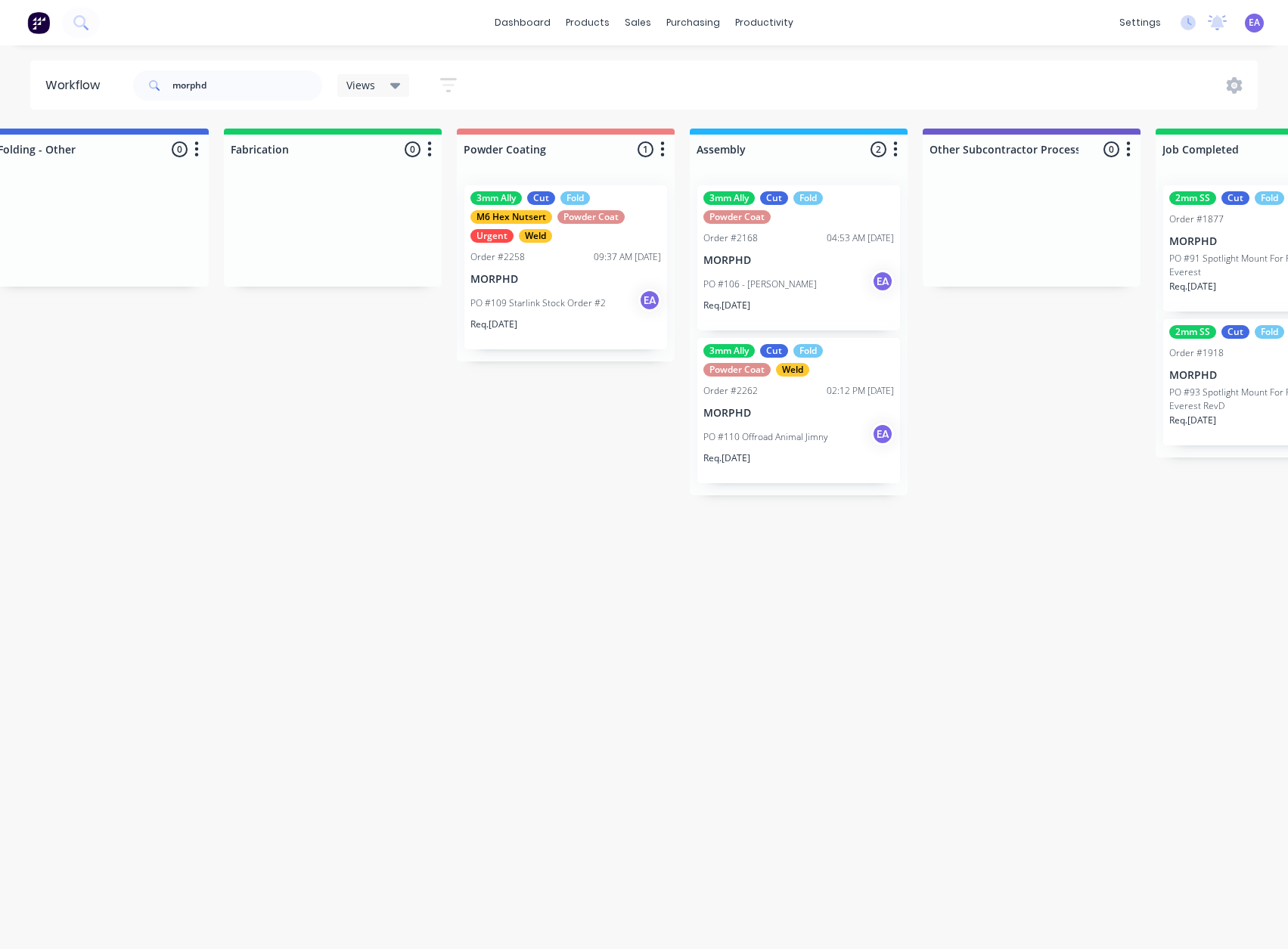
click at [799, 261] on p "MORPHD" at bounding box center [798, 261] width 191 height 13
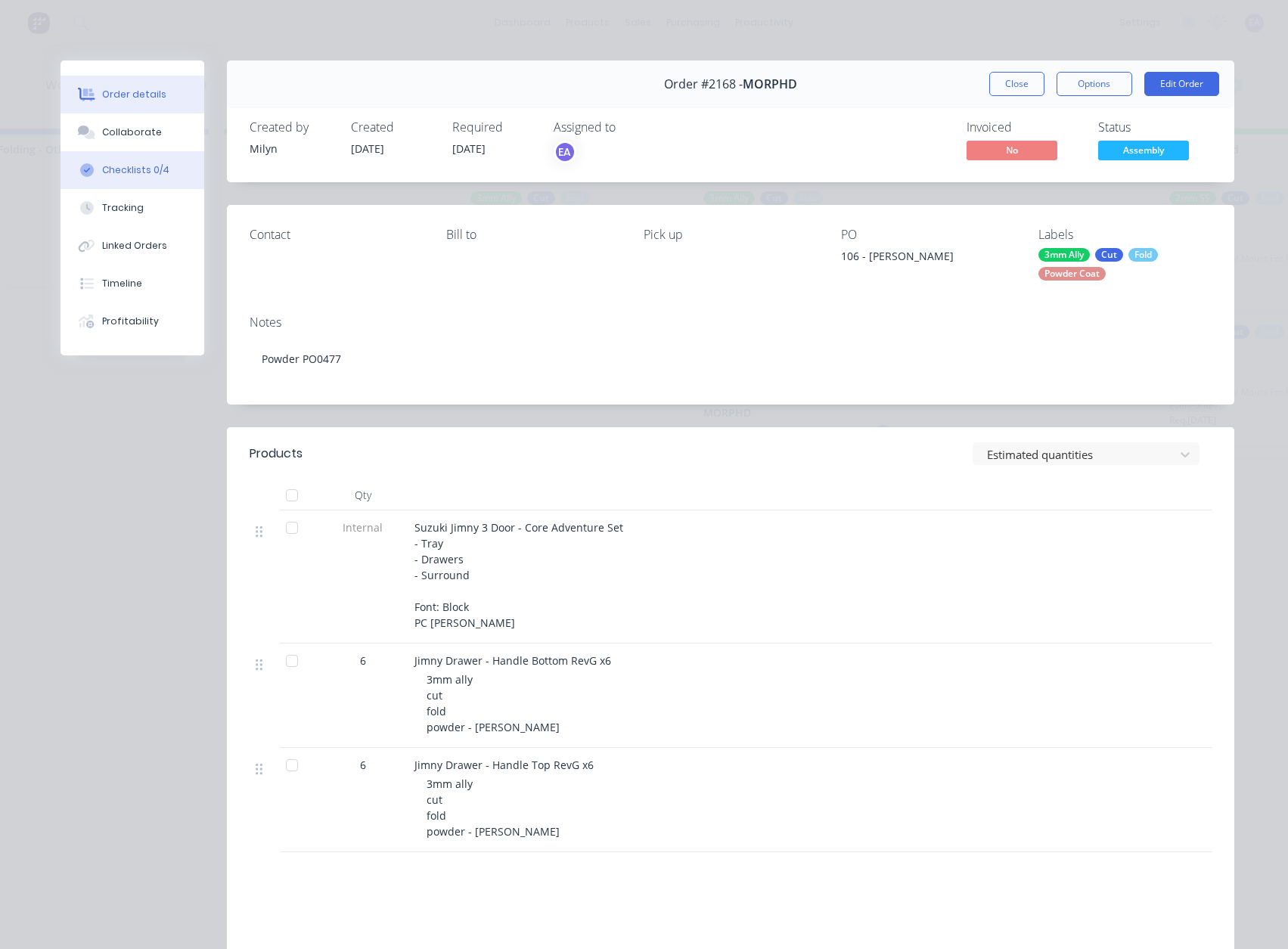
click at [157, 159] on button "Checklists 0/4" at bounding box center [132, 170] width 144 height 38
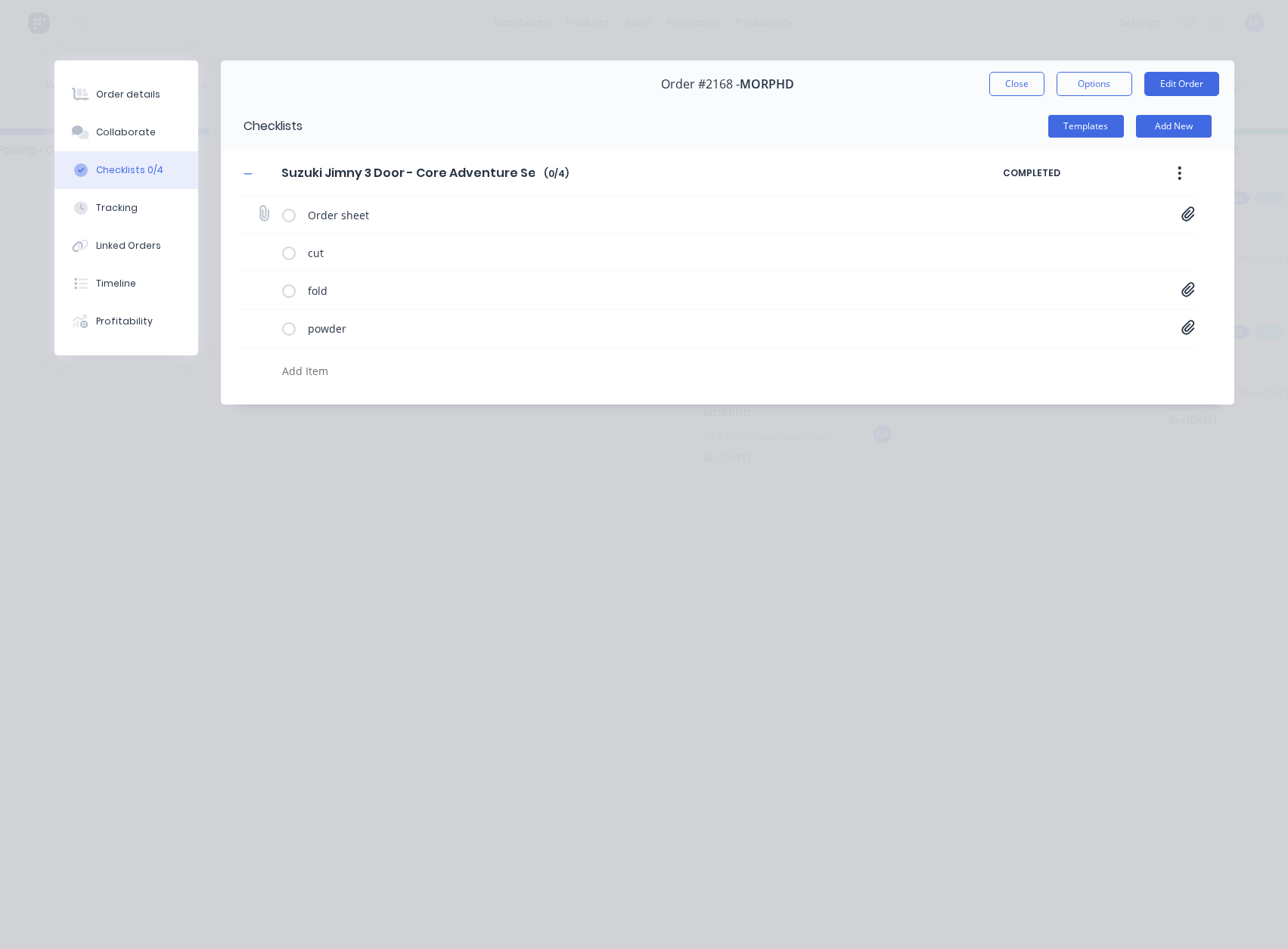
click at [1192, 213] on icon at bounding box center [1188, 214] width 13 height 15
click at [1025, 250] on link "MORPHD Jimny Setup Ordering Sheet[F] - 1054 [PERSON_NAME].pdf" at bounding box center [1067, 247] width 177 height 16
drag, startPoint x: 1021, startPoint y: 89, endPoint x: 7, endPoint y: 205, distance: 1020.6
click at [1021, 89] on button "Close" at bounding box center [1017, 83] width 55 height 24
type textarea "x"
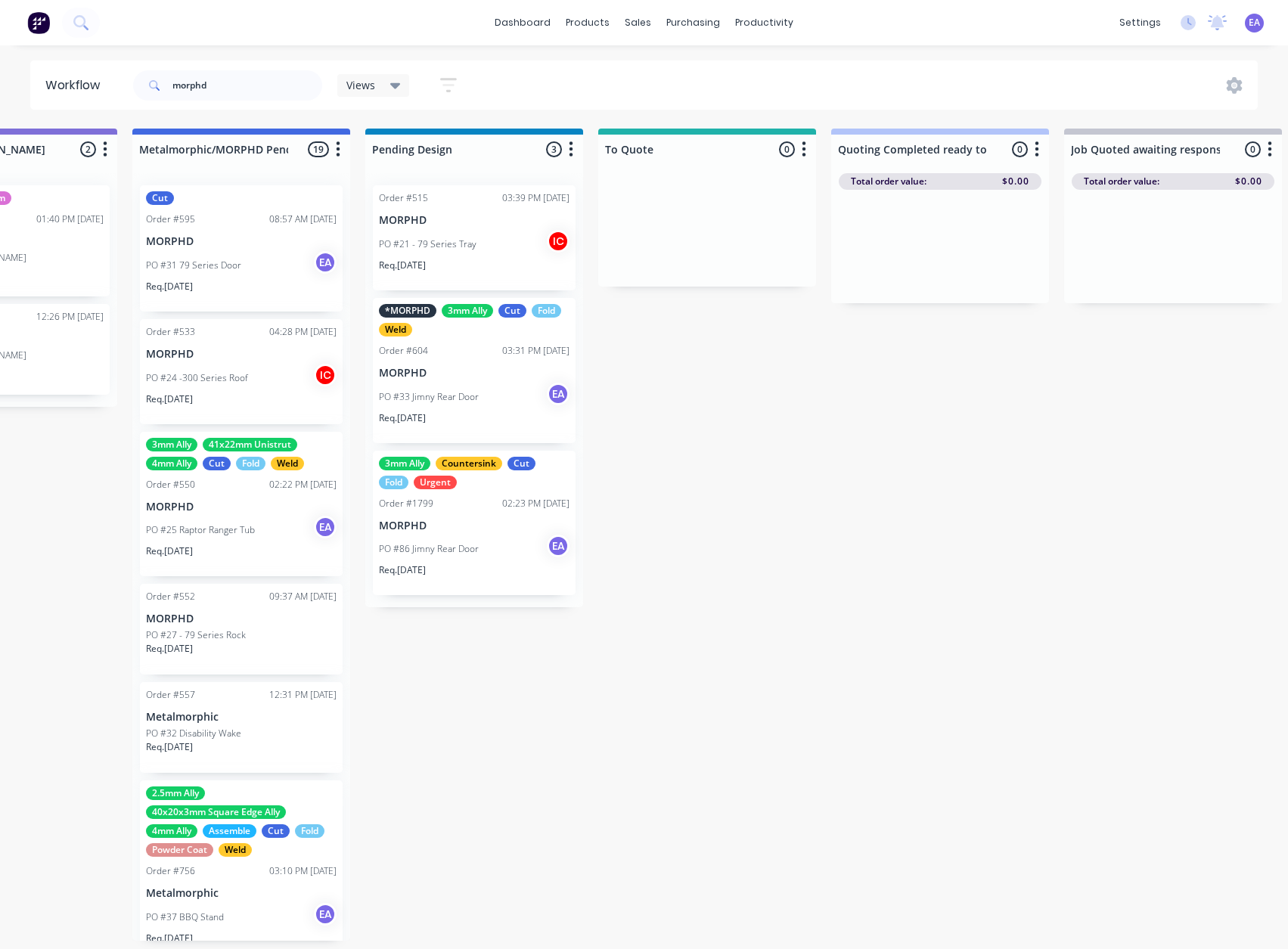
scroll to position [3, 0]
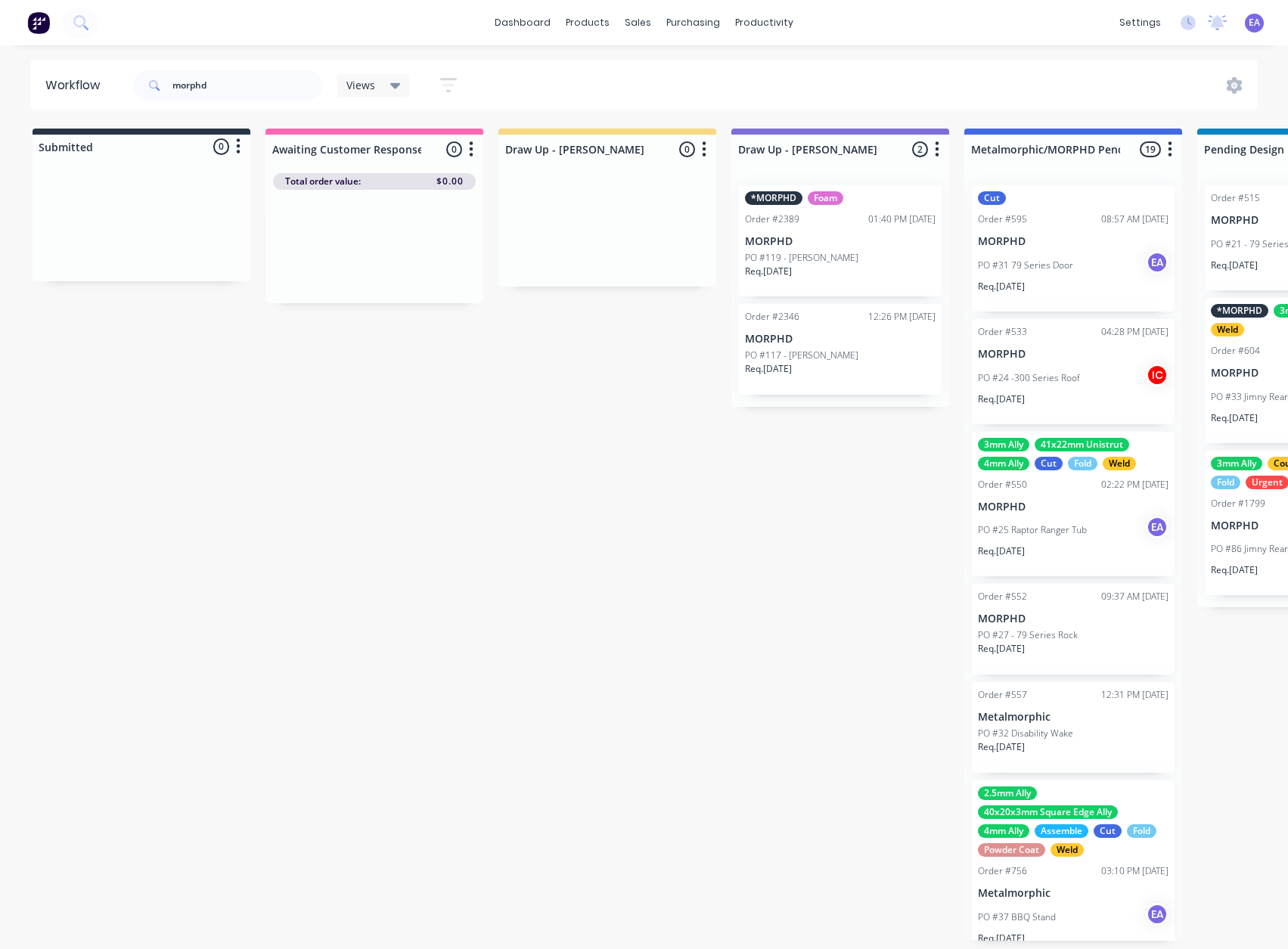
drag, startPoint x: 218, startPoint y: 362, endPoint x: 124, endPoint y: 381, distance: 95.9
drag, startPoint x: 203, startPoint y: 83, endPoint x: 139, endPoint y: 87, distance: 64.1
click at [146, 86] on div "morphd" at bounding box center [227, 85] width 189 height 31
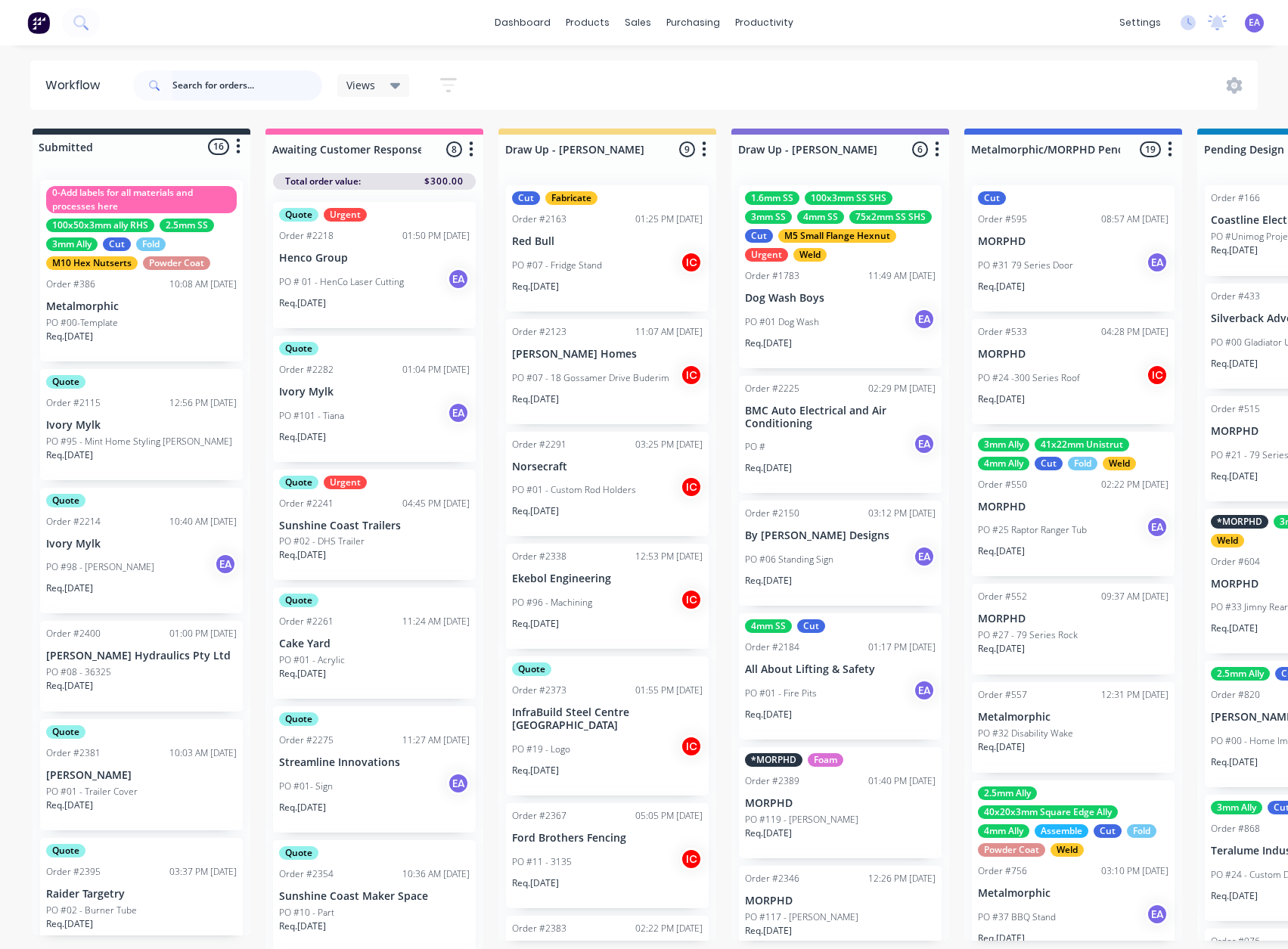
click at [267, 91] on input "text" at bounding box center [247, 85] width 149 height 31
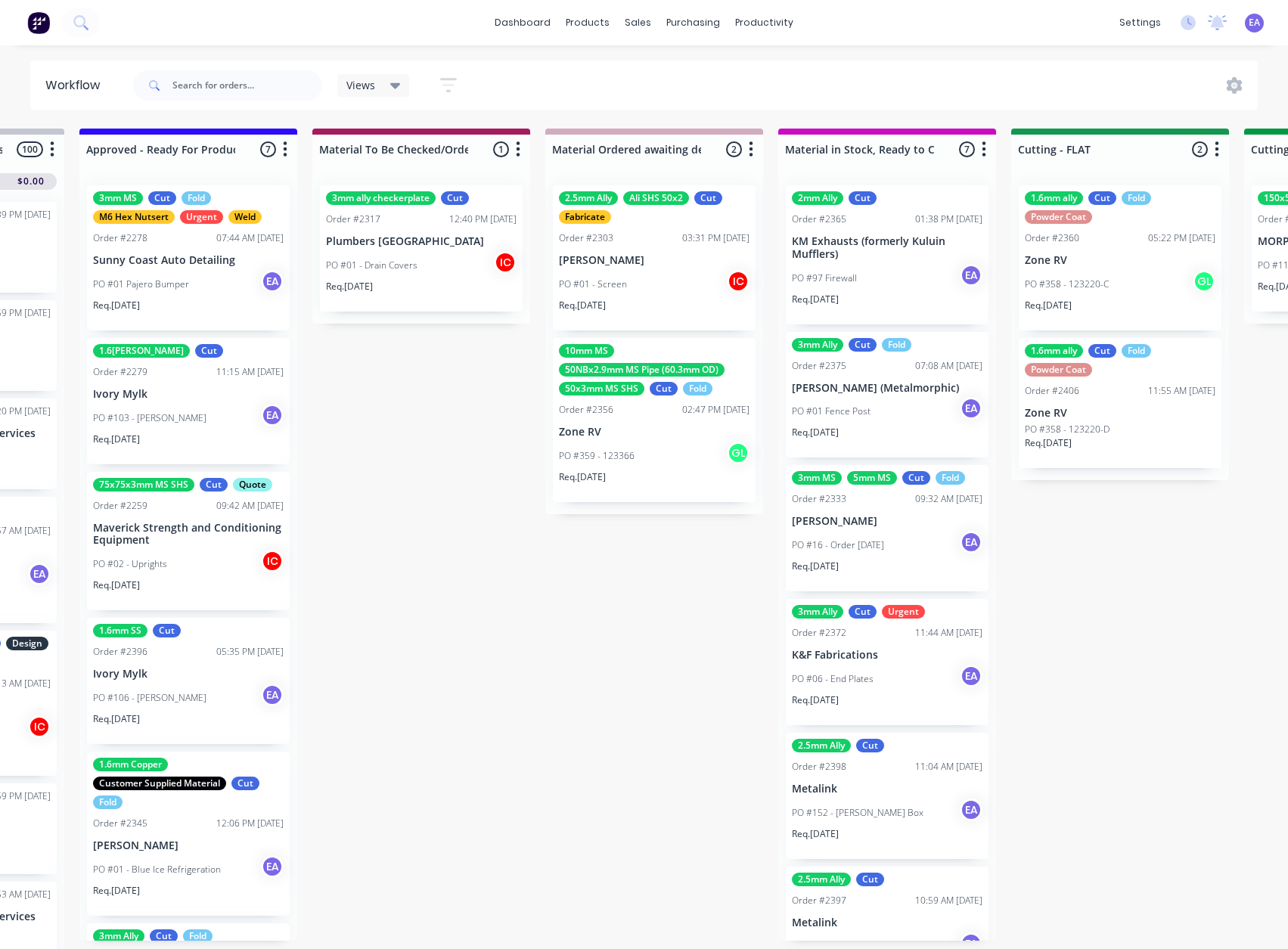
drag, startPoint x: 833, startPoint y: 461, endPoint x: 976, endPoint y: 465, distance: 143.1
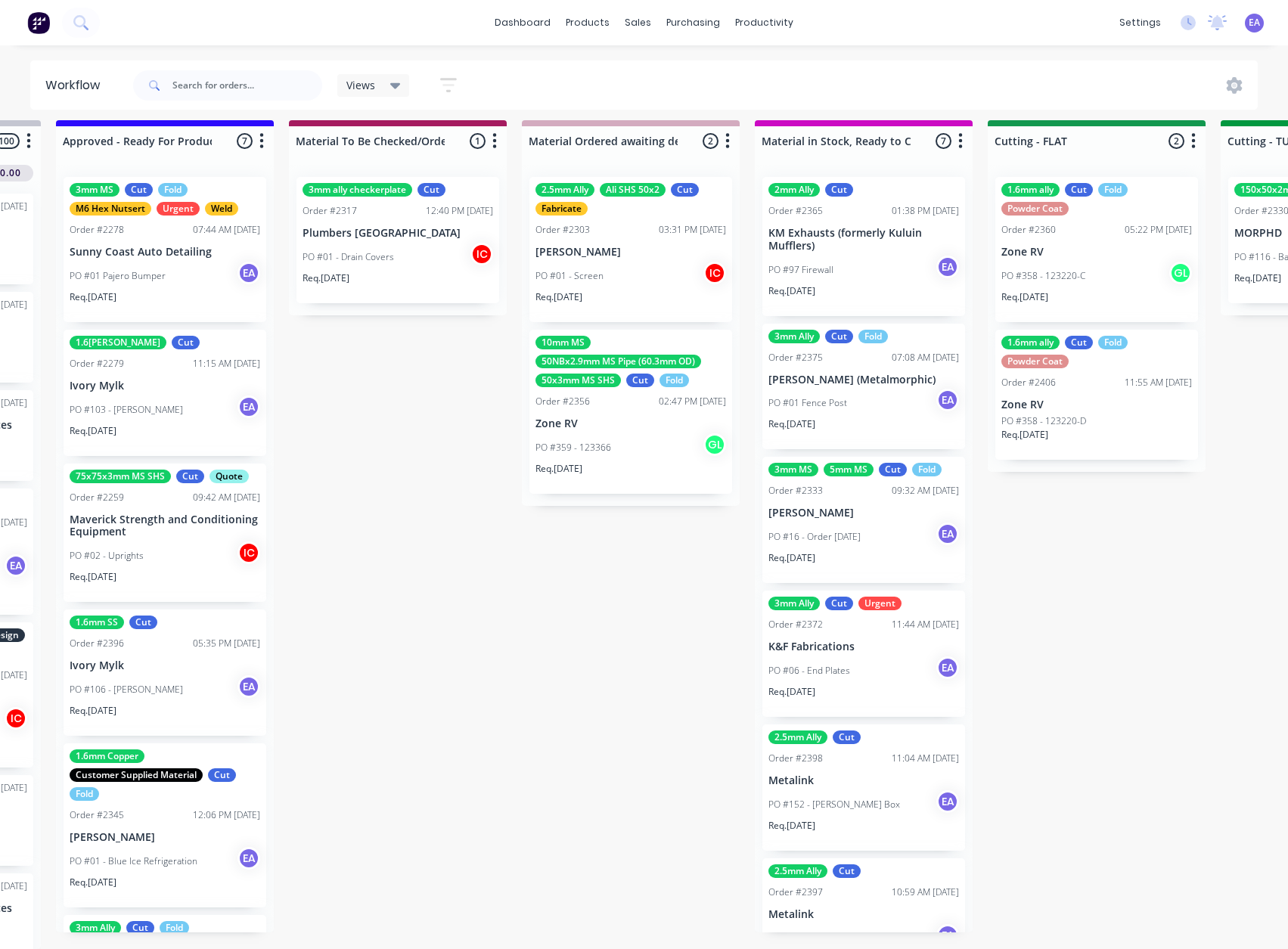
drag, startPoint x: 831, startPoint y: 517, endPoint x: 694, endPoint y: 571, distance: 147.3
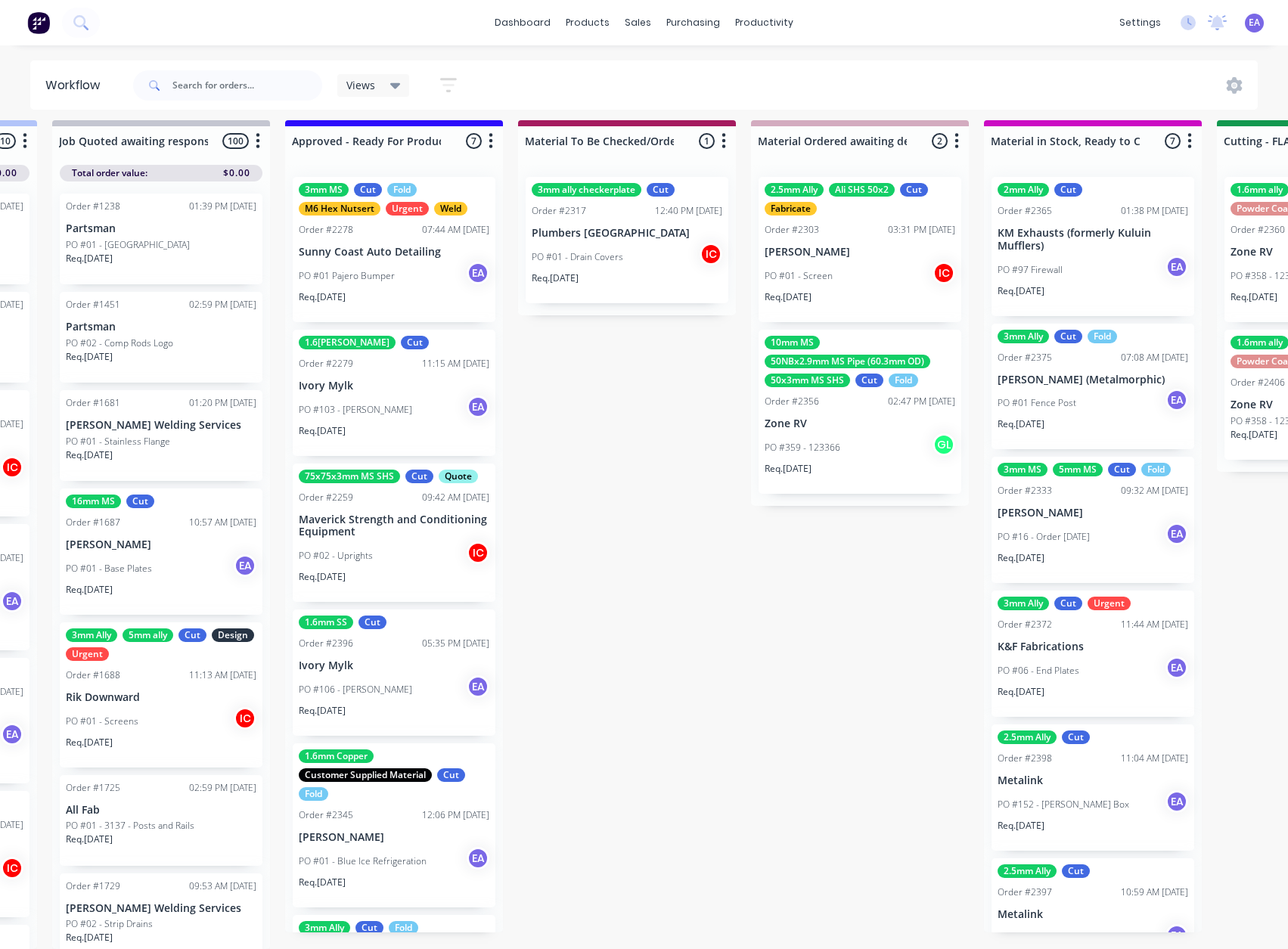
drag, startPoint x: 838, startPoint y: 587, endPoint x: 961, endPoint y: 589, distance: 123.0
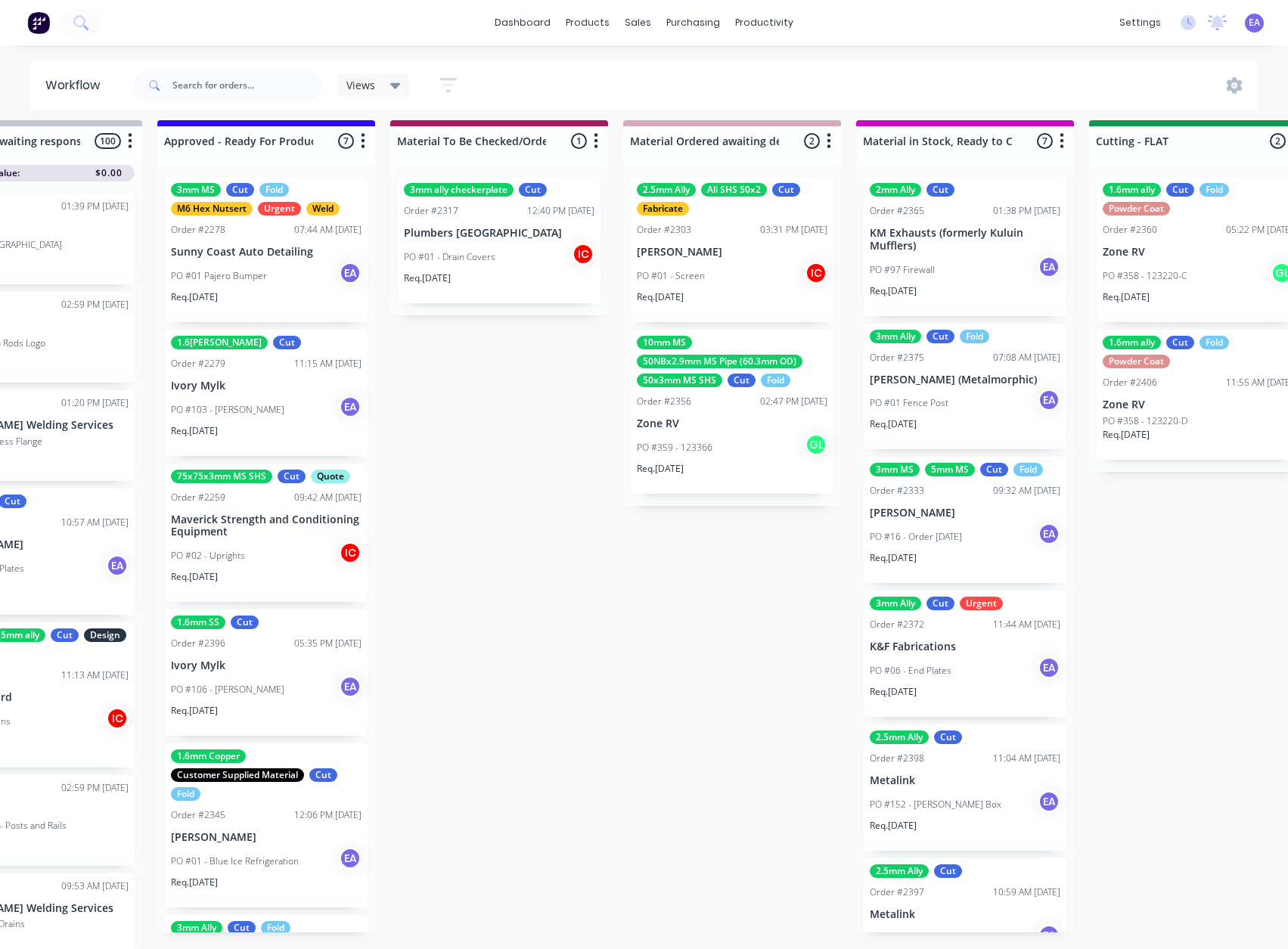
scroll to position [20, 2064]
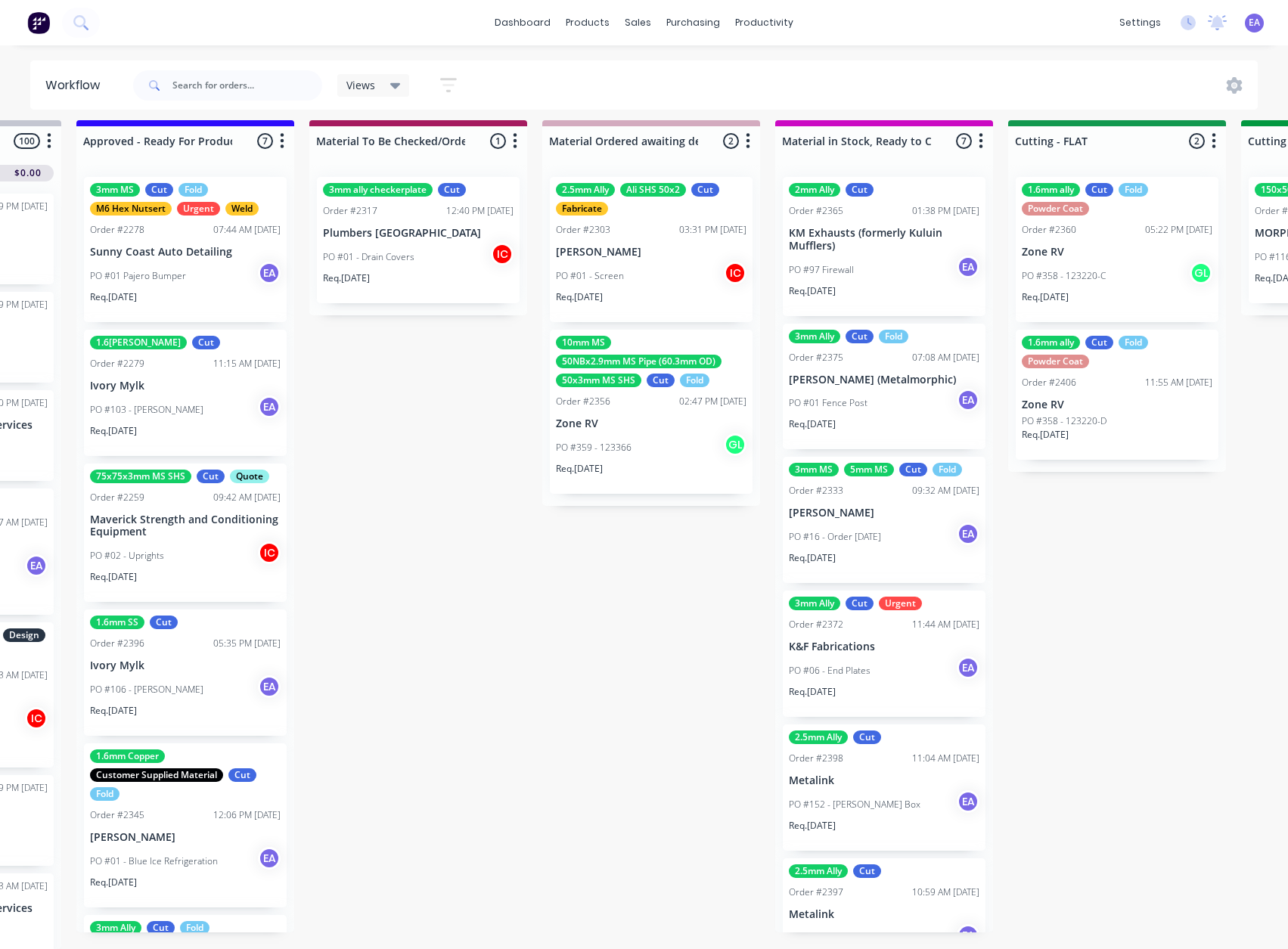
drag, startPoint x: 745, startPoint y: 605, endPoint x: 793, endPoint y: 608, distance: 48.1
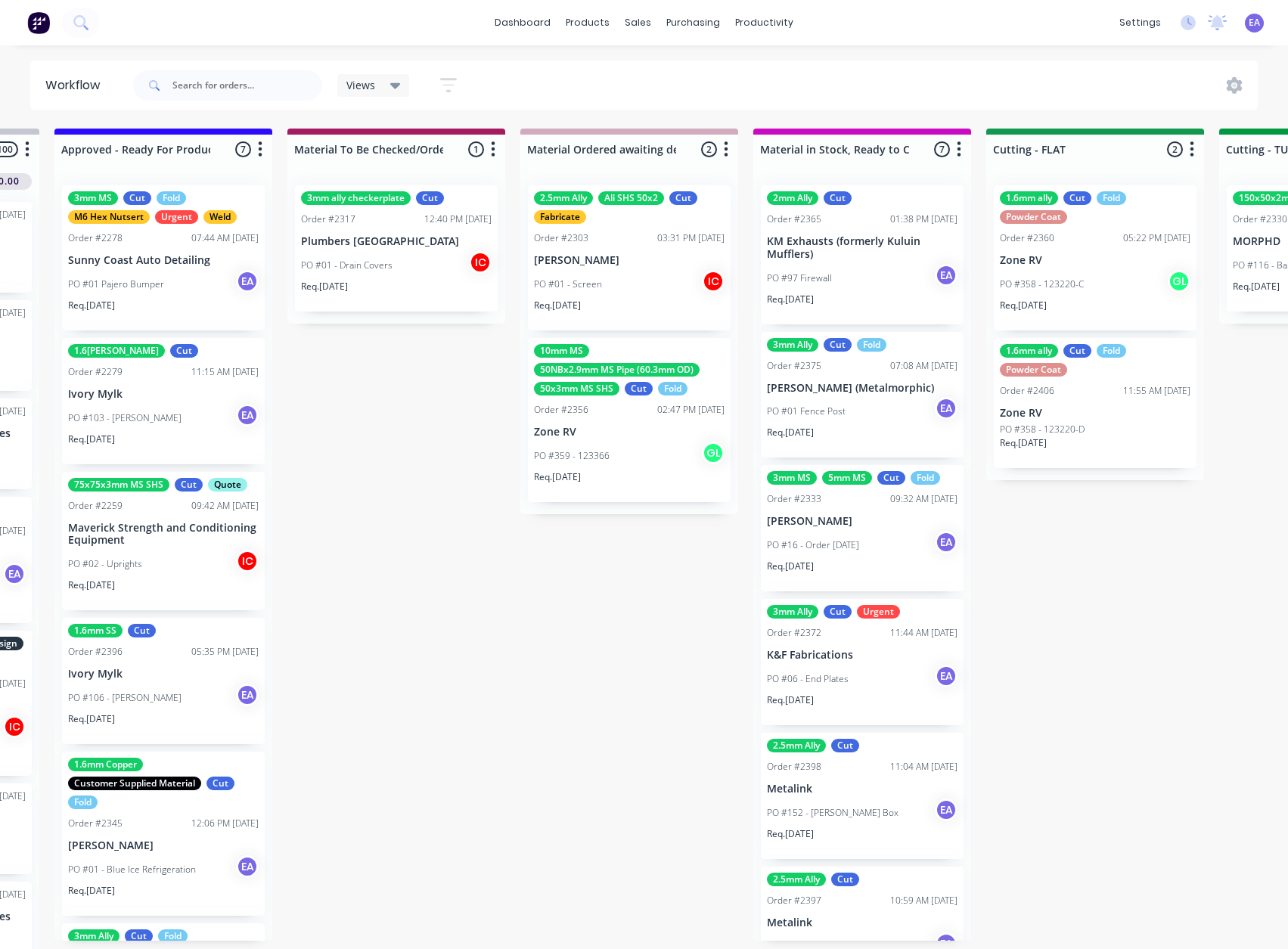
scroll to position [0, 2093]
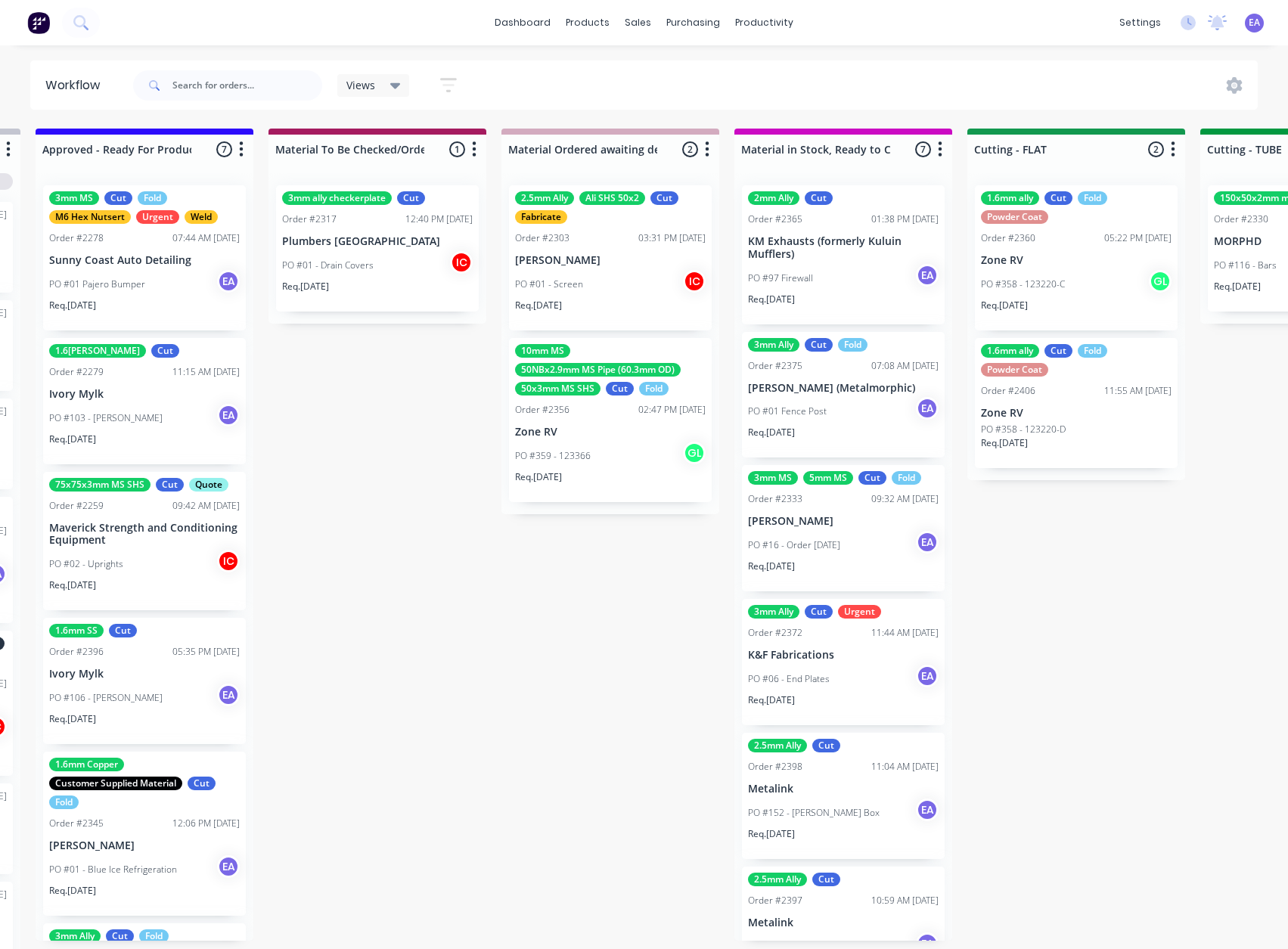
drag, startPoint x: 573, startPoint y: 647, endPoint x: 605, endPoint y: 649, distance: 32.1
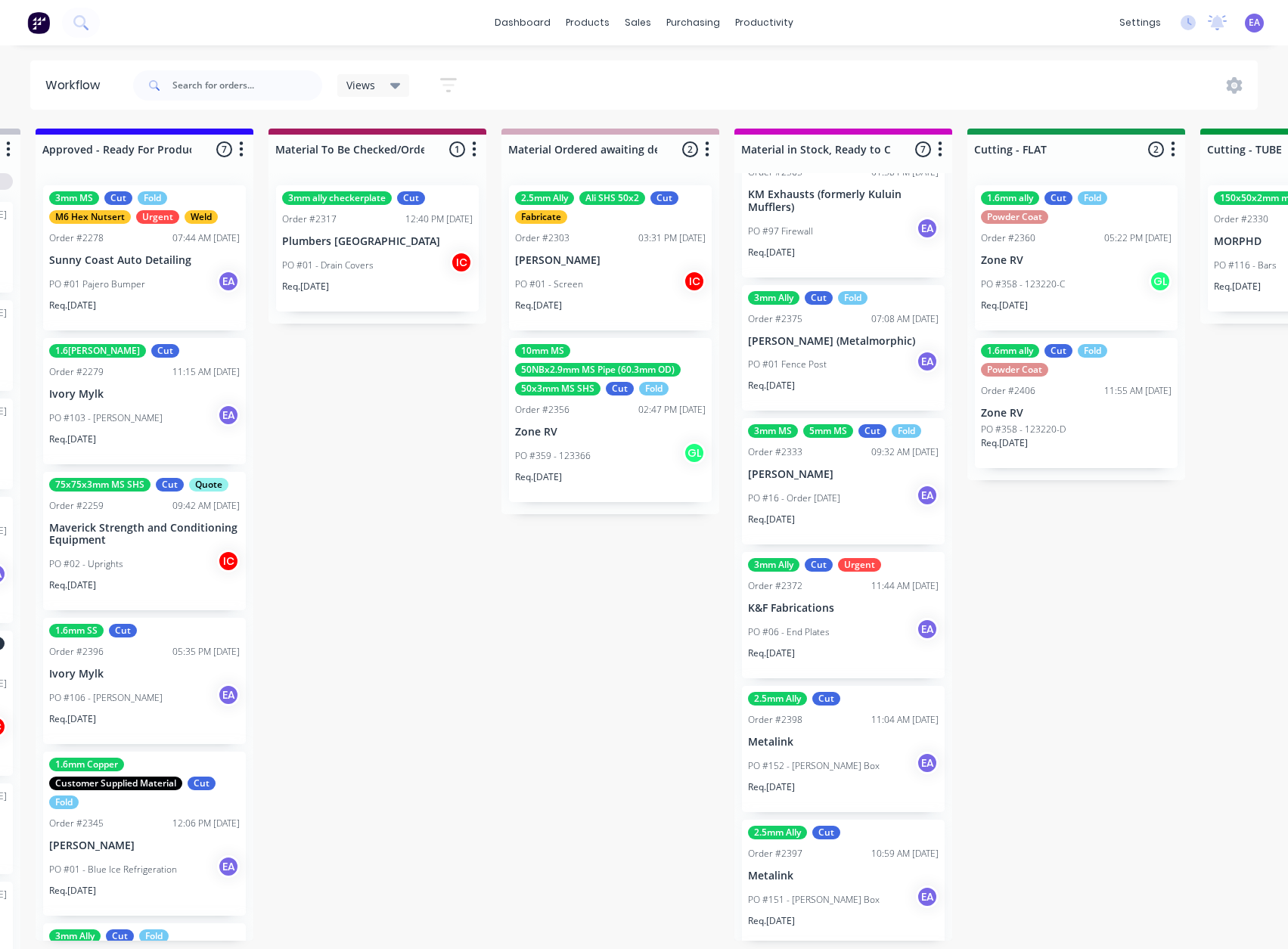
scroll to position [35, 0]
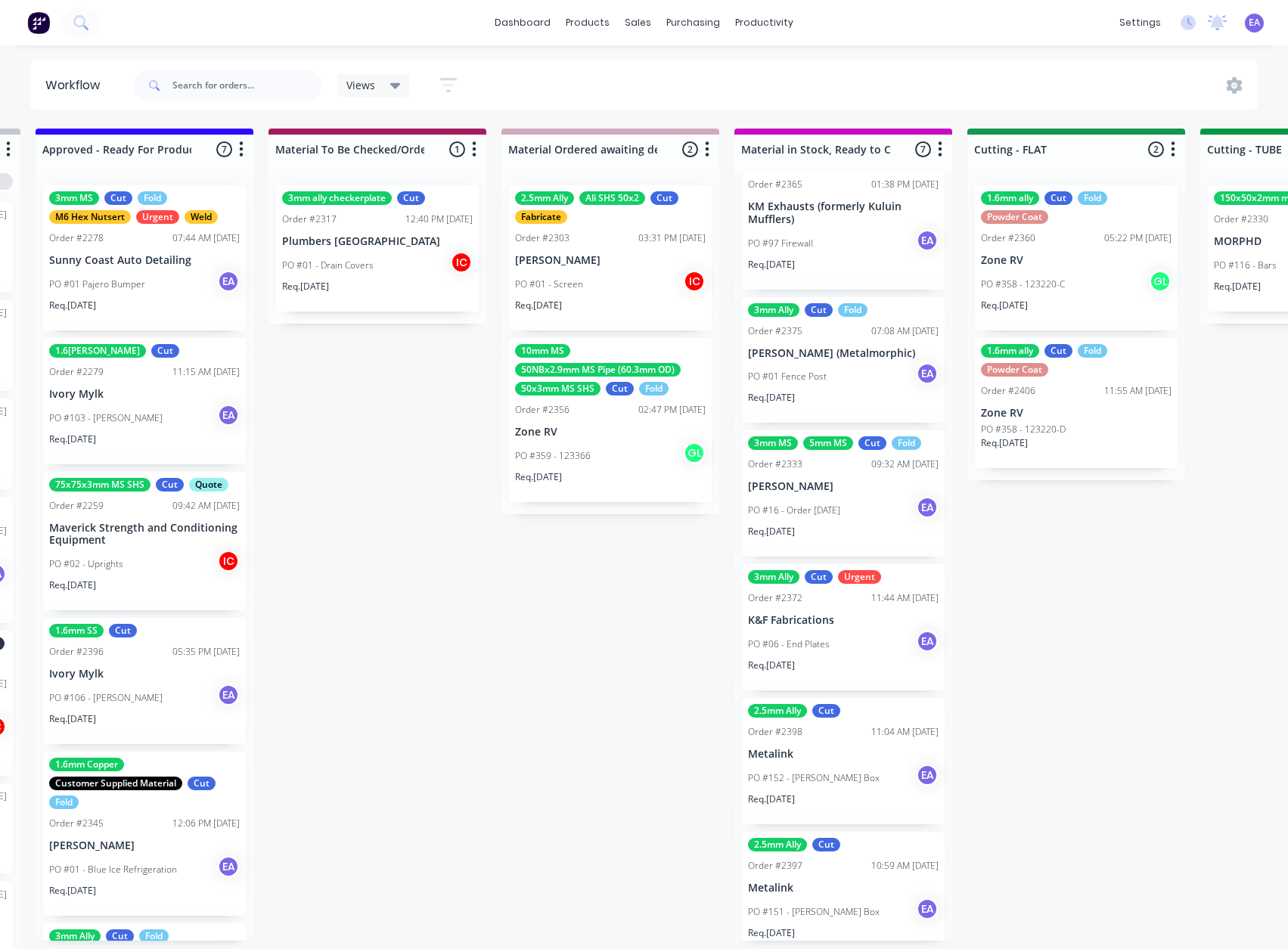
click at [587, 569] on div "Submitted 16 Status colour #273444 hex #273444 Save Cancel Summaries Total orde…" at bounding box center [1020, 543] width 6250 height 829
